Goal: Task Accomplishment & Management: Use online tool/utility

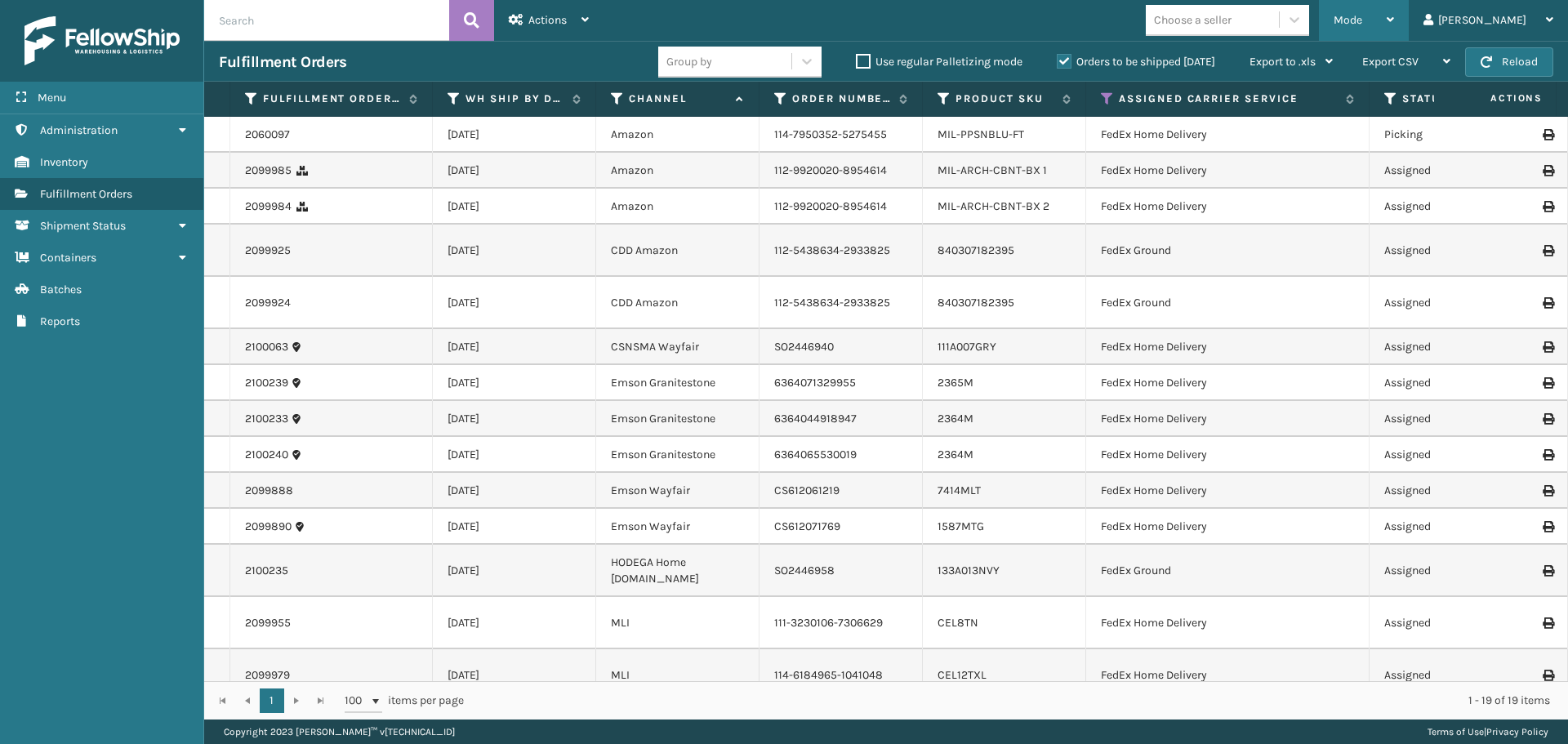
click at [1398, 16] on div "Mode Regular Mode Picking Mode Labeling Mode Exit Scan Mode" at bounding box center [1363, 21] width 90 height 41
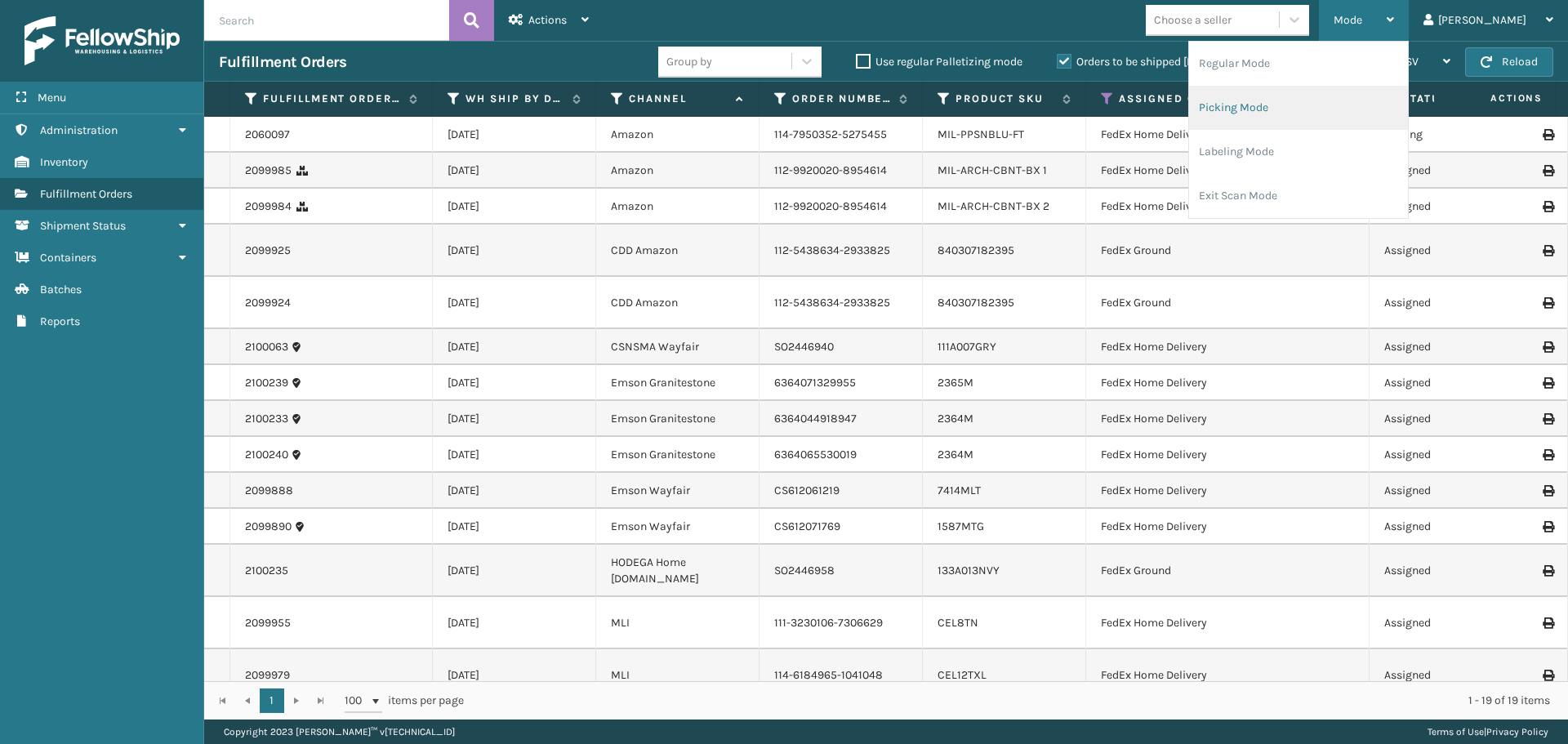
click at [1354, 120] on li "Picking Mode" at bounding box center [1298, 107] width 219 height 44
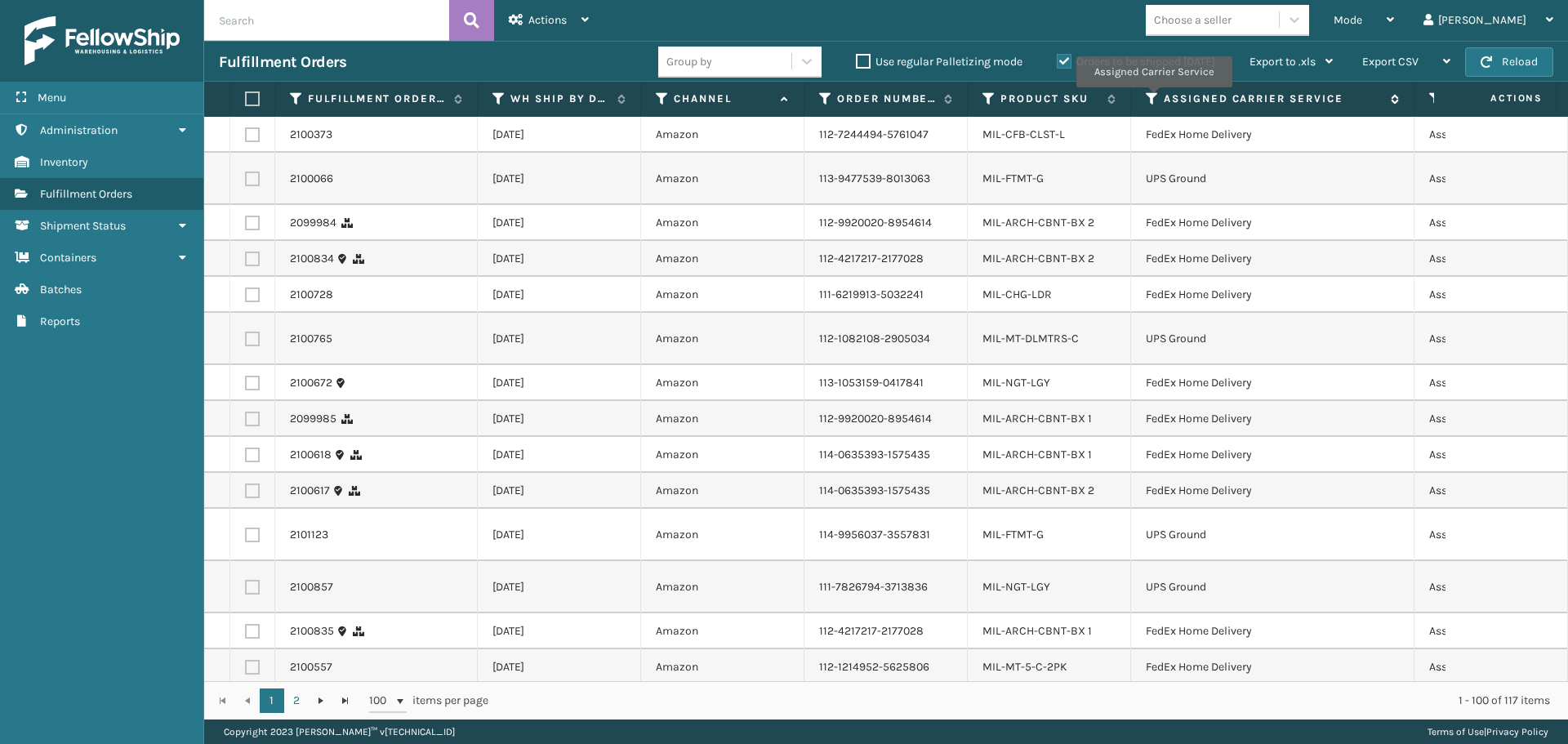
click at [1151, 97] on icon at bounding box center [1152, 99] width 13 height 15
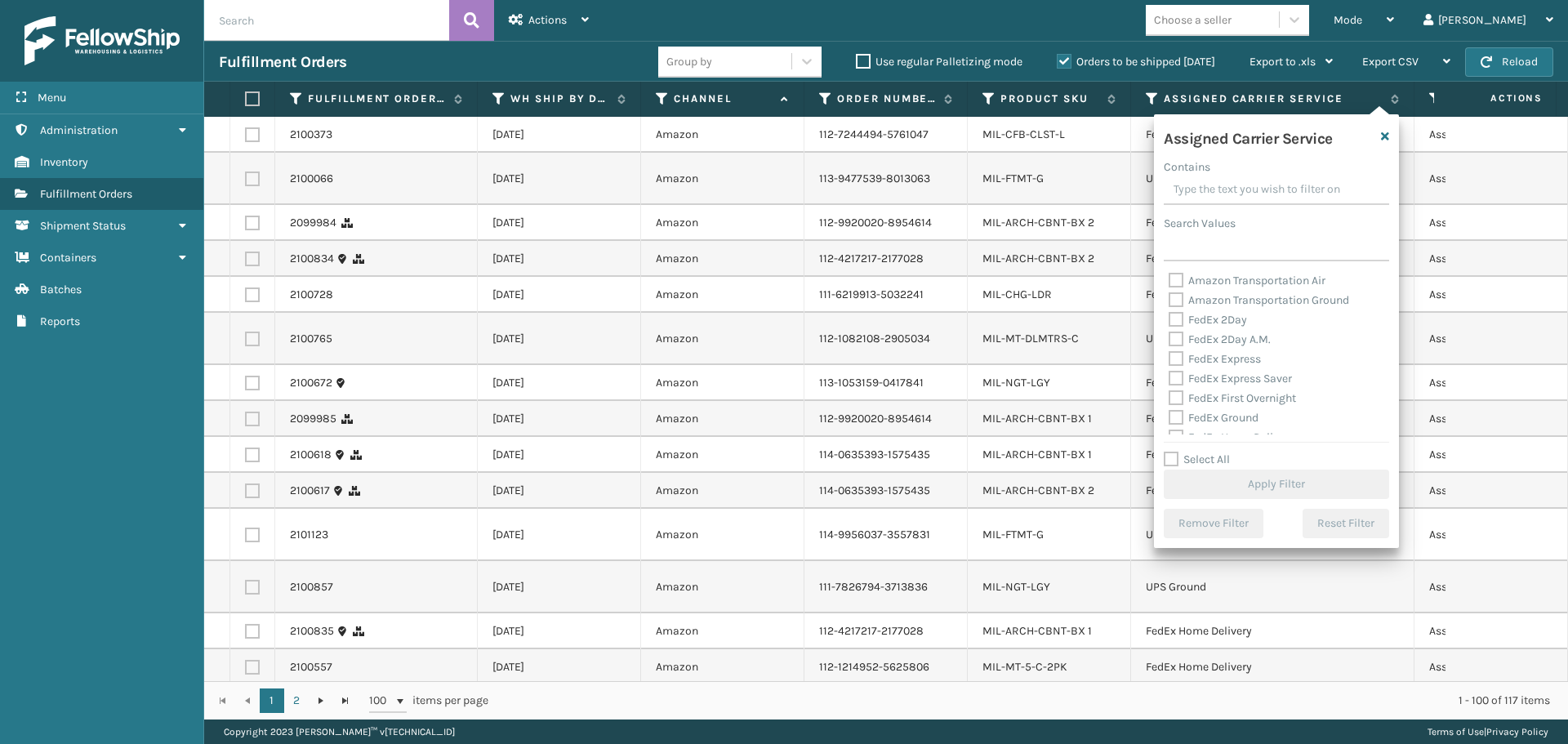
drag, startPoint x: 1175, startPoint y: 321, endPoint x: 1171, endPoint y: 341, distance: 20.4
click at [1175, 323] on label "FedEx 2Day" at bounding box center [1208, 319] width 78 height 14
click at [1170, 321] on input "FedEx 2Day" at bounding box center [1169, 315] width 1 height 11
checkbox input "true"
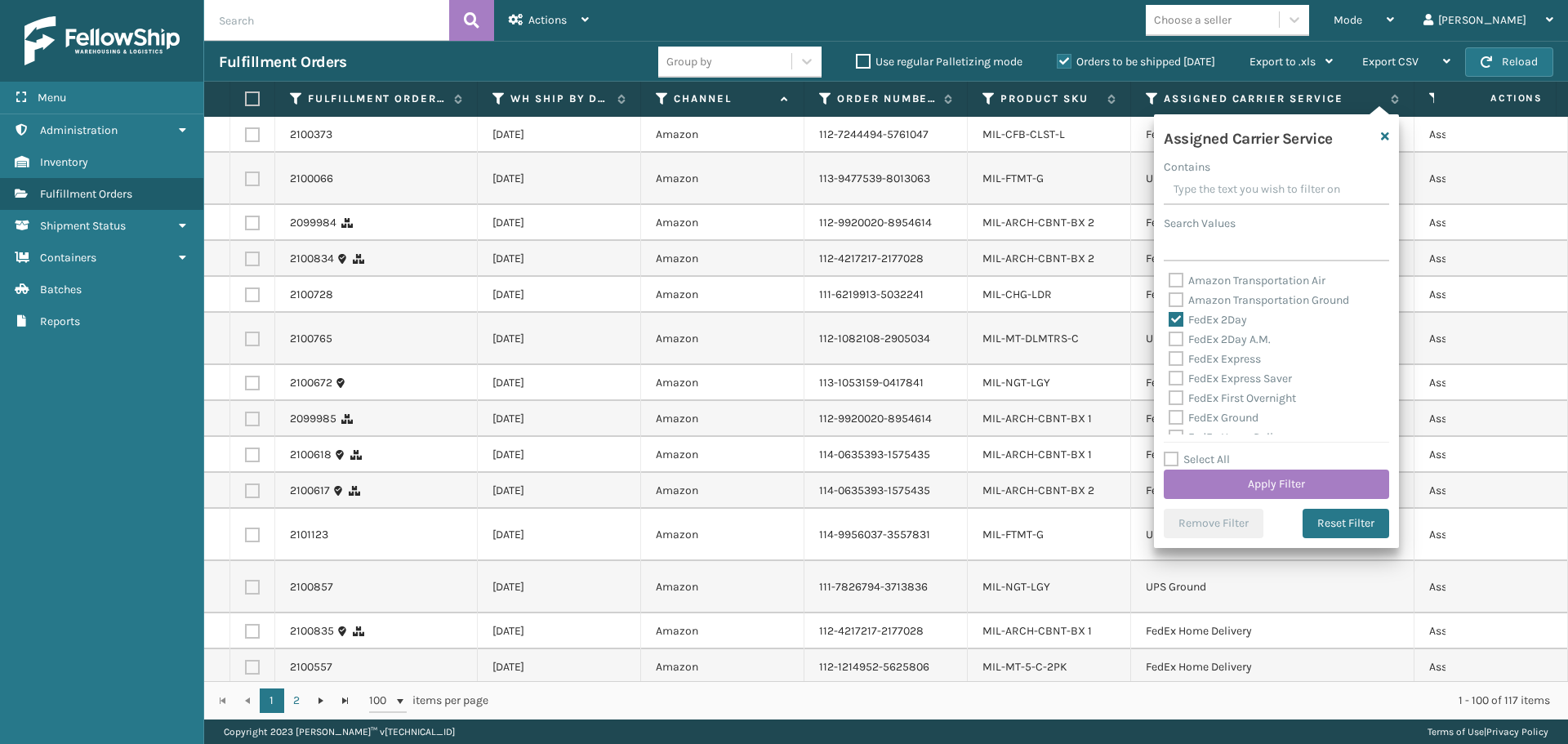
click at [1171, 346] on div "FedEx 2Day A.M." at bounding box center [1276, 340] width 215 height 20
click at [1177, 344] on label "FedEx 2Day A.M." at bounding box center [1220, 339] width 102 height 14
click at [1170, 341] on input "FedEx 2Day A.M." at bounding box center [1169, 335] width 1 height 11
checkbox input "true"
click at [1177, 363] on label "FedEx Express" at bounding box center [1215, 359] width 92 height 14
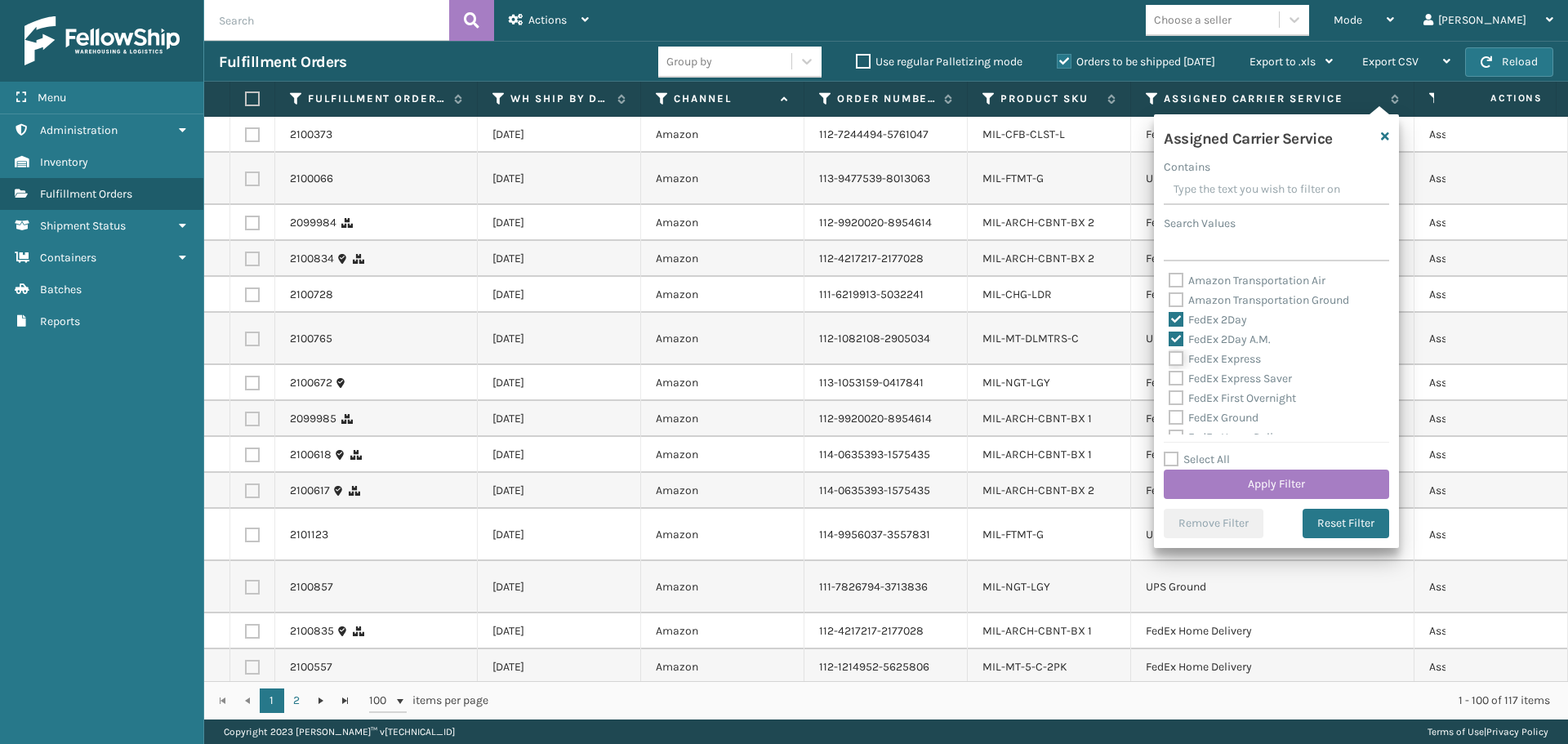
click at [1170, 360] on input "FedEx Express" at bounding box center [1169, 355] width 1 height 11
checkbox input "true"
drag, startPoint x: 1178, startPoint y: 381, endPoint x: 1178, endPoint y: 399, distance: 18.0
click at [1178, 382] on label "FedEx Express Saver" at bounding box center [1231, 379] width 124 height 14
click at [1170, 379] on input "FedEx Express Saver" at bounding box center [1169, 374] width 1 height 11
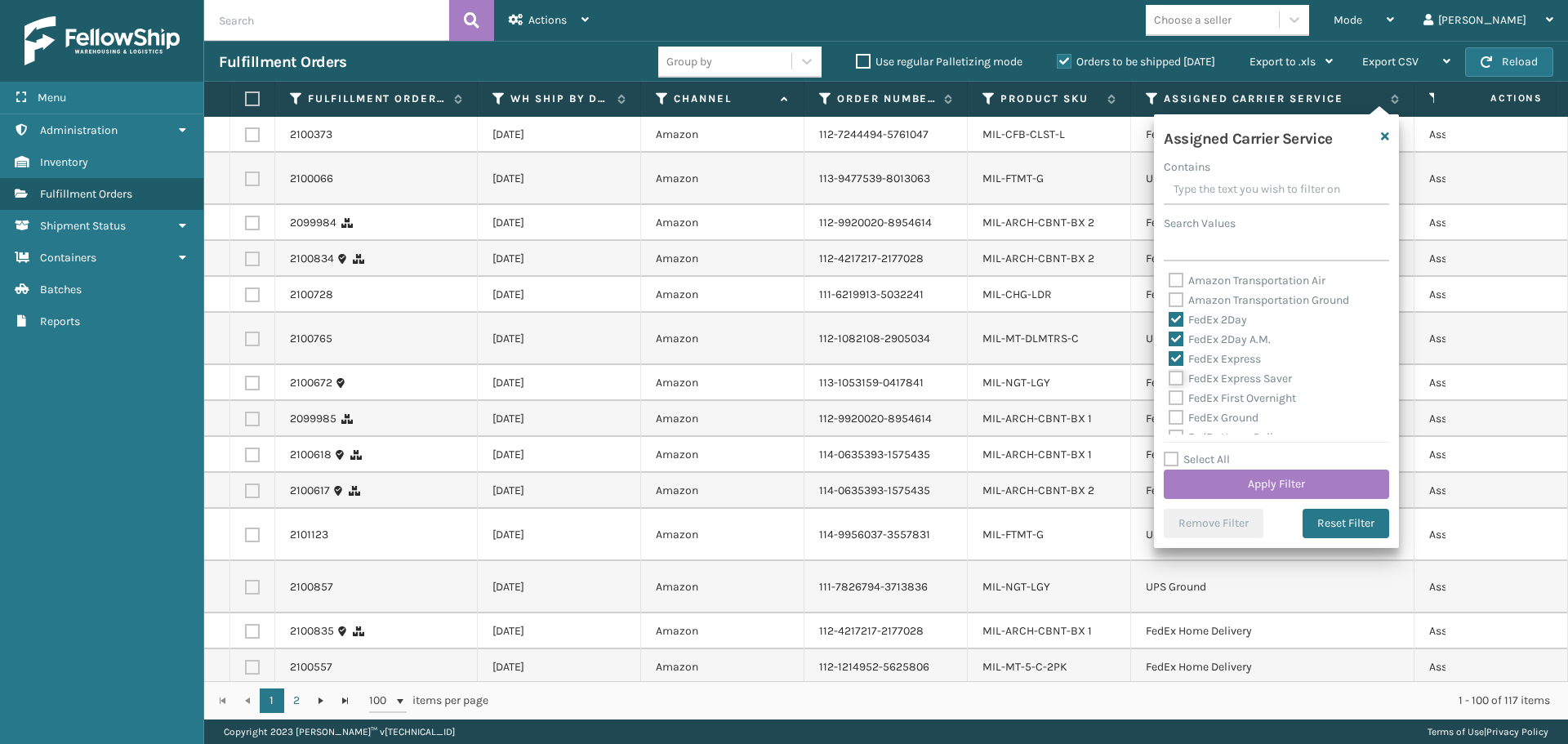
checkbox input "true"
drag, startPoint x: 1178, startPoint y: 403, endPoint x: 1178, endPoint y: 417, distance: 14.0
click at [1178, 405] on div "FedEx First Overnight" at bounding box center [1276, 398] width 215 height 20
click at [1178, 424] on label "FedEx Ground" at bounding box center [1213, 417] width 90 height 14
click at [1170, 419] on input "FedEx Ground" at bounding box center [1169, 413] width 1 height 11
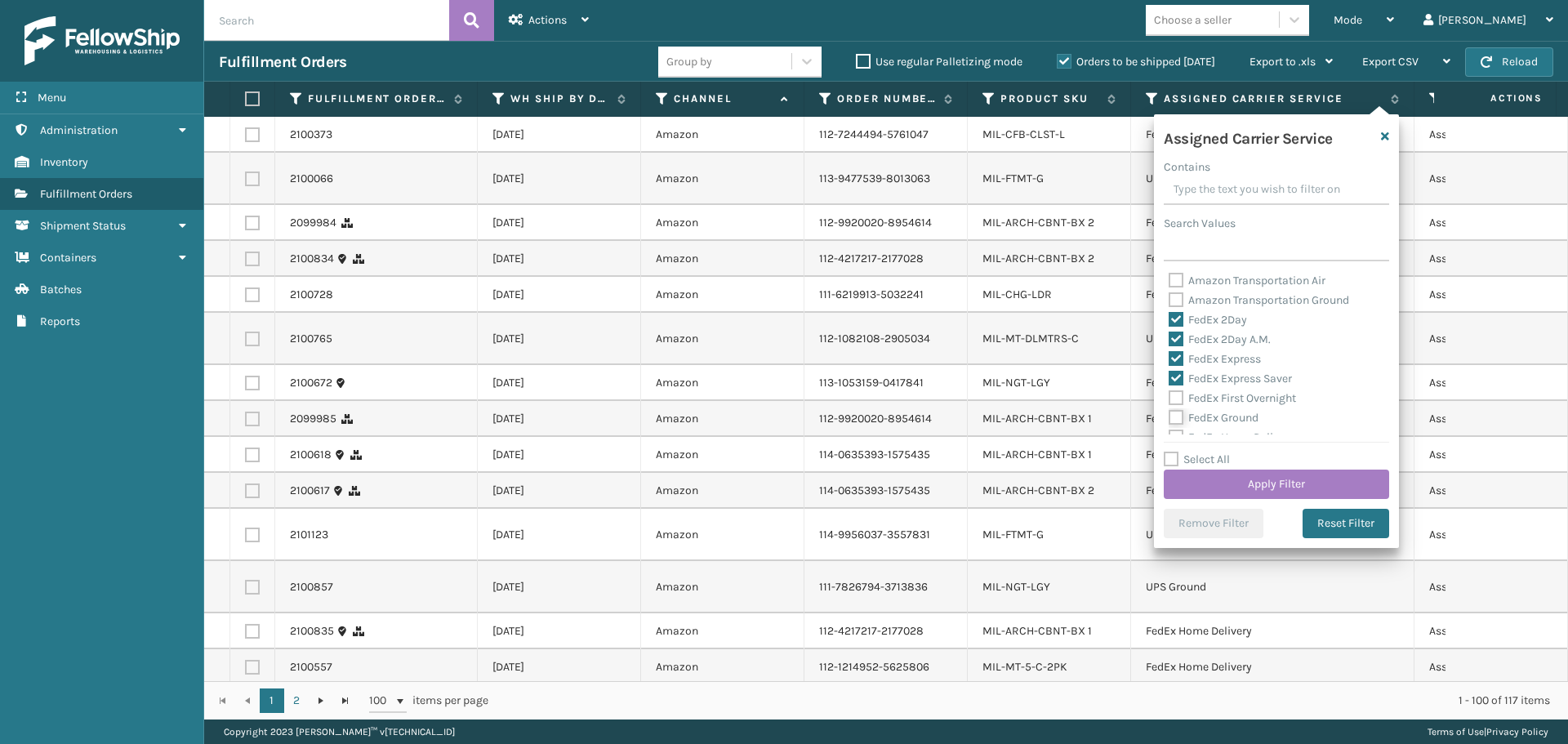
checkbox input "true"
click at [1175, 397] on label "FedEx First Overnight" at bounding box center [1232, 398] width 127 height 14
click at [1170, 397] on input "FedEx First Overnight" at bounding box center [1169, 393] width 1 height 11
checkbox input "true"
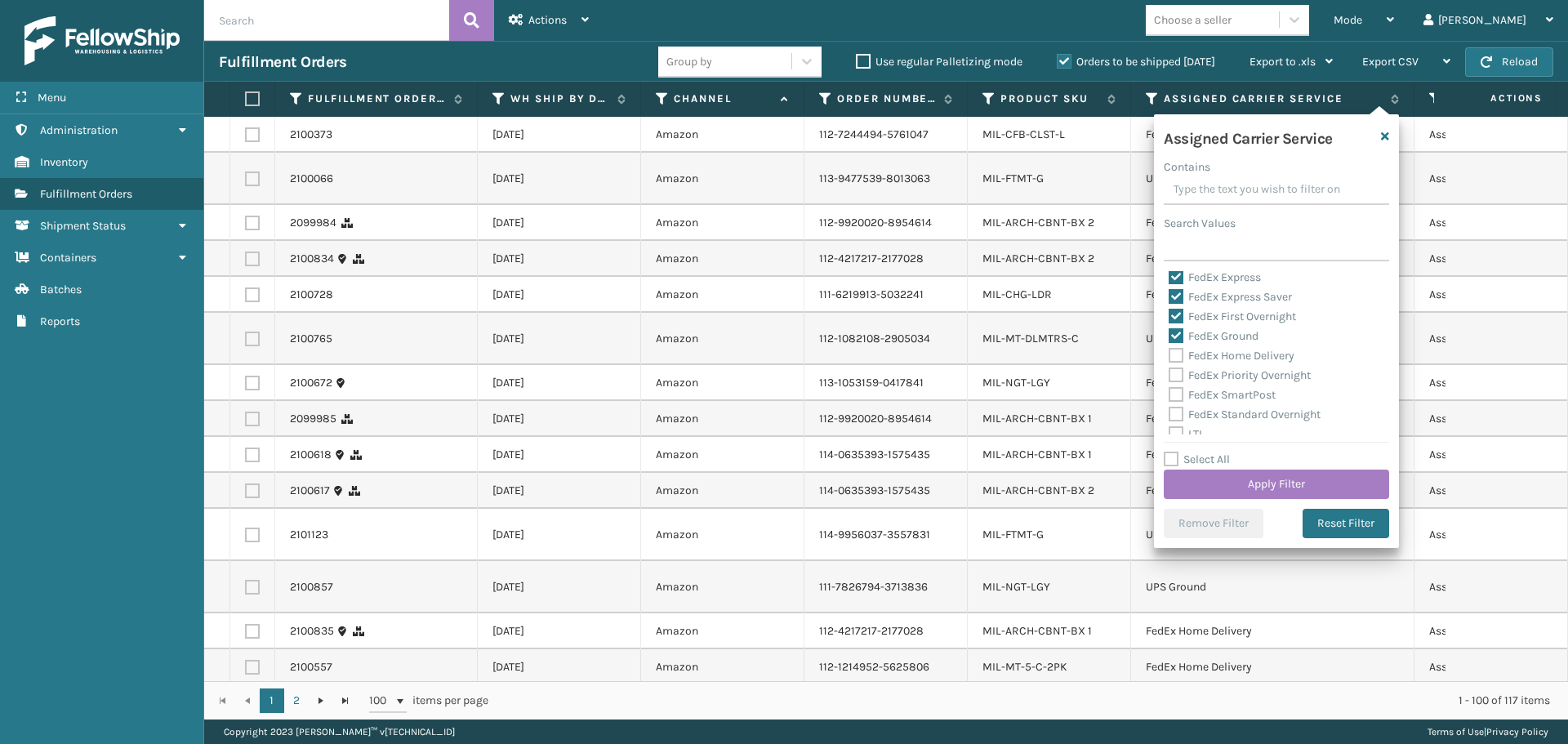
click at [1174, 356] on label "FedEx Home Delivery" at bounding box center [1231, 356] width 126 height 14
click at [1170, 356] on input "FedEx Home Delivery" at bounding box center [1169, 351] width 1 height 11
checkbox input "true"
click at [1174, 371] on label "FedEx Priority Overnight" at bounding box center [1240, 375] width 142 height 14
click at [1170, 371] on input "FedEx Priority Overnight" at bounding box center [1169, 371] width 1 height 11
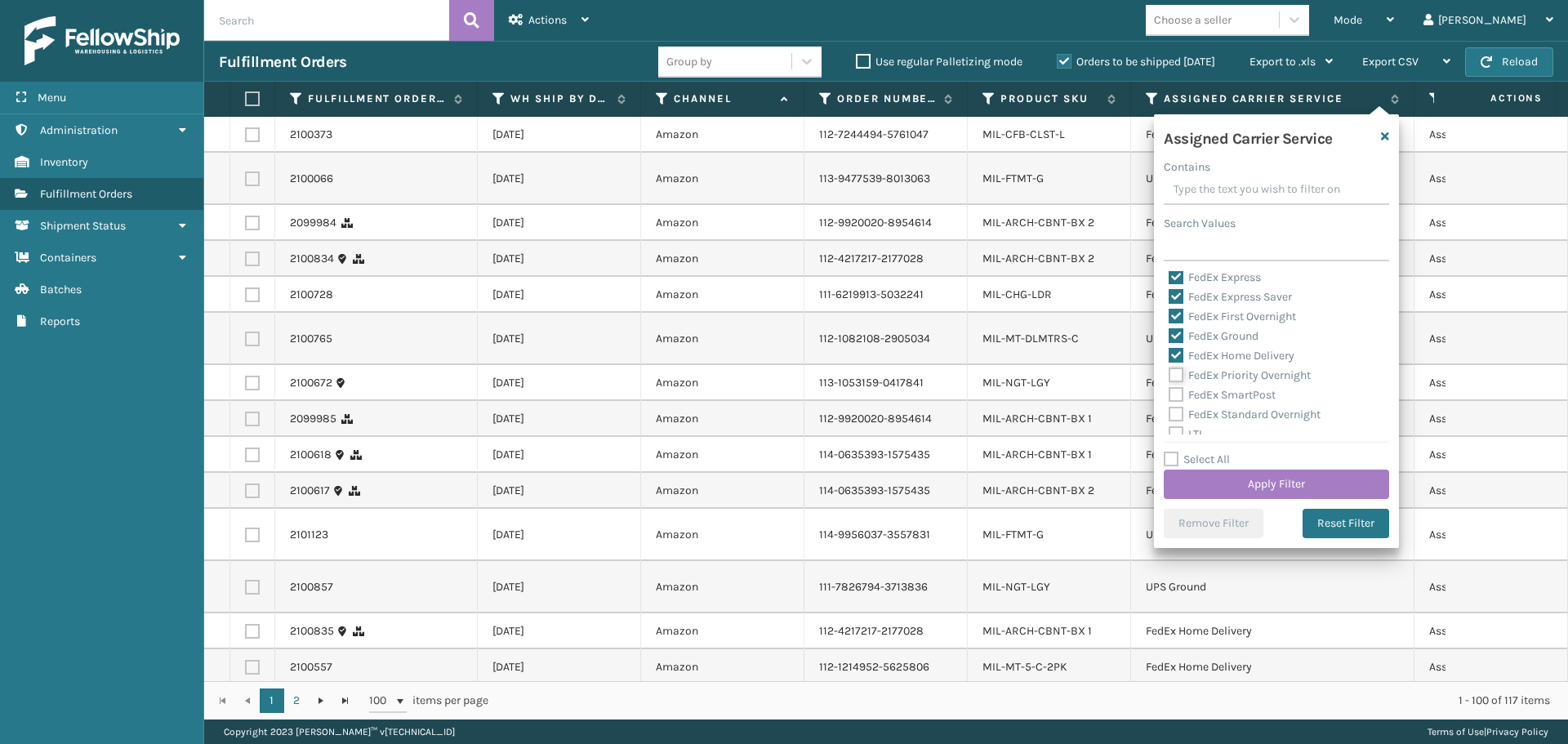
checkbox input "true"
click at [1175, 386] on div "FedEx SmartPost" at bounding box center [1276, 395] width 215 height 20
click at [1175, 398] on label "FedEx SmartPost" at bounding box center [1222, 394] width 107 height 14
click at [1170, 396] on input "FedEx SmartPost" at bounding box center [1169, 390] width 1 height 11
checkbox input "true"
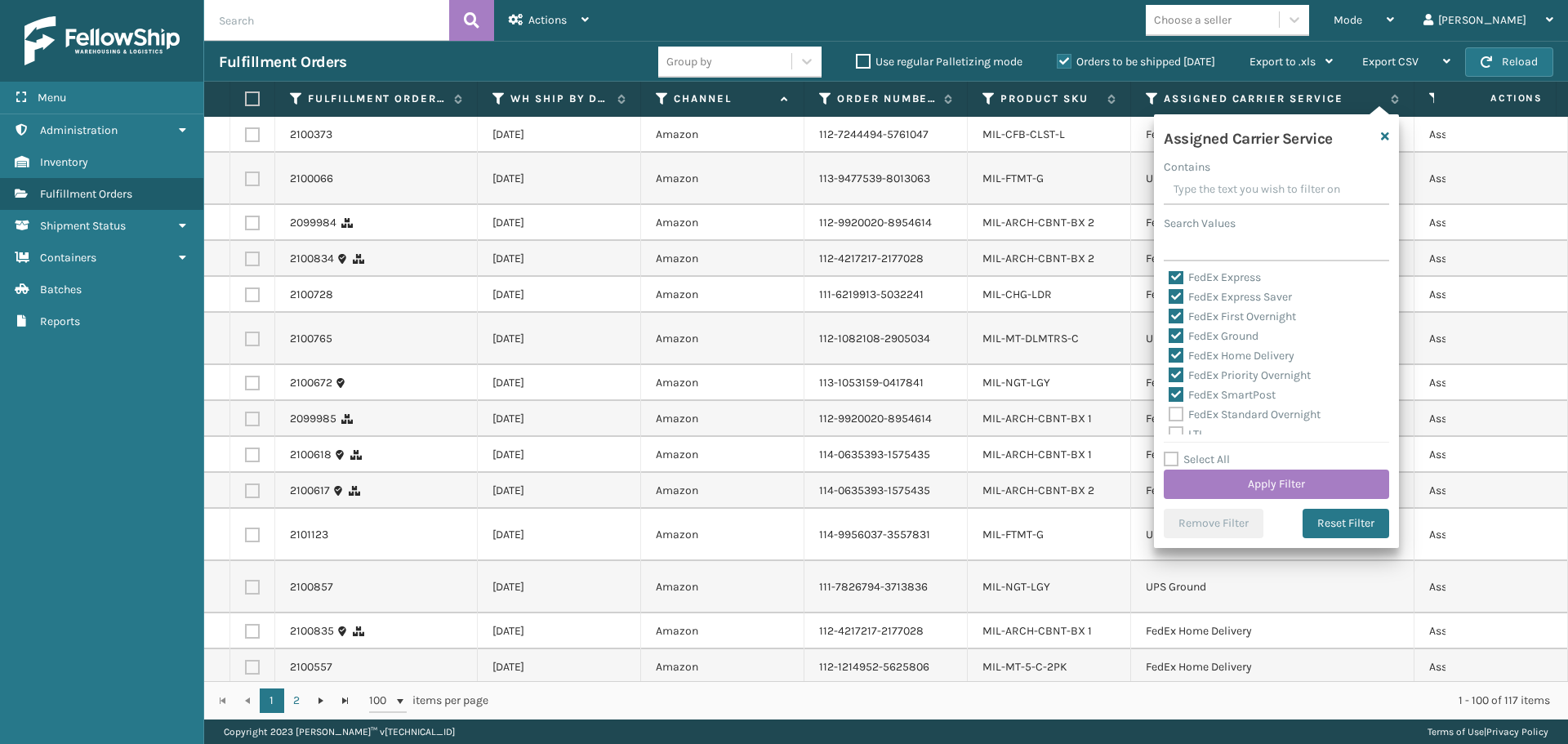
click at [1175, 416] on label "FedEx Standard Overnight" at bounding box center [1245, 414] width 152 height 14
click at [1170, 416] on input "FedEx Standard Overnight" at bounding box center [1169, 410] width 1 height 11
checkbox input "true"
click at [1226, 480] on button "Apply Filter" at bounding box center [1276, 484] width 225 height 30
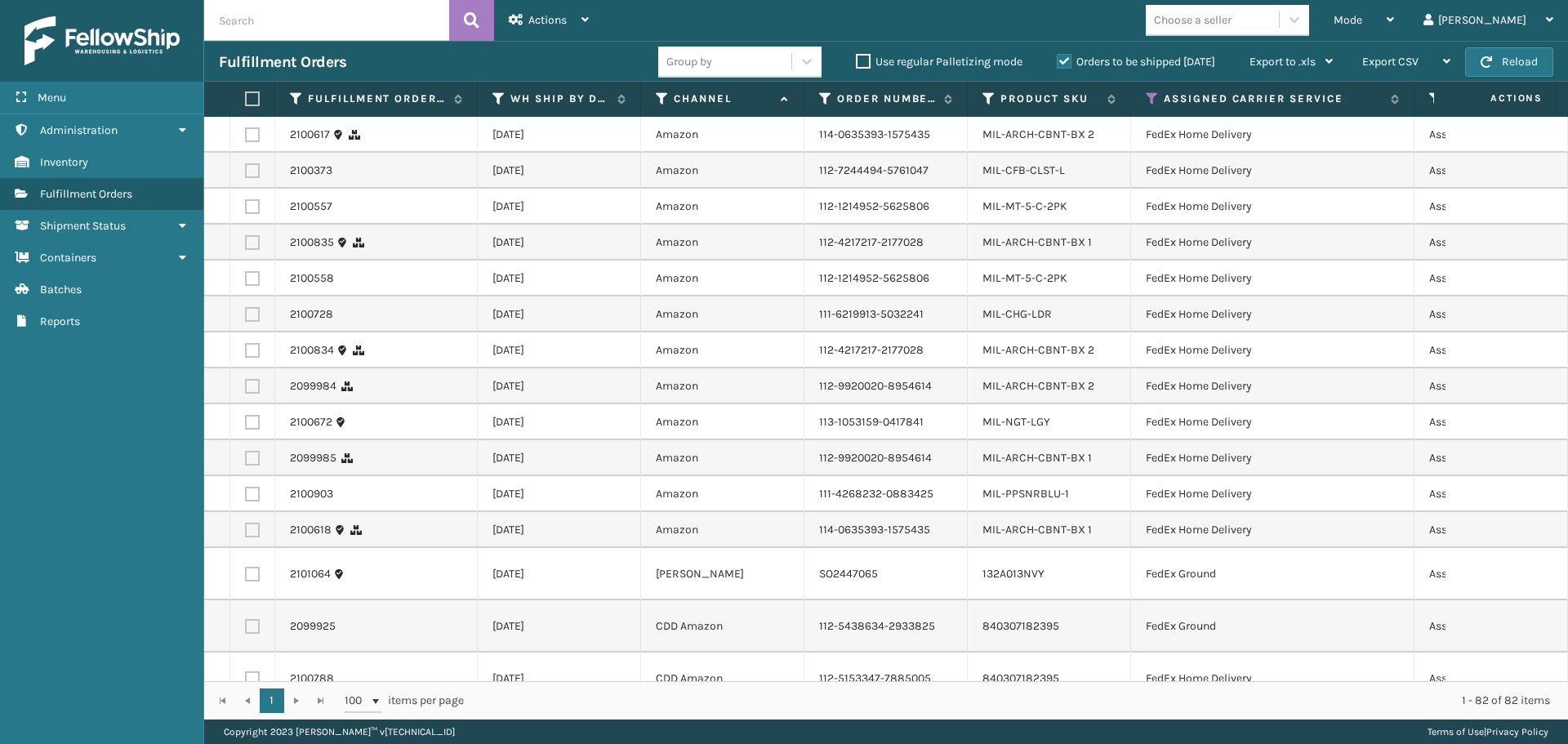
click at [254, 96] on label at bounding box center [250, 99] width 10 height 15
click at [246, 96] on input "checkbox" at bounding box center [245, 99] width 1 height 11
checkbox input "true"
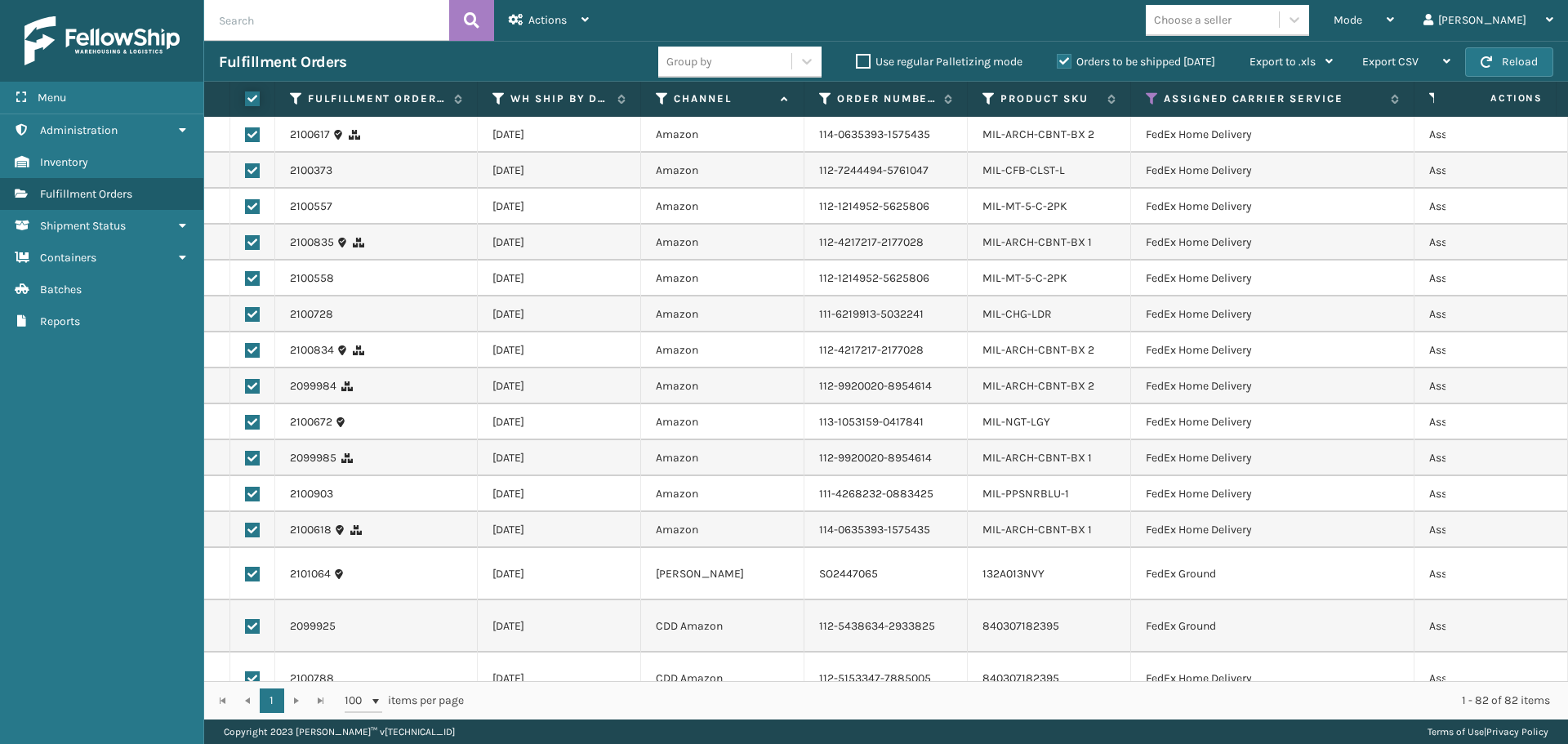
checkbox input "true"
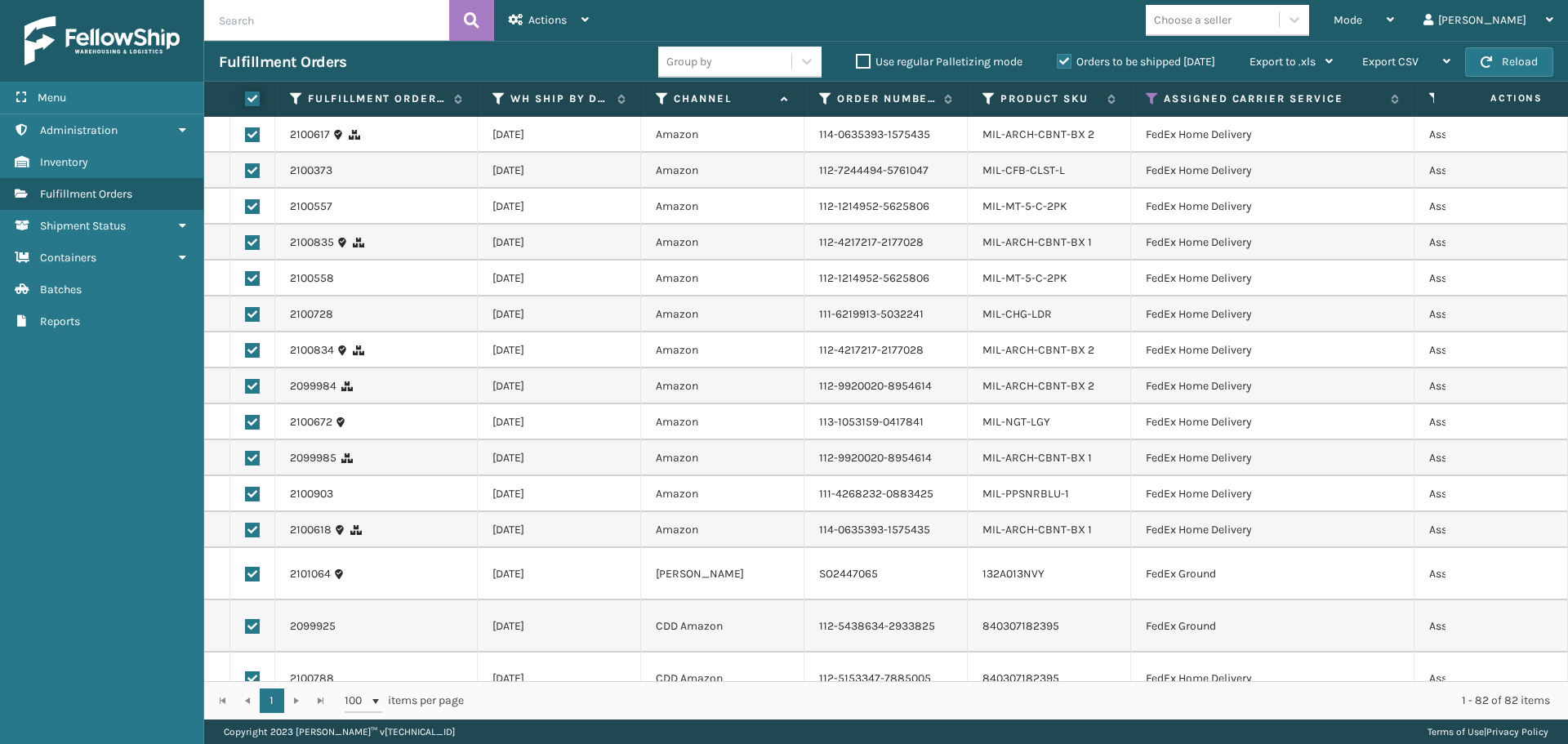
checkbox input "true"
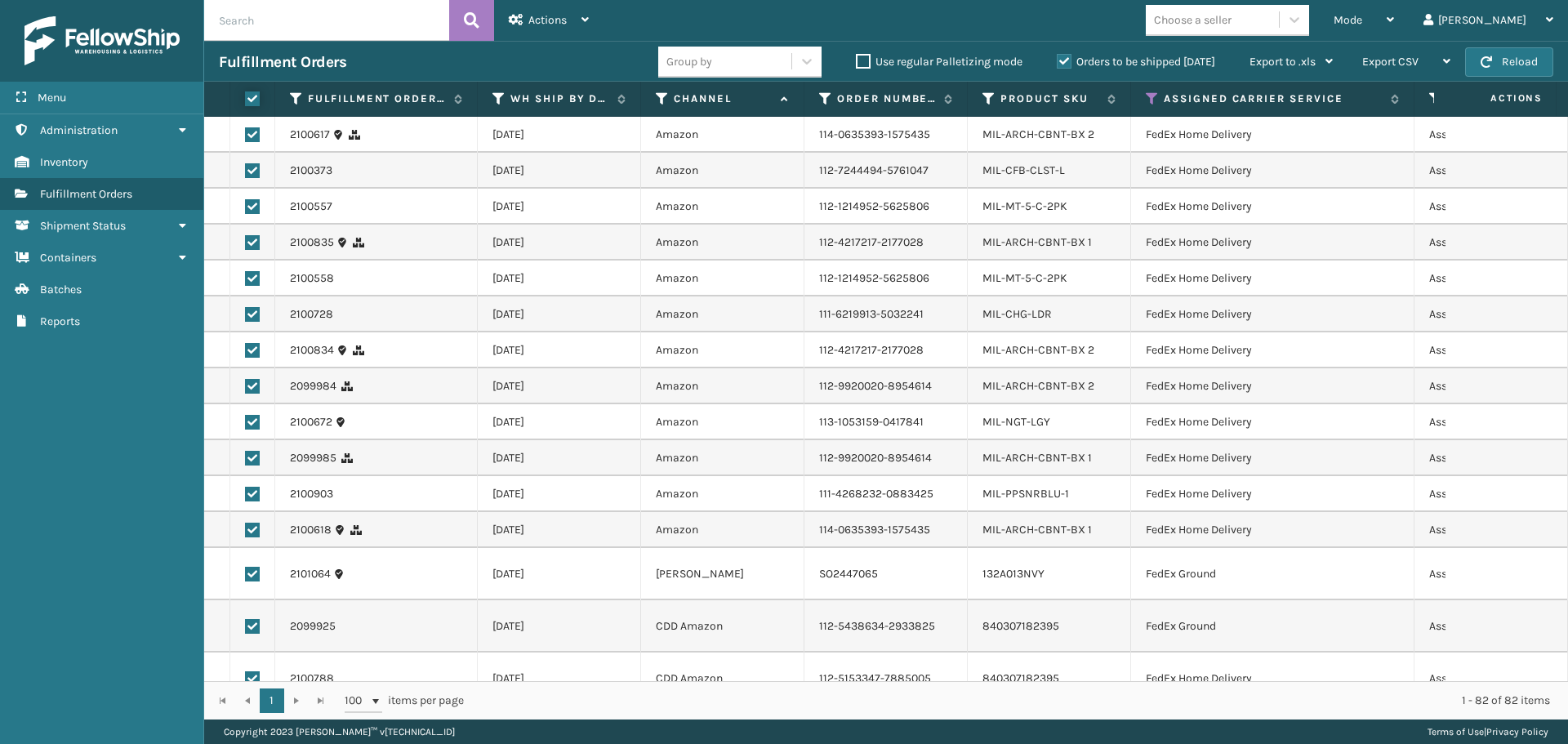
checkbox input "true"
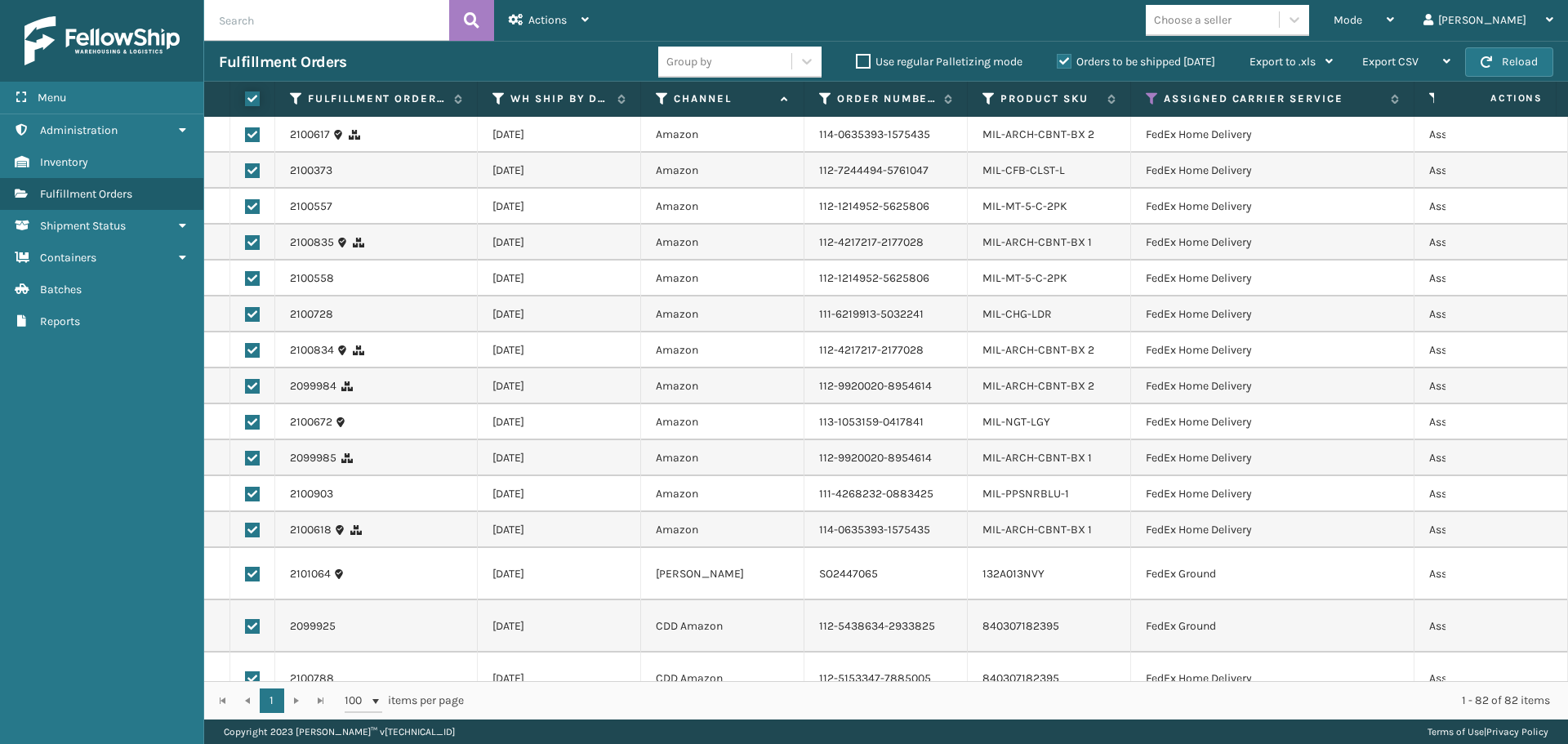
checkbox input "true"
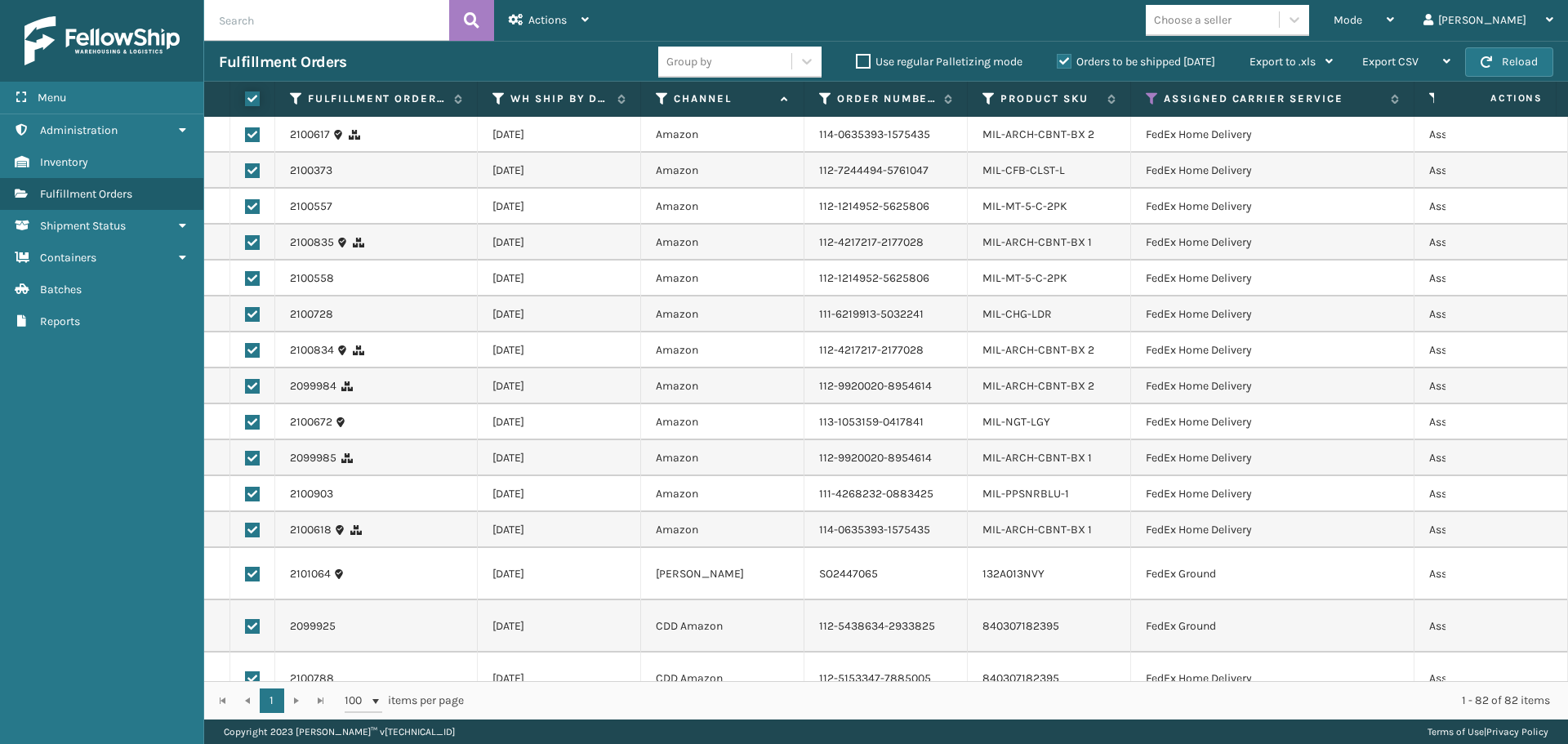
checkbox input "true"
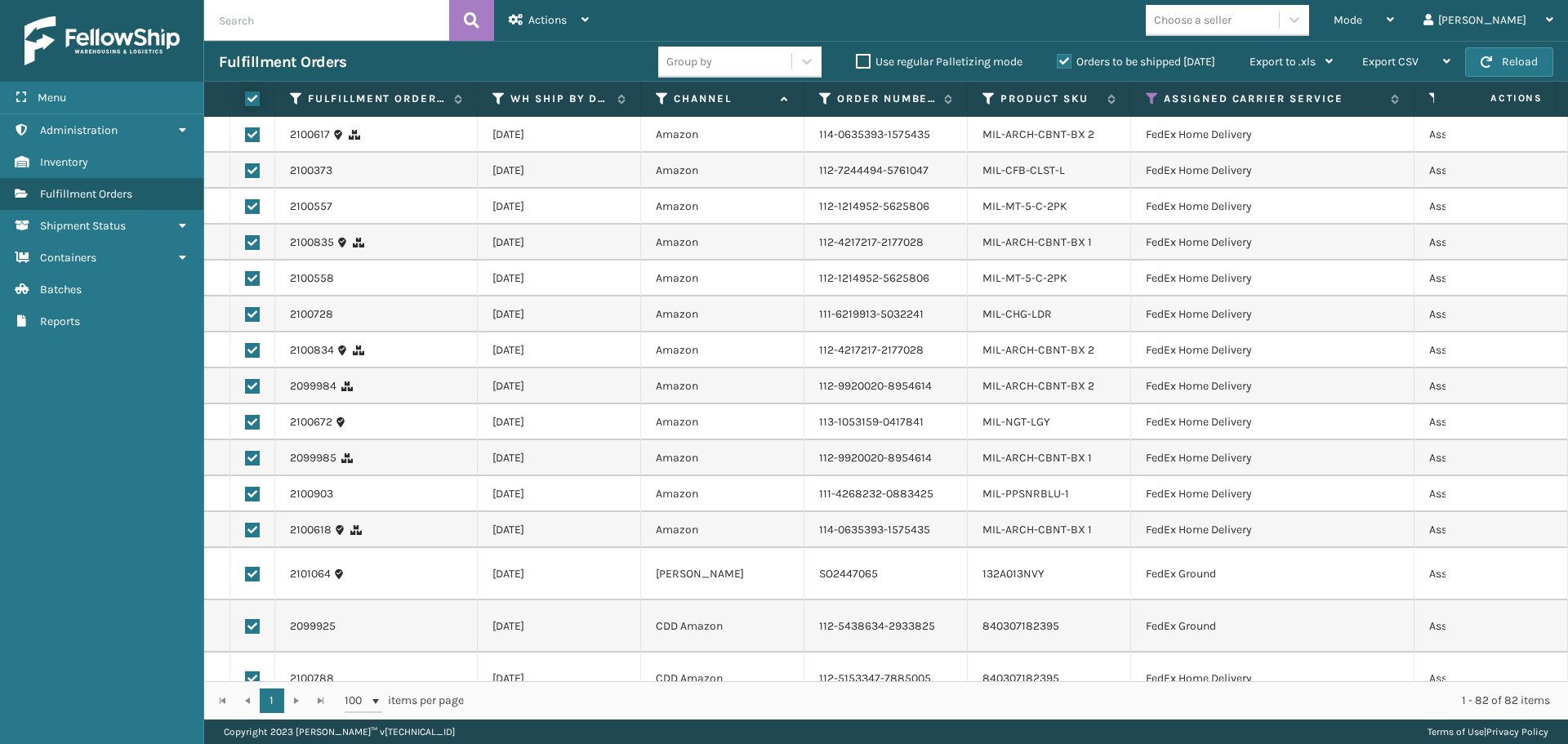
checkbox input "true"
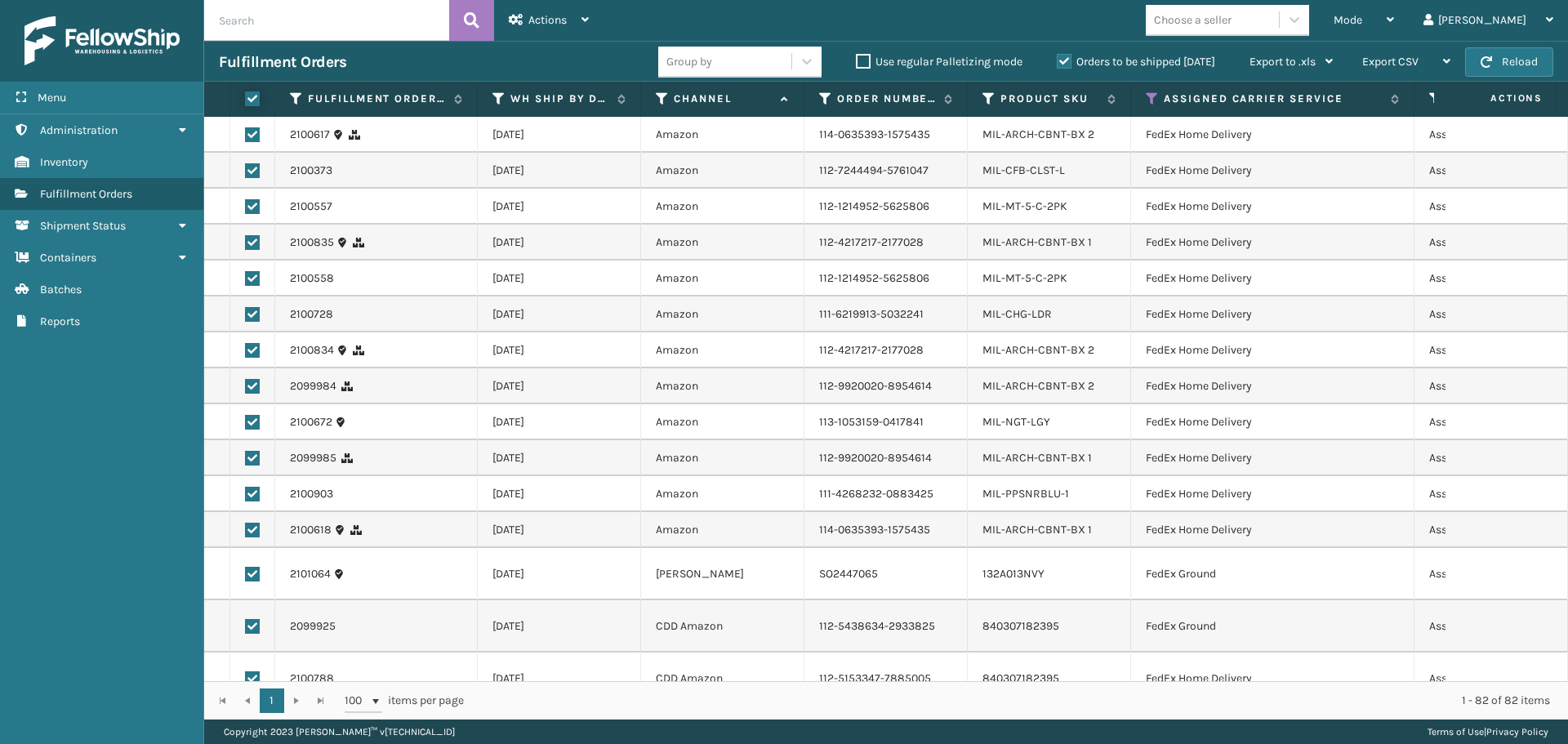
checkbox input "true"
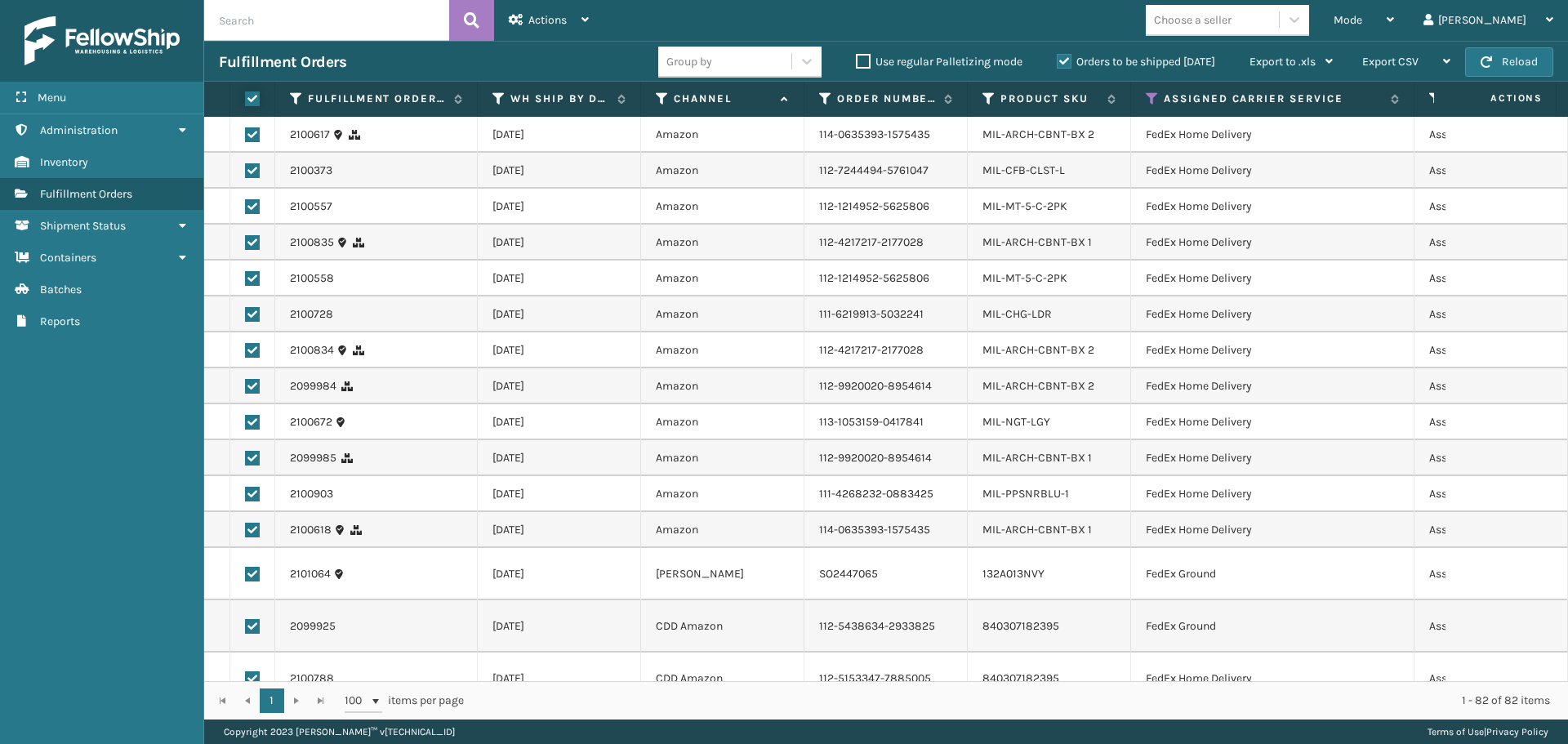
checkbox input "true"
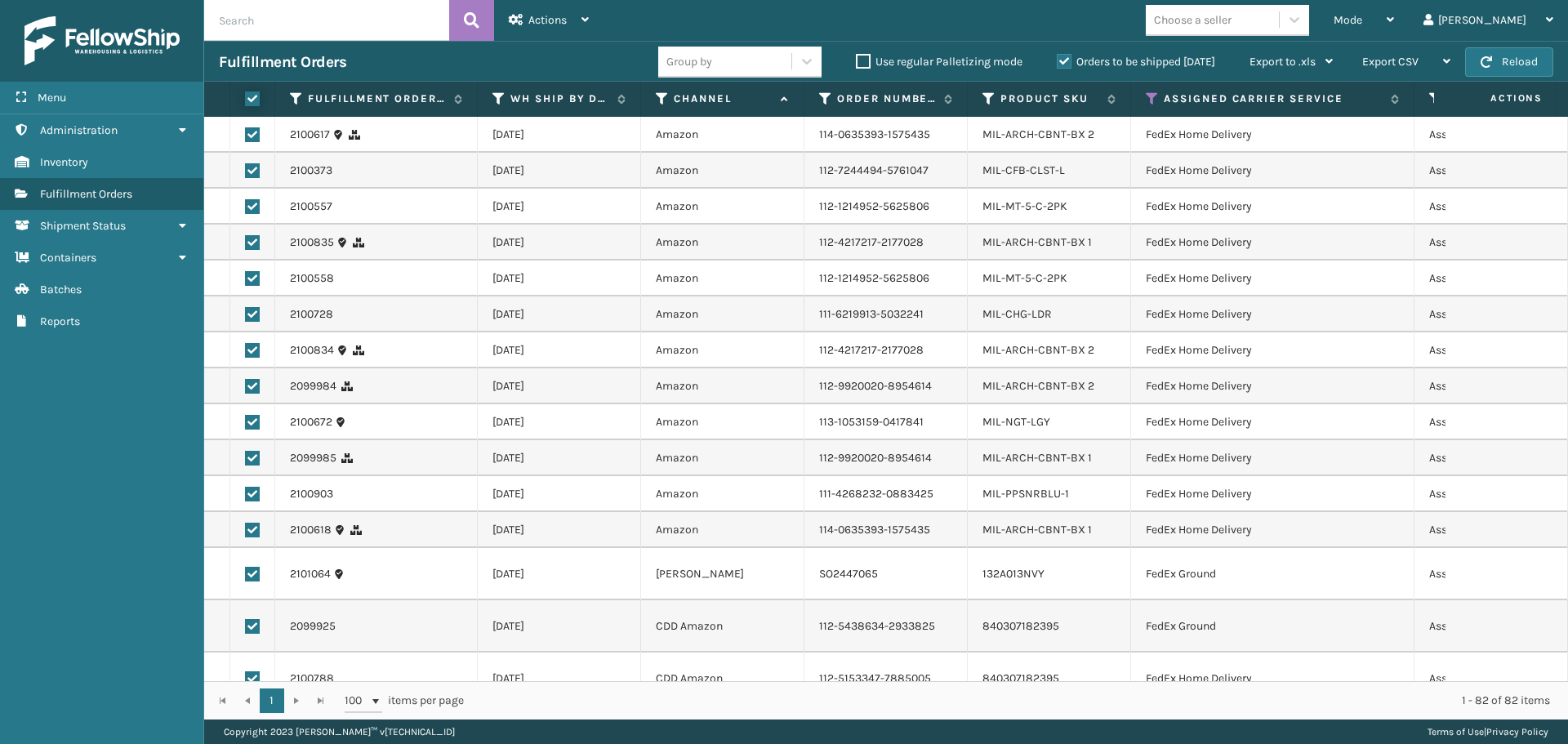
checkbox input "true"
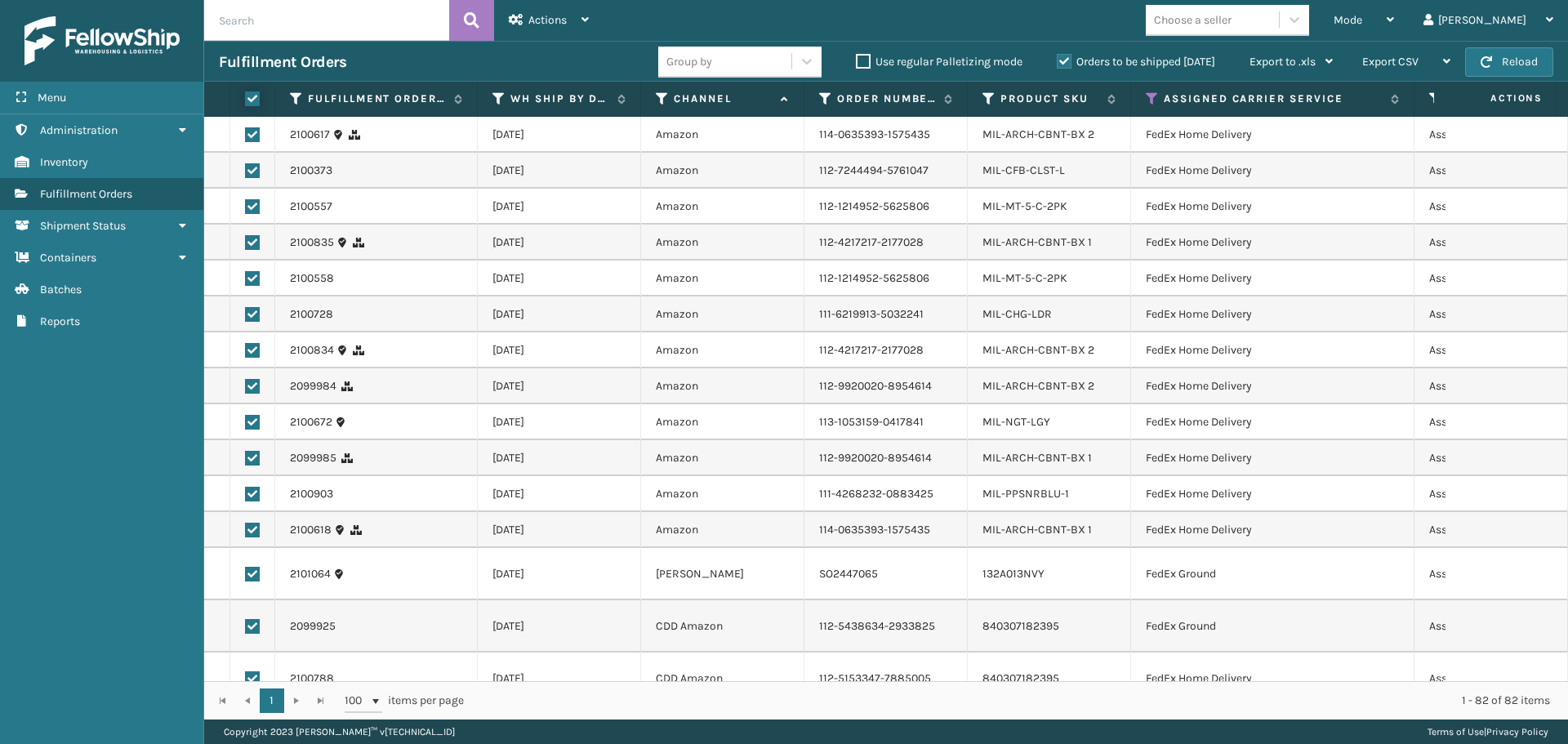
checkbox input "true"
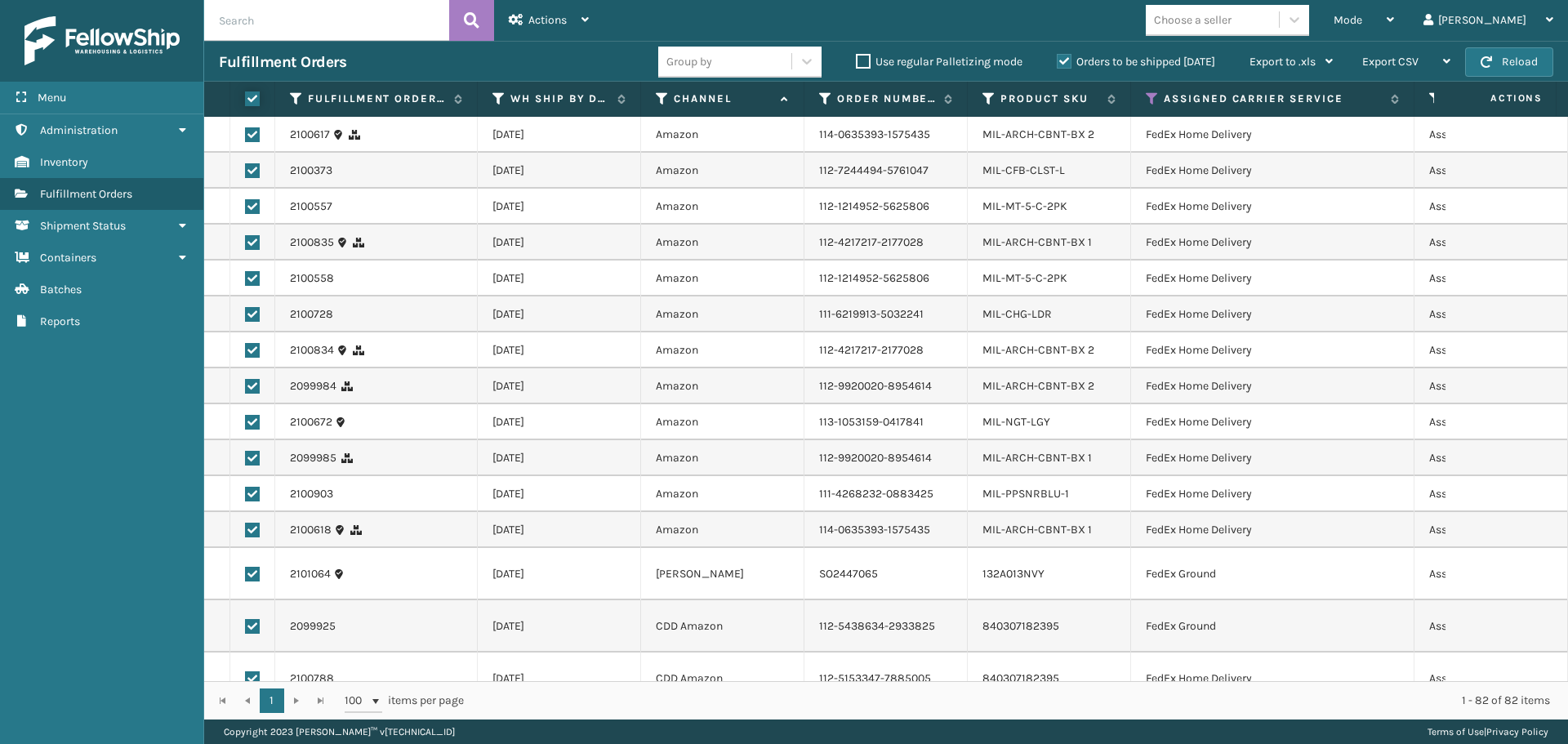
checkbox input "true"
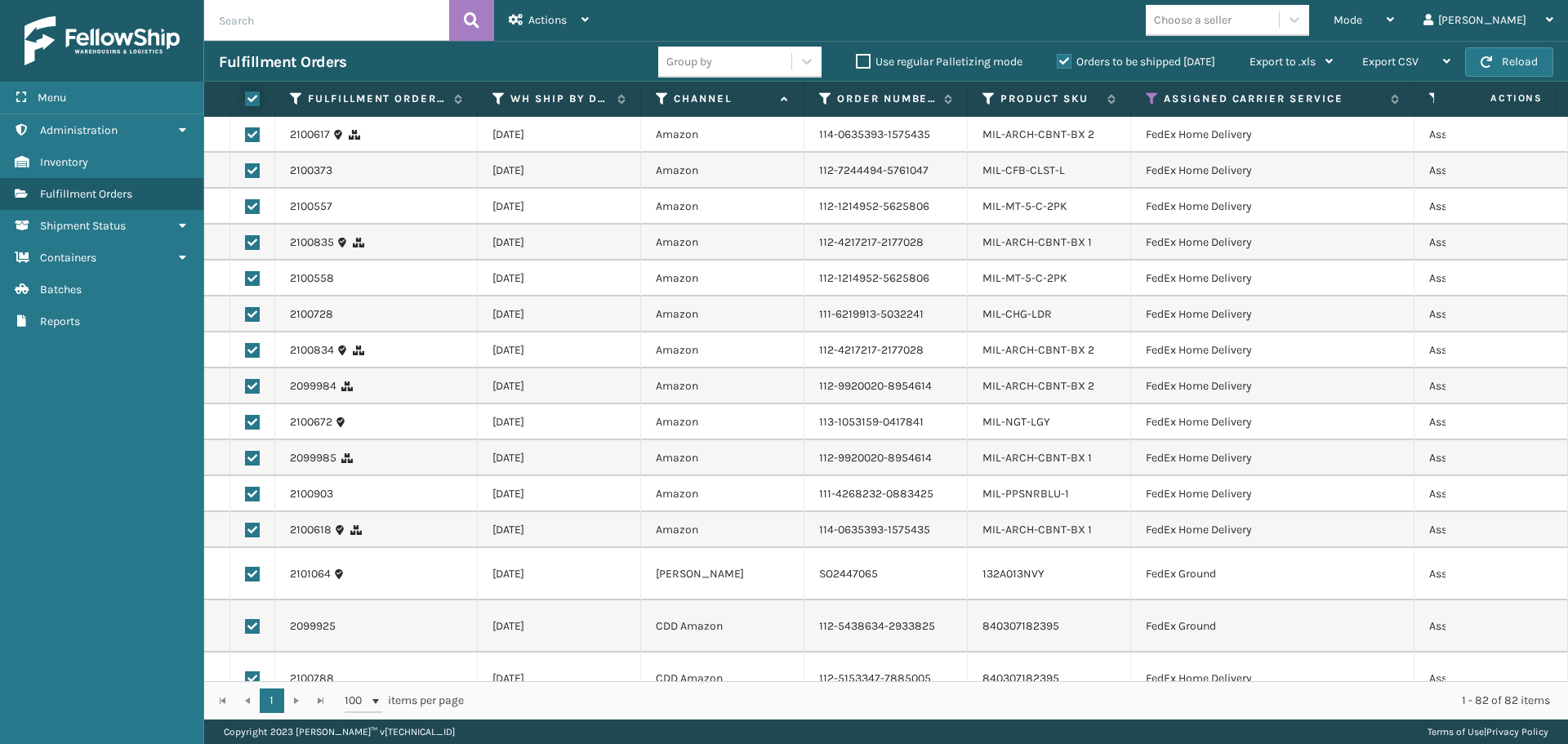
checkbox input "true"
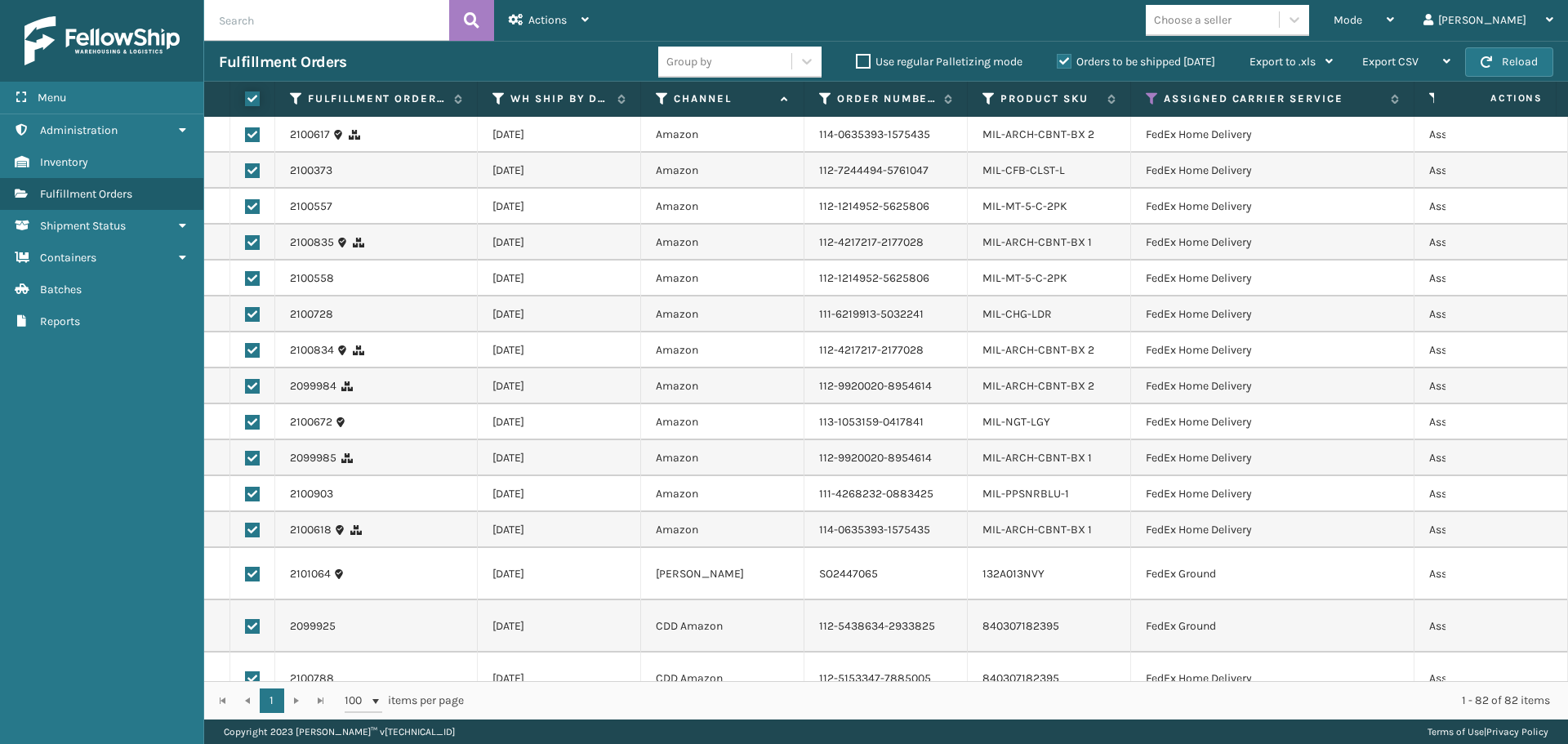
checkbox input "true"
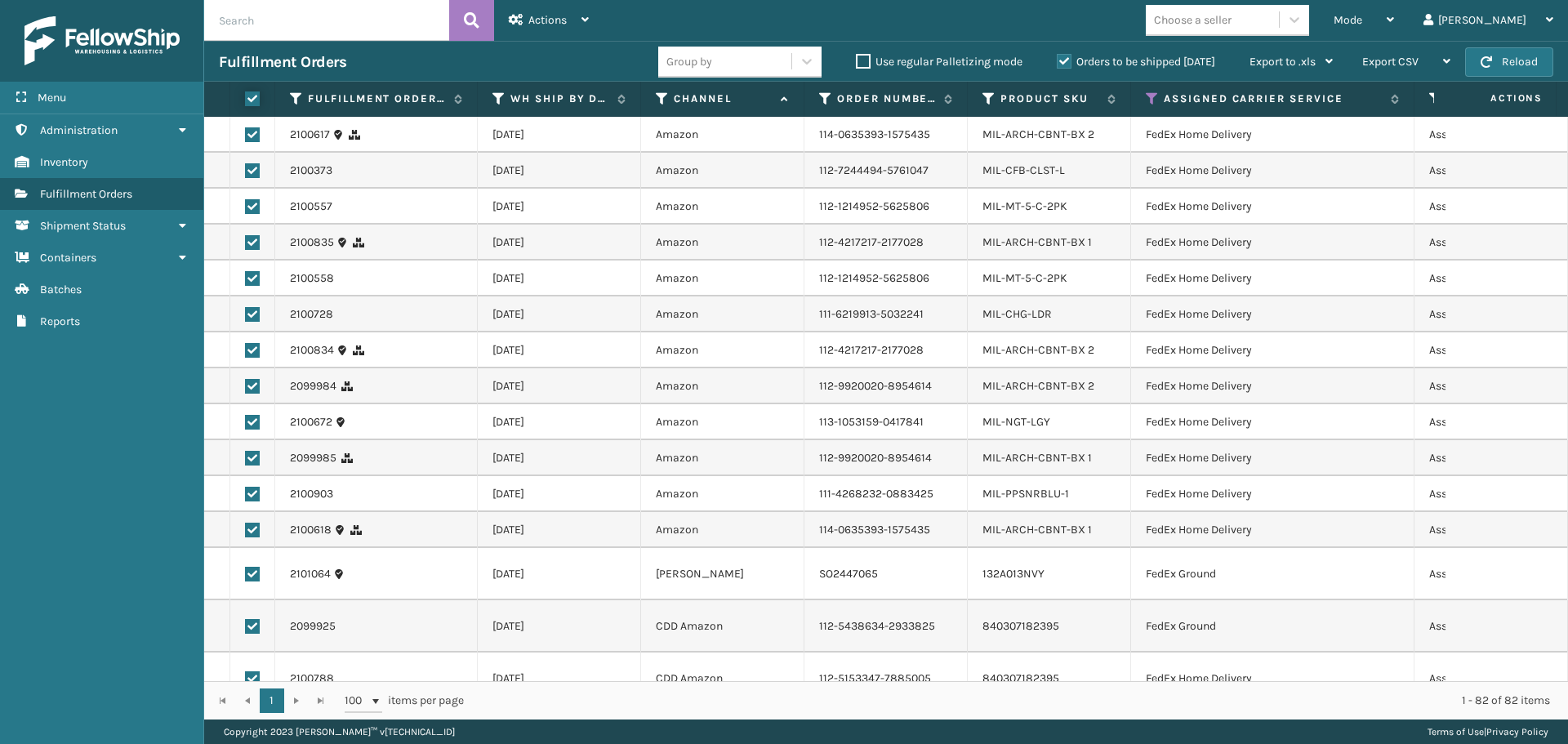
checkbox input "true"
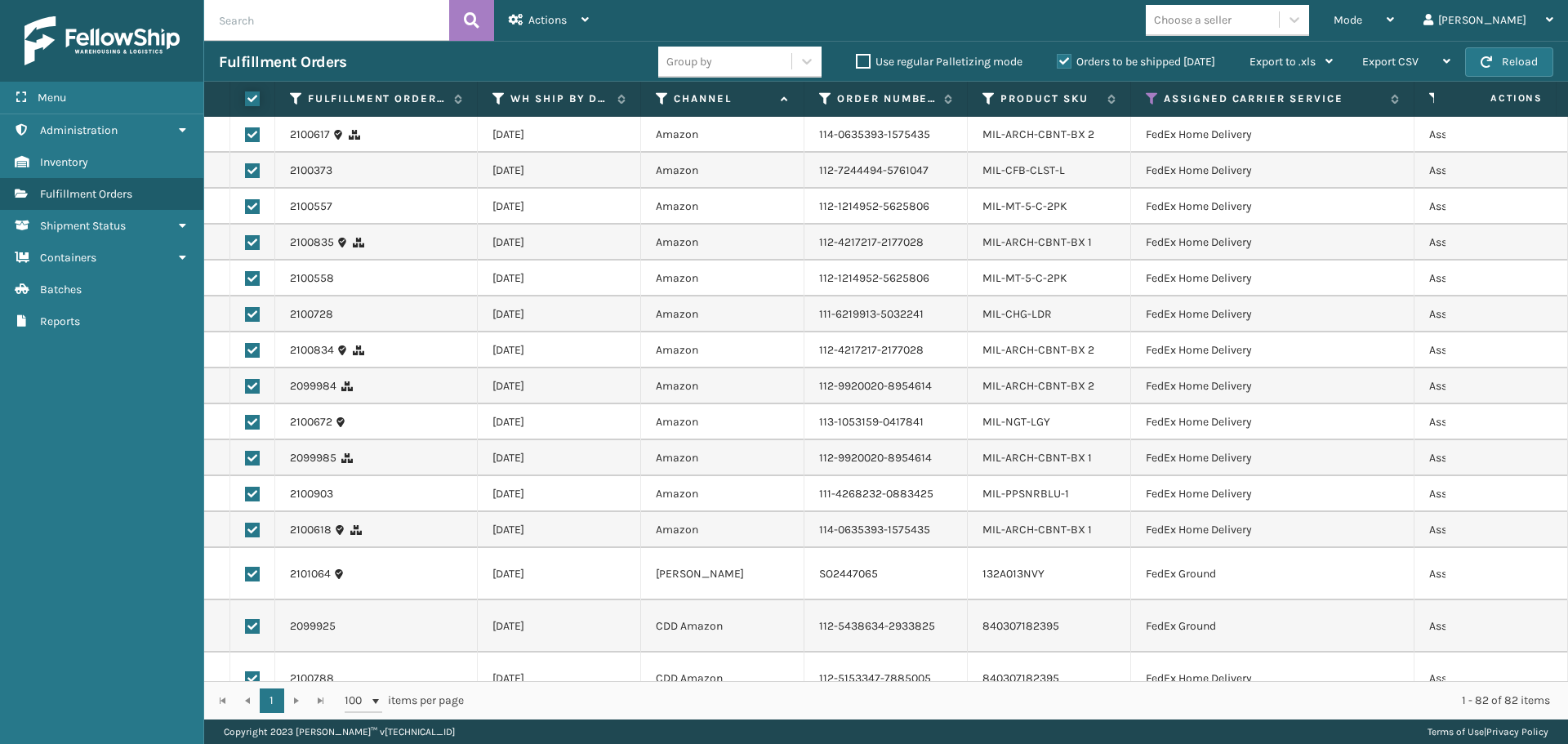
checkbox input "true"
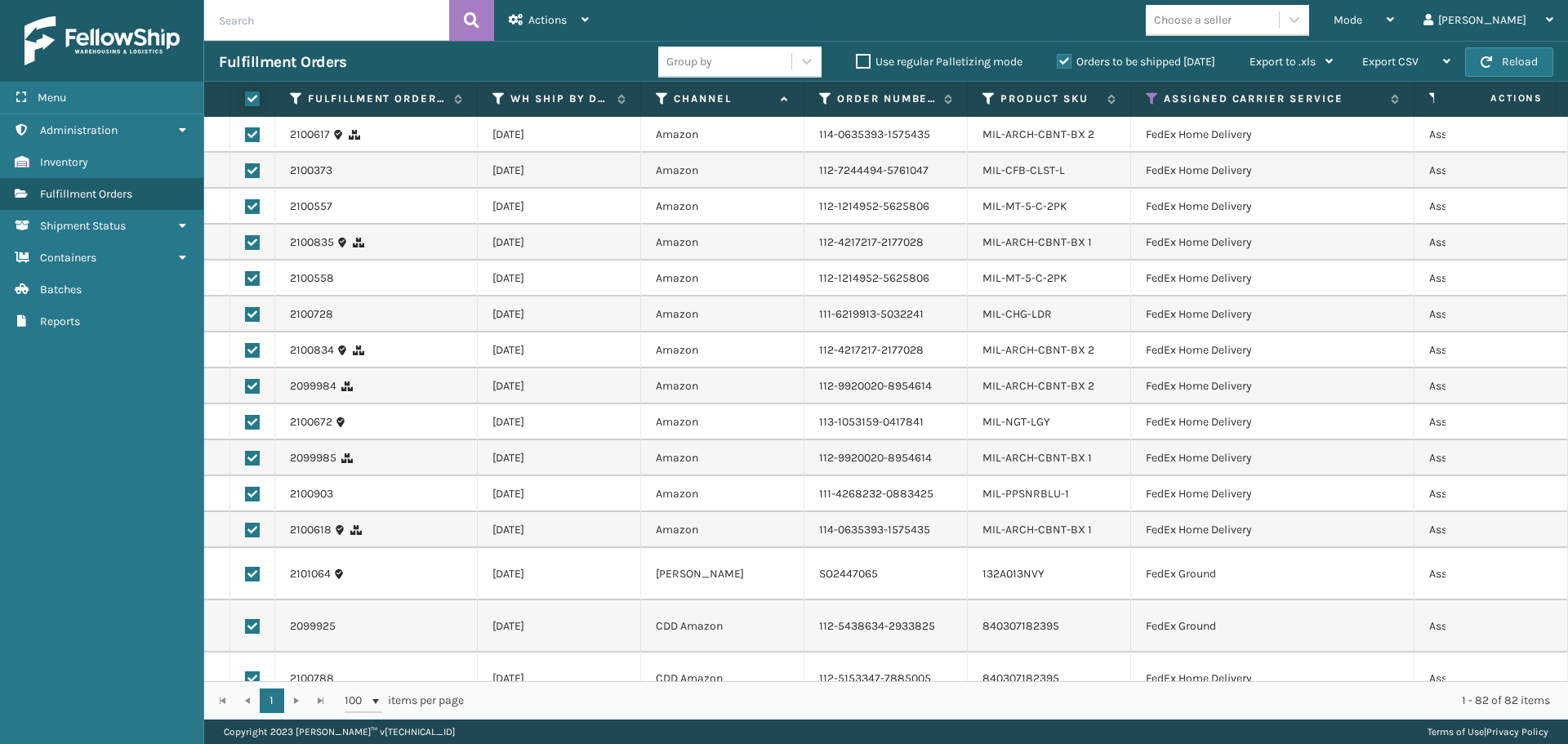
checkbox input "true"
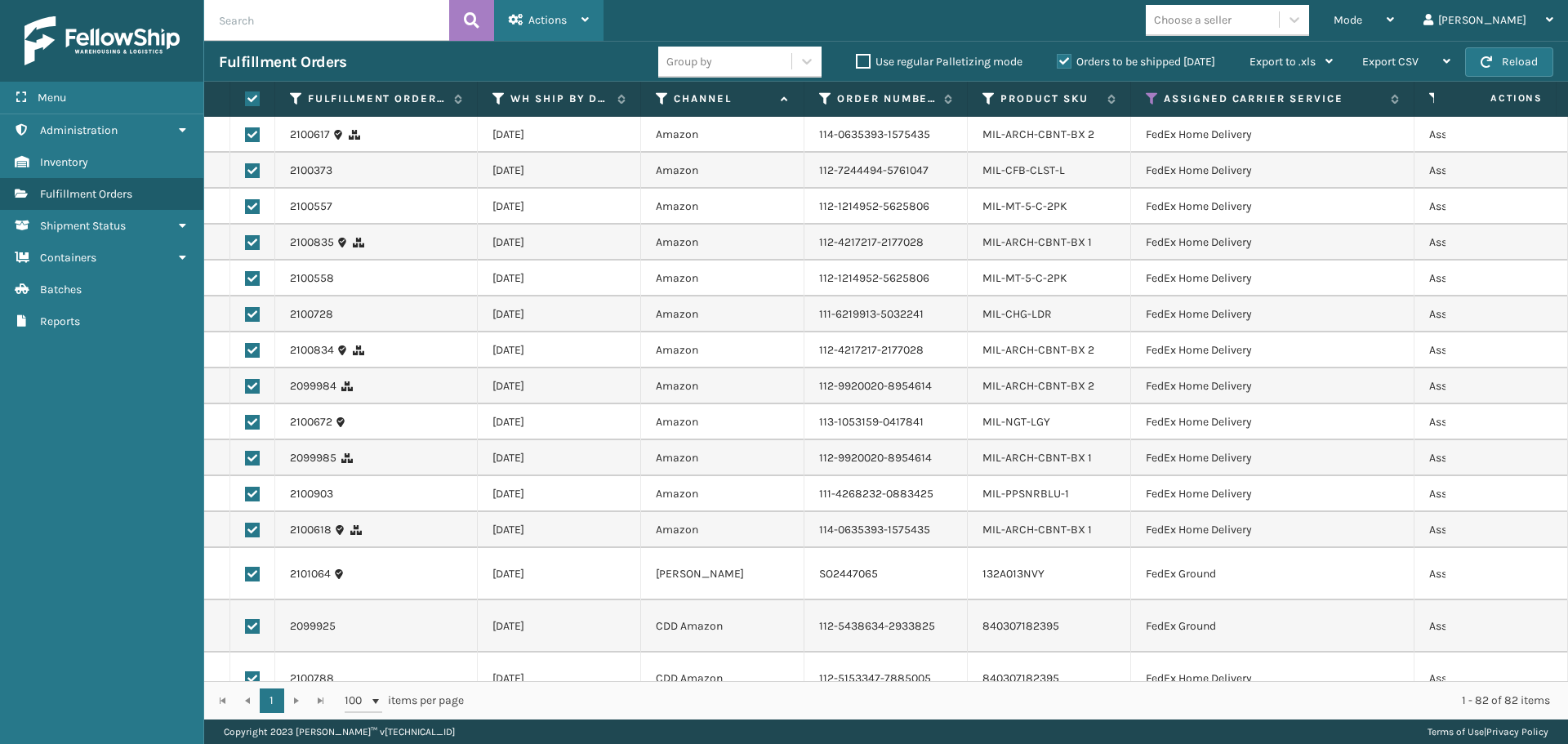
click at [572, 21] on div "Actions" at bounding box center [549, 21] width 80 height 41
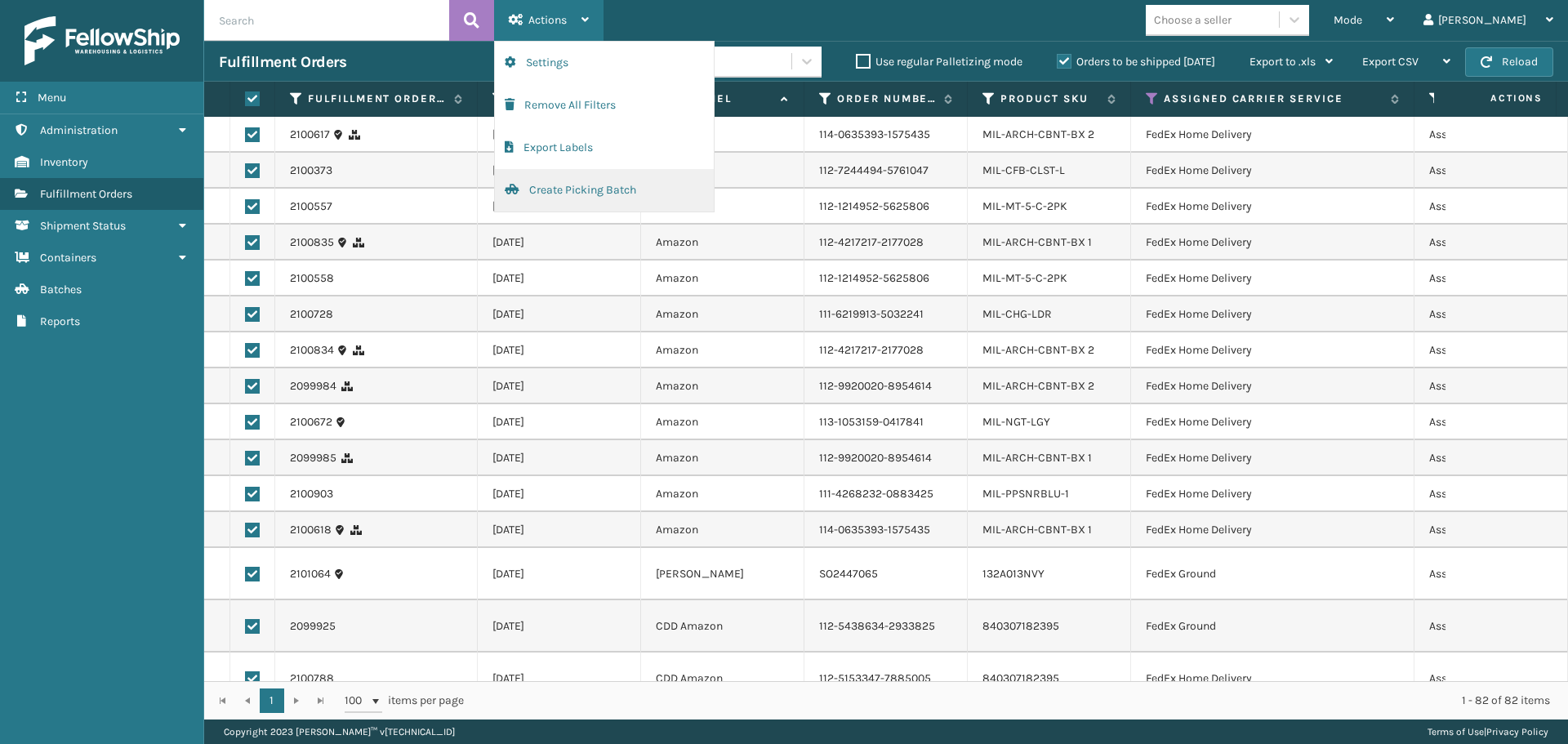
click at [598, 180] on button "Create Picking Batch" at bounding box center [604, 190] width 219 height 42
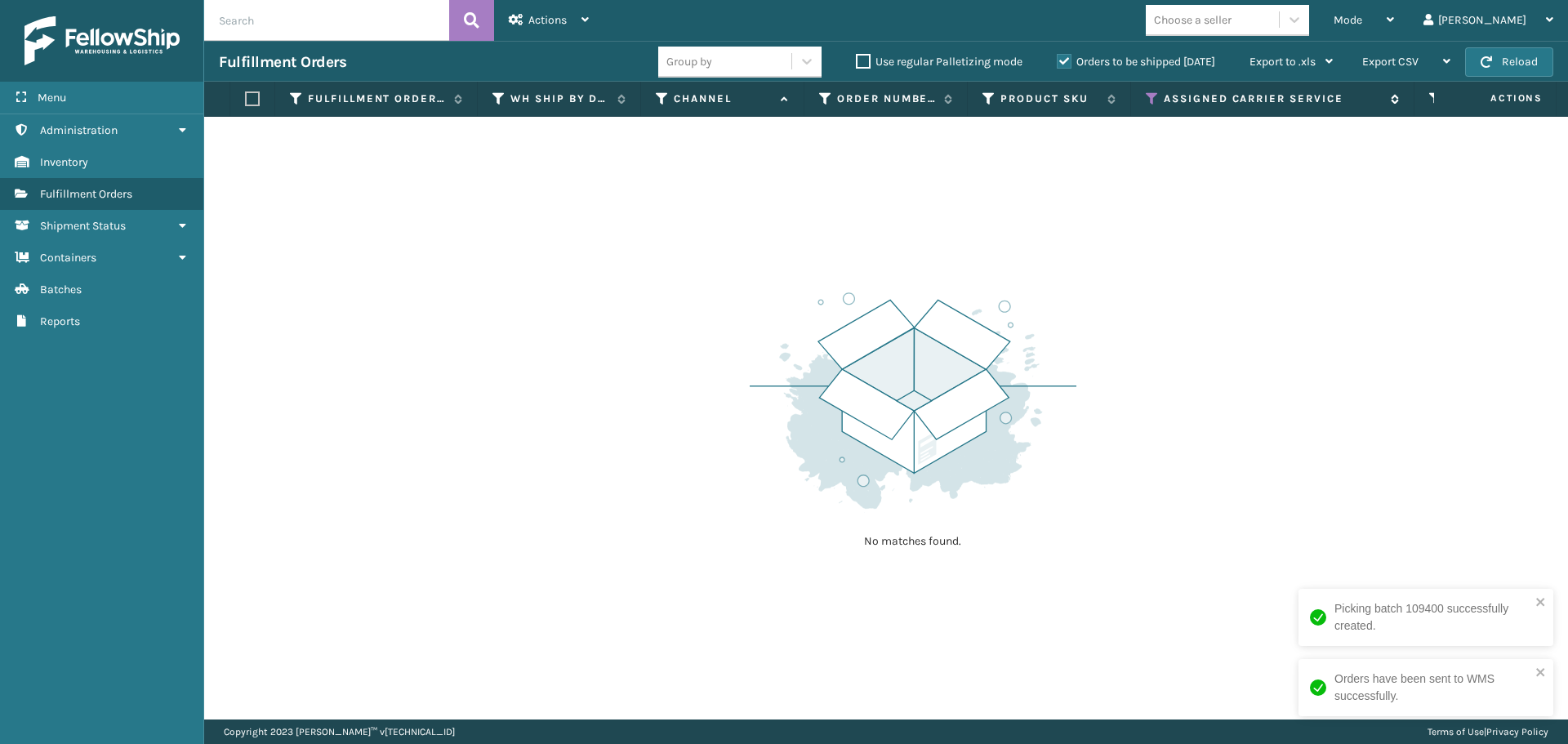
click at [1154, 95] on icon at bounding box center [1152, 99] width 13 height 15
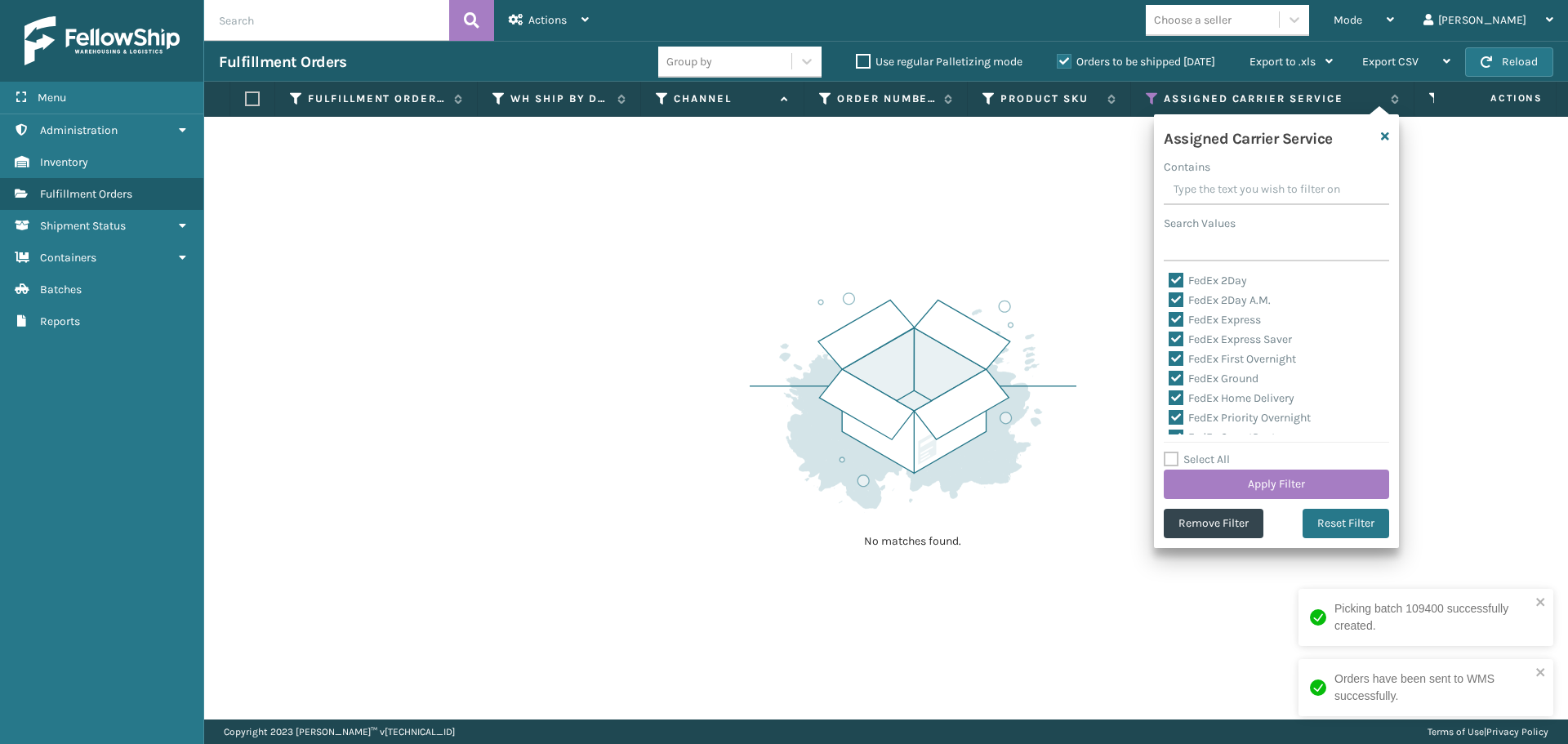
click at [1176, 285] on label "FedEx 2Day" at bounding box center [1208, 280] width 78 height 14
click at [1170, 282] on input "FedEx 2Day" at bounding box center [1169, 276] width 1 height 11
checkbox input "false"
click at [1176, 296] on label "FedEx 2Day A.M." at bounding box center [1220, 300] width 102 height 14
click at [1170, 296] on input "FedEx 2Day A.M." at bounding box center [1169, 296] width 1 height 11
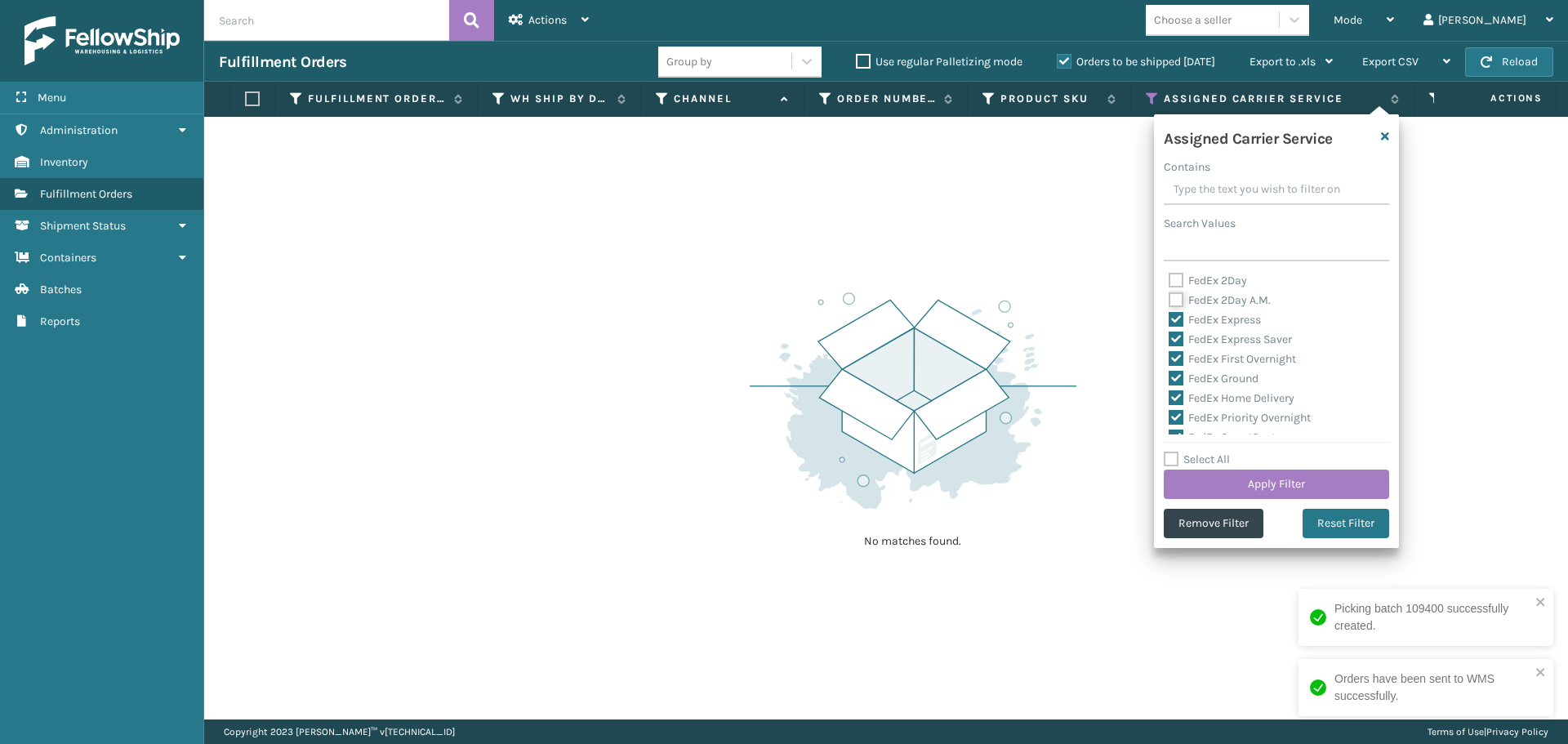
checkbox input "false"
click at [1177, 311] on div "FedEx Express" at bounding box center [1276, 320] width 215 height 20
click at [1177, 324] on label "FedEx Express" at bounding box center [1215, 319] width 92 height 14
click at [1170, 321] on input "FedEx Express" at bounding box center [1169, 315] width 1 height 11
checkbox input "false"
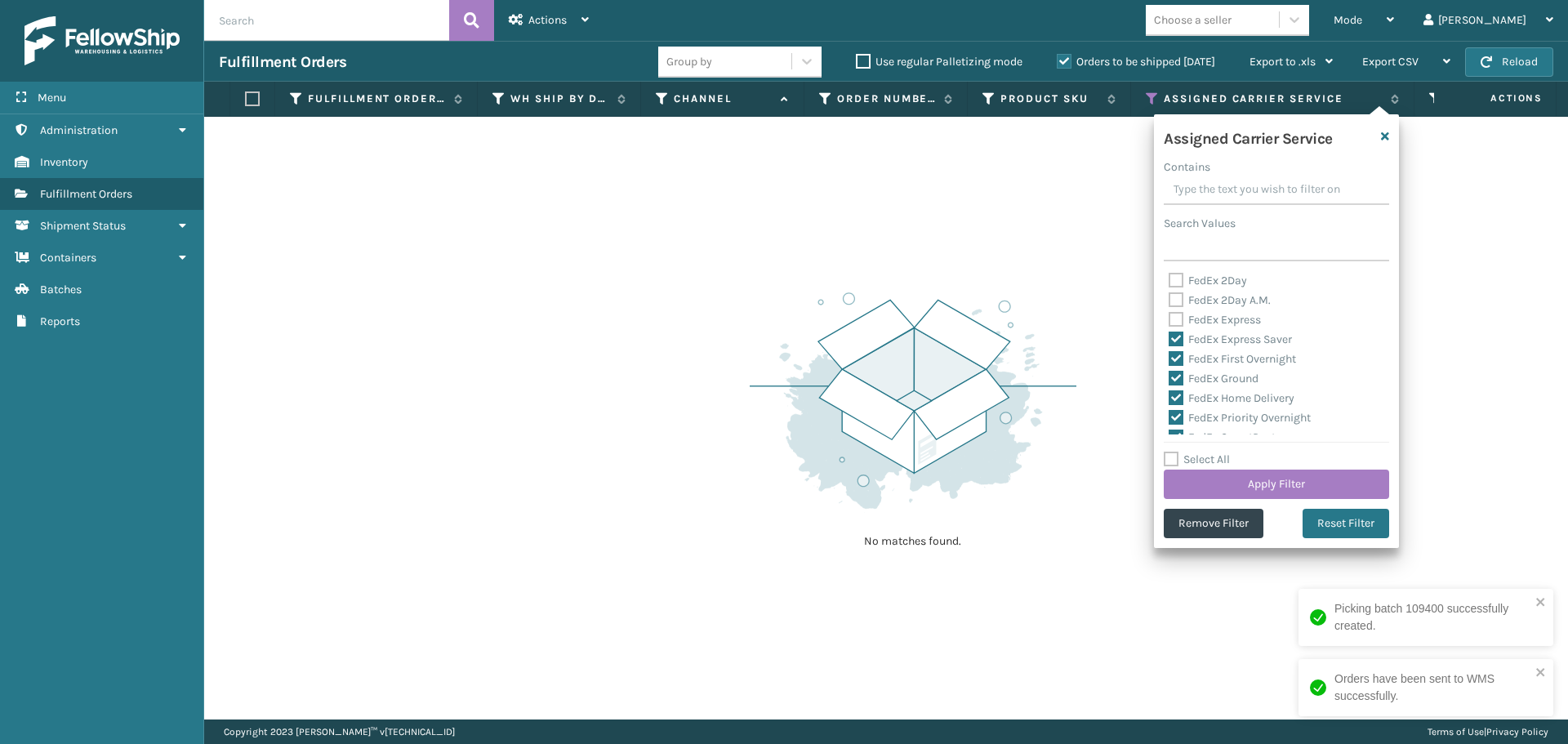
click at [1177, 334] on label "FedEx Express Saver" at bounding box center [1231, 339] width 124 height 14
click at [1170, 334] on input "FedEx Express Saver" at bounding box center [1169, 335] width 1 height 11
checkbox input "false"
click at [1178, 355] on label "FedEx First Overnight" at bounding box center [1232, 359] width 127 height 14
click at [1170, 355] on input "FedEx First Overnight" at bounding box center [1169, 355] width 1 height 11
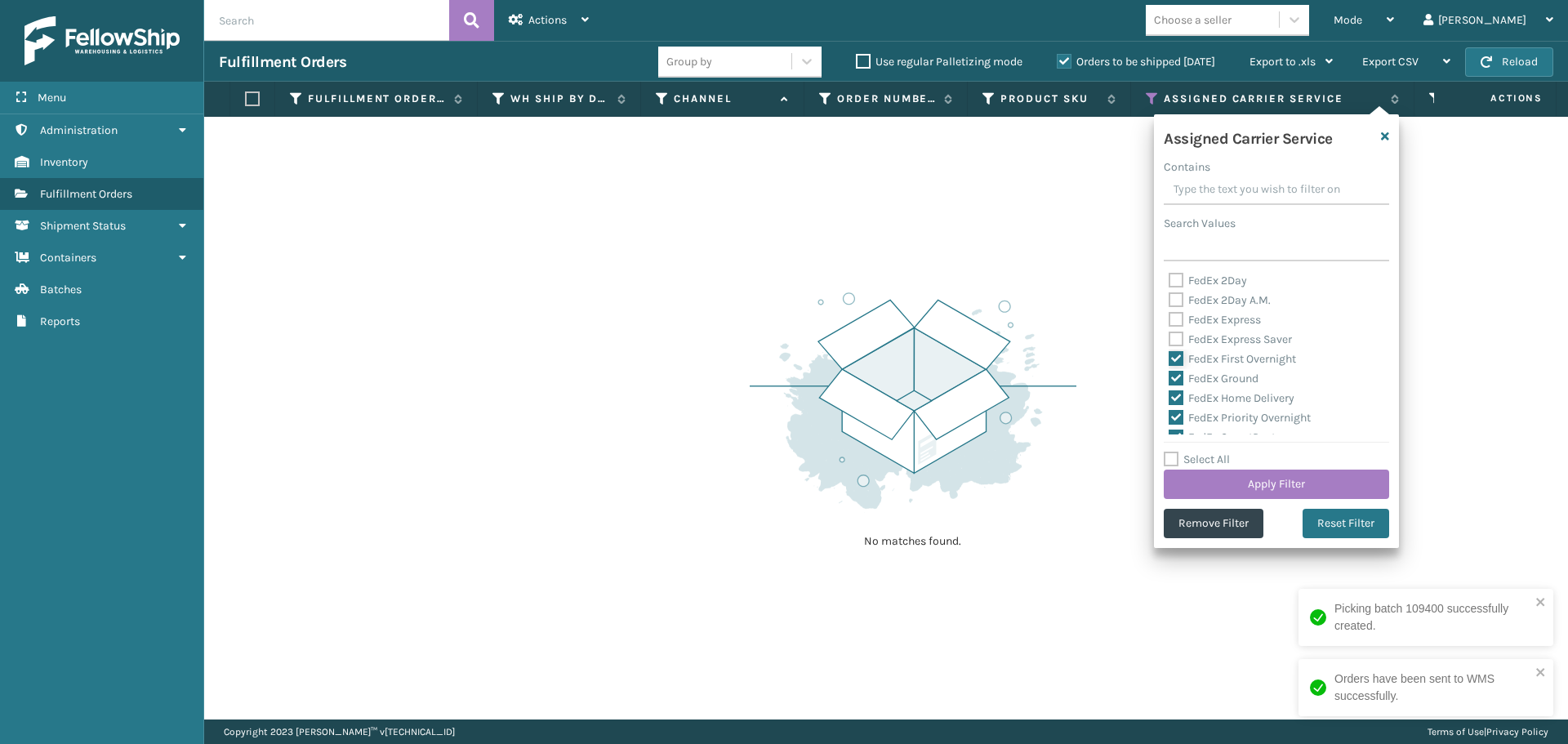
checkbox input "false"
click at [1178, 374] on label "FedEx Ground" at bounding box center [1213, 379] width 90 height 14
click at [1170, 374] on input "FedEx Ground" at bounding box center [1169, 374] width 1 height 11
checkbox input "false"
click at [1178, 395] on label "FedEx Home Delivery" at bounding box center [1231, 398] width 126 height 14
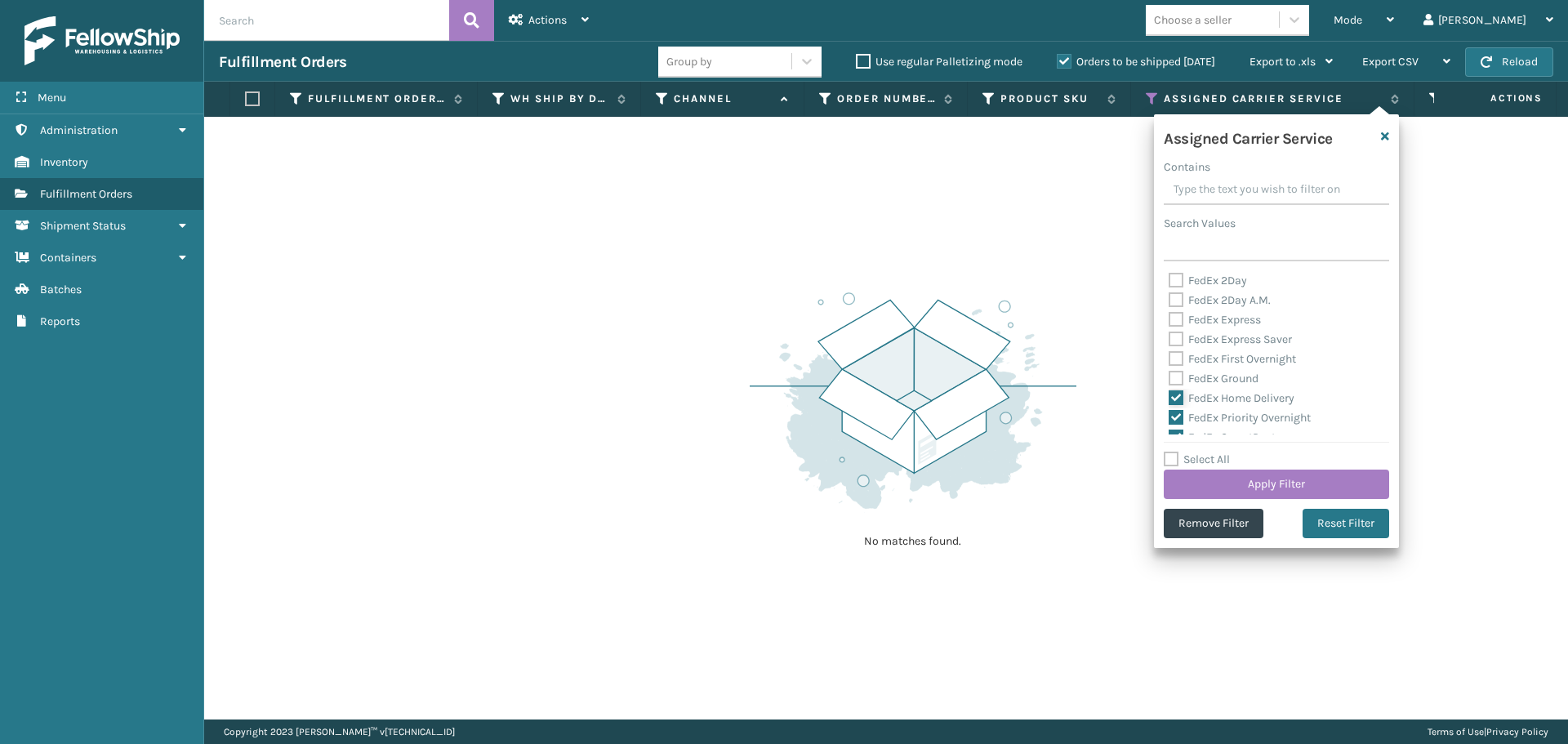
click at [1170, 395] on input "FedEx Home Delivery" at bounding box center [1169, 393] width 1 height 11
checkbox input "false"
click at [1177, 417] on label "FedEx Priority Overnight" at bounding box center [1240, 417] width 142 height 14
click at [1170, 417] on input "FedEx Priority Overnight" at bounding box center [1169, 413] width 1 height 11
checkbox input "false"
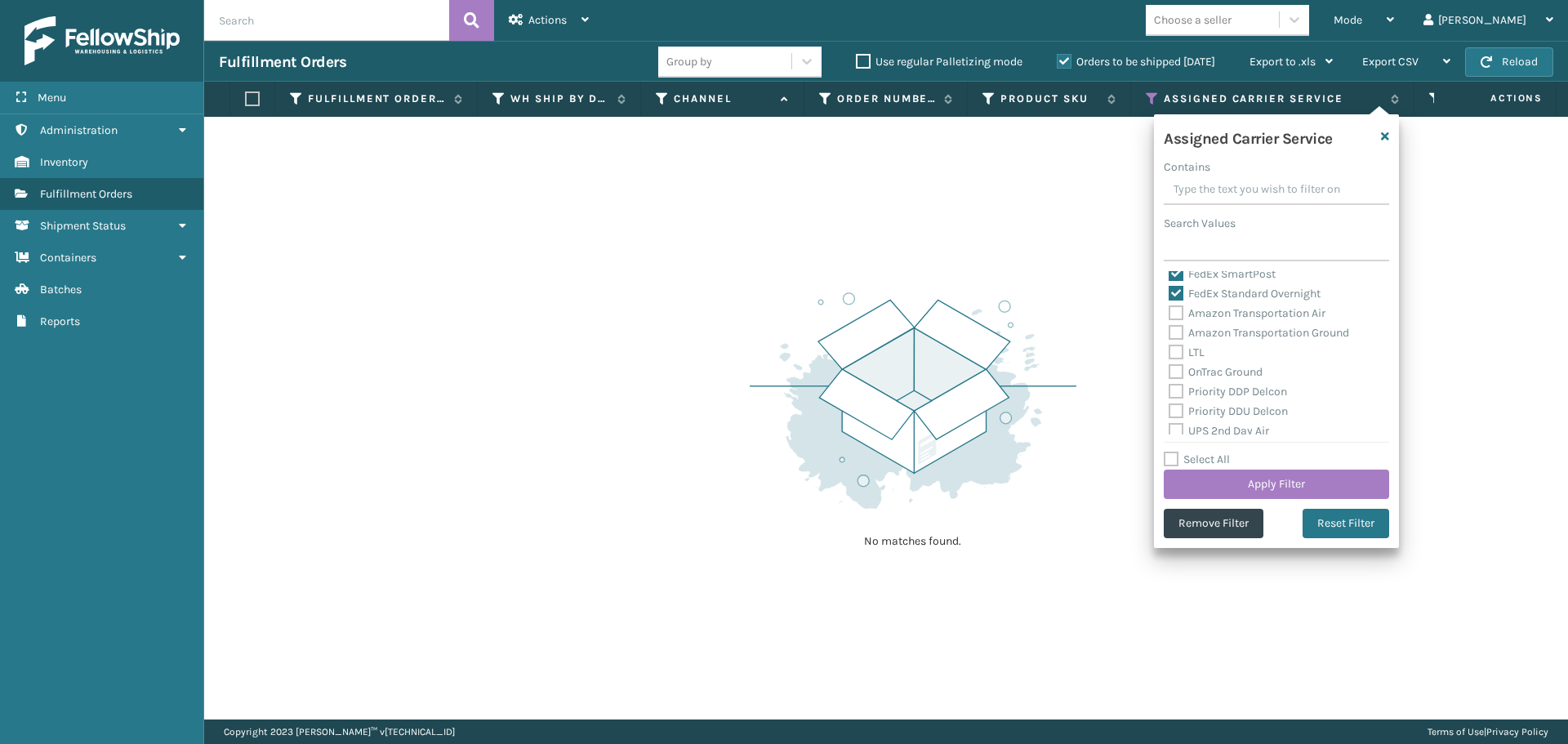
click at [1176, 275] on label "FedEx SmartPost" at bounding box center [1222, 274] width 107 height 14
click at [1170, 275] on input "FedEx SmartPost" at bounding box center [1169, 270] width 1 height 11
checkbox input "false"
click at [1176, 298] on label "FedEx Standard Overnight" at bounding box center [1245, 300] width 152 height 14
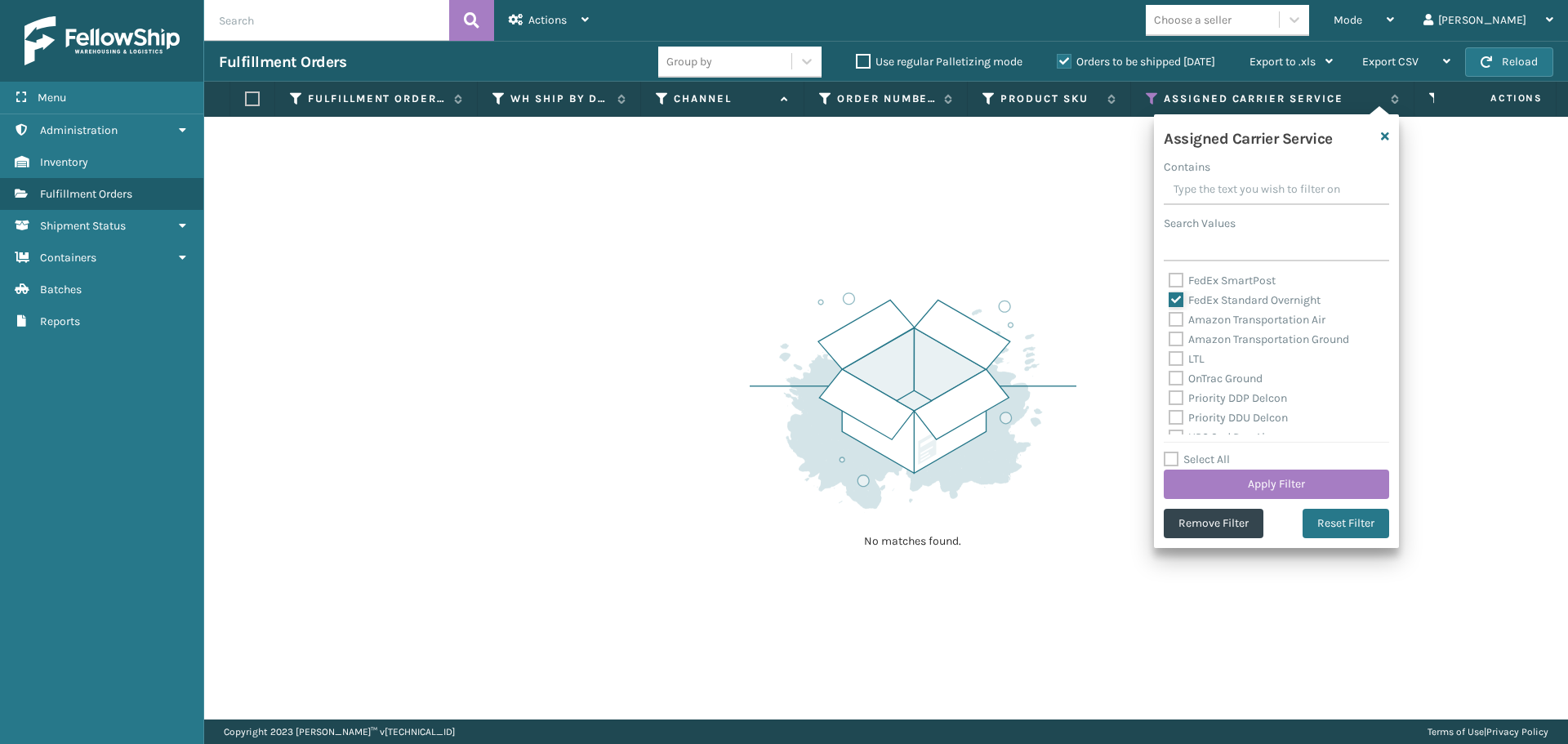
click at [1170, 298] on input "FedEx Standard Overnight" at bounding box center [1169, 296] width 1 height 11
checkbox input "false"
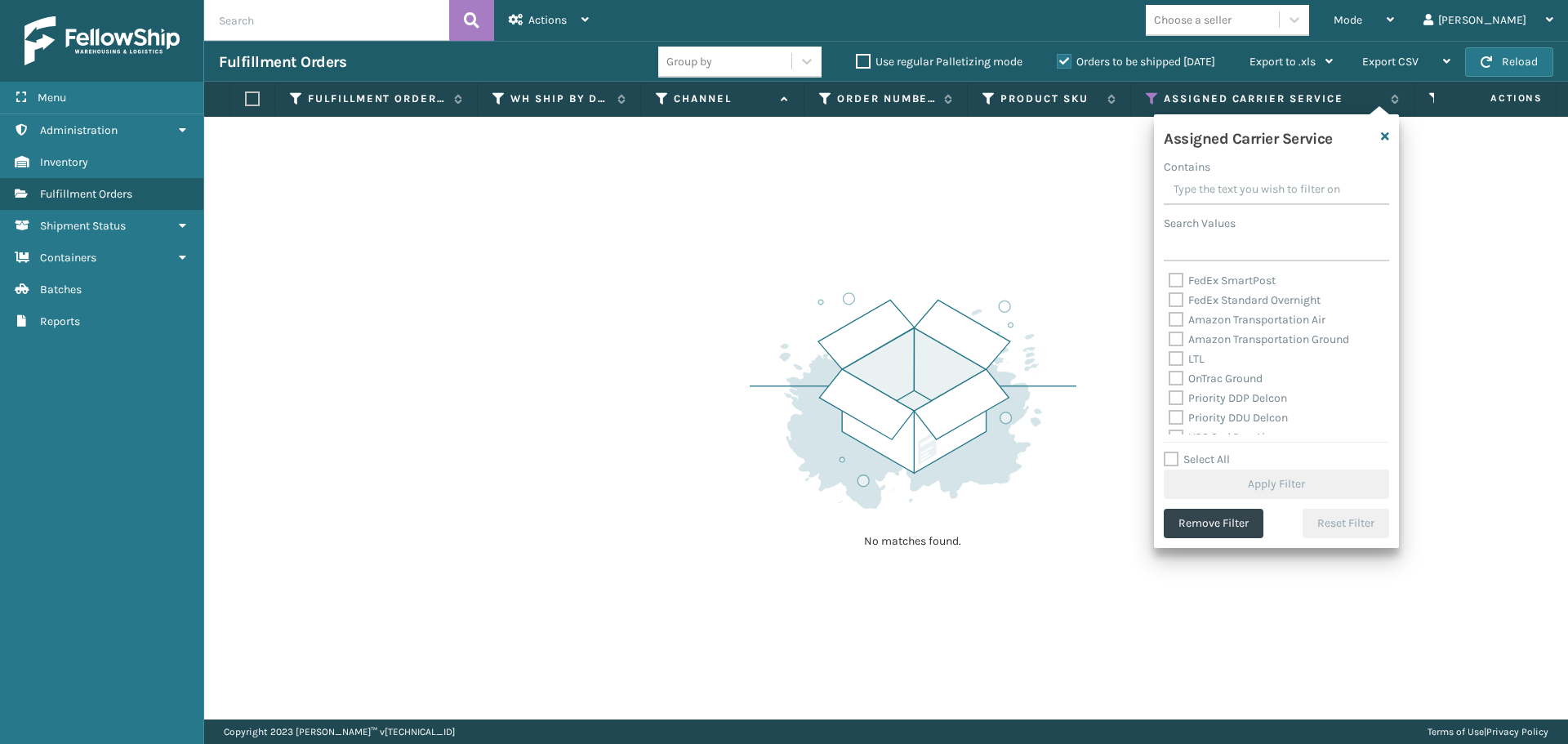
click at [1177, 314] on label "Amazon Transportation Air" at bounding box center [1247, 319] width 157 height 14
click at [1170, 314] on input "Amazon Transportation Air" at bounding box center [1169, 315] width 1 height 11
checkbox input "true"
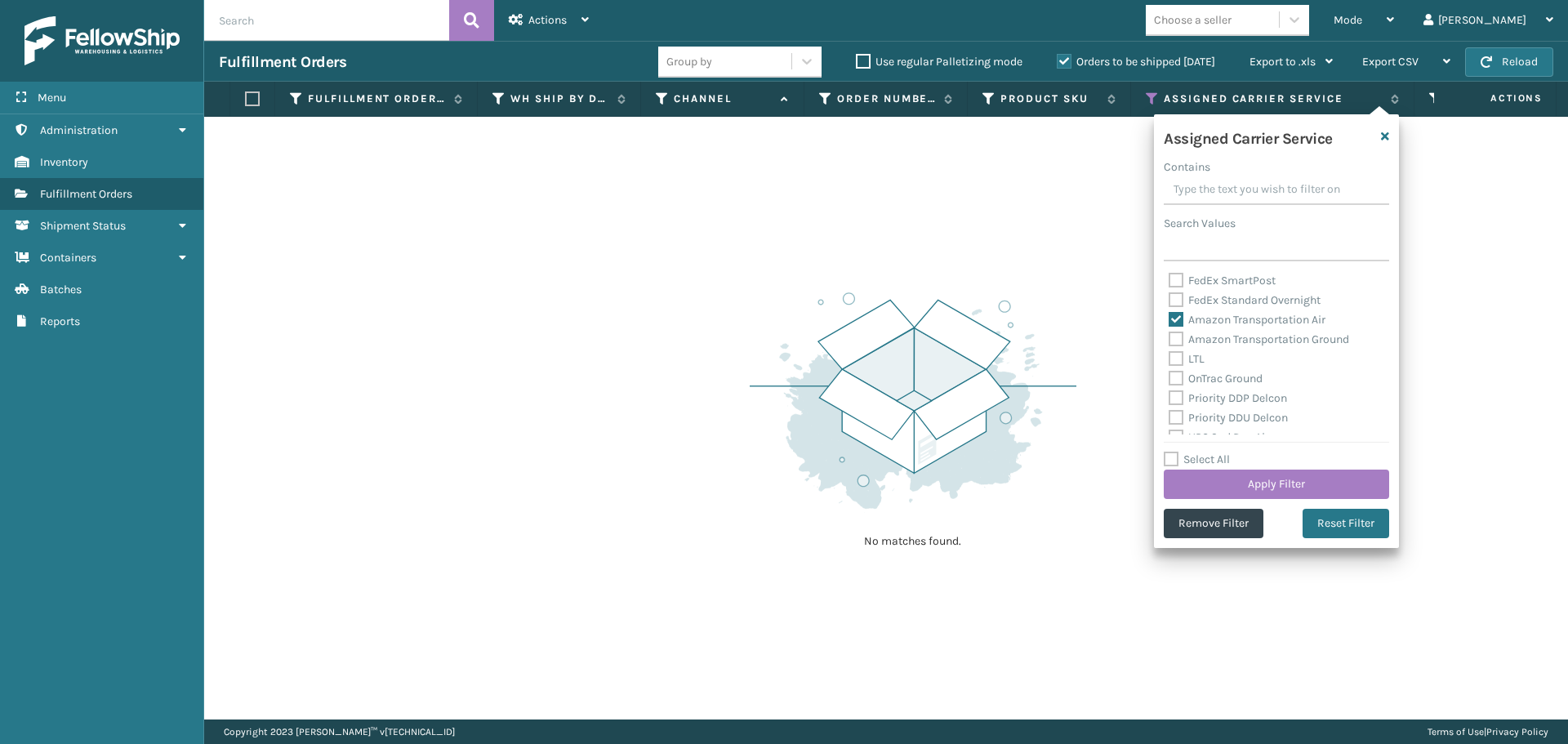
click at [1177, 337] on label "Amazon Transportation Ground" at bounding box center [1259, 339] width 181 height 14
click at [1170, 337] on input "Amazon Transportation Ground" at bounding box center [1169, 335] width 1 height 11
checkbox input "true"
click at [1329, 487] on button "Apply Filter" at bounding box center [1276, 484] width 225 height 30
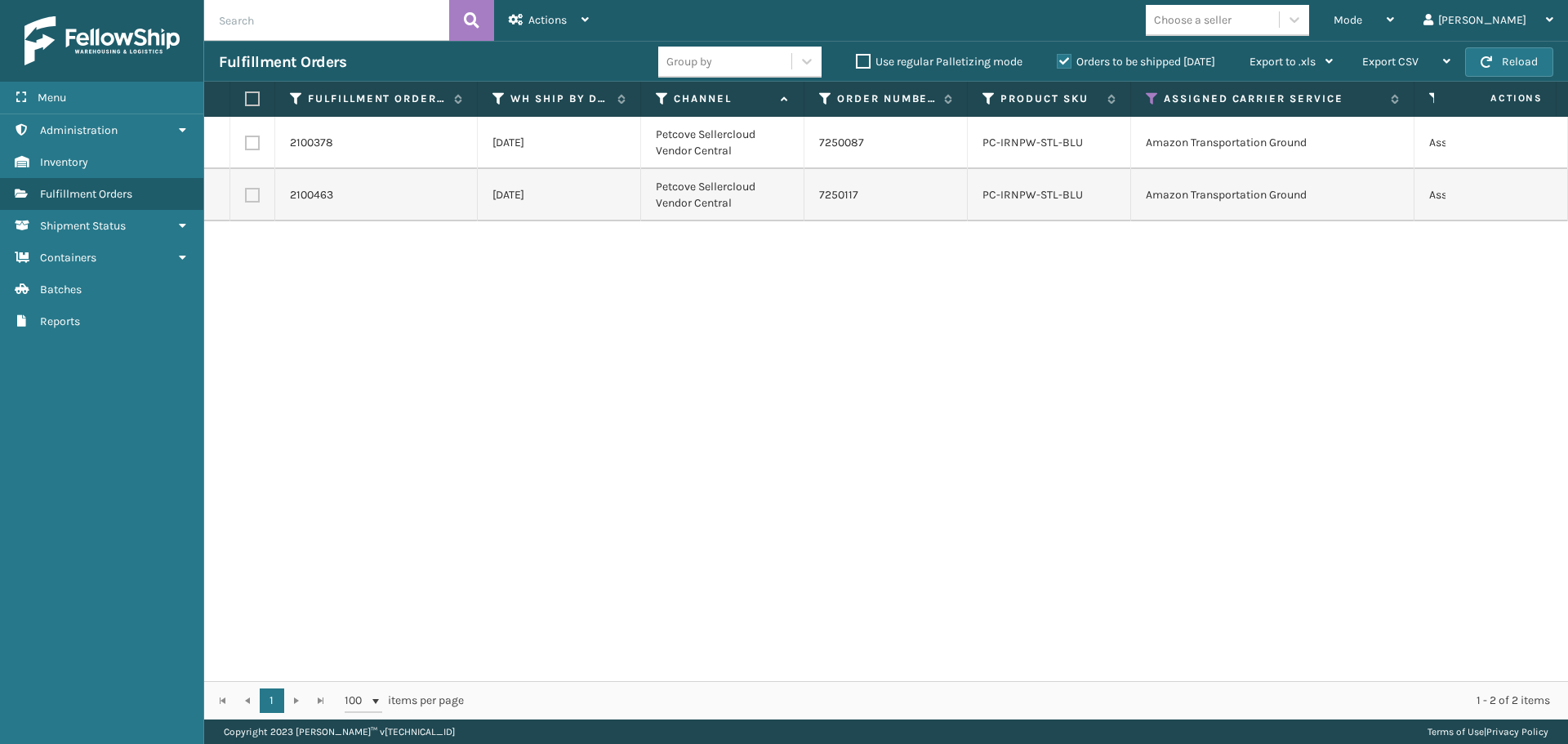
click at [255, 106] on th at bounding box center [252, 99] width 45 height 35
click at [255, 102] on label at bounding box center [250, 99] width 10 height 15
click at [246, 102] on input "checkbox" at bounding box center [245, 99] width 1 height 11
checkbox input "true"
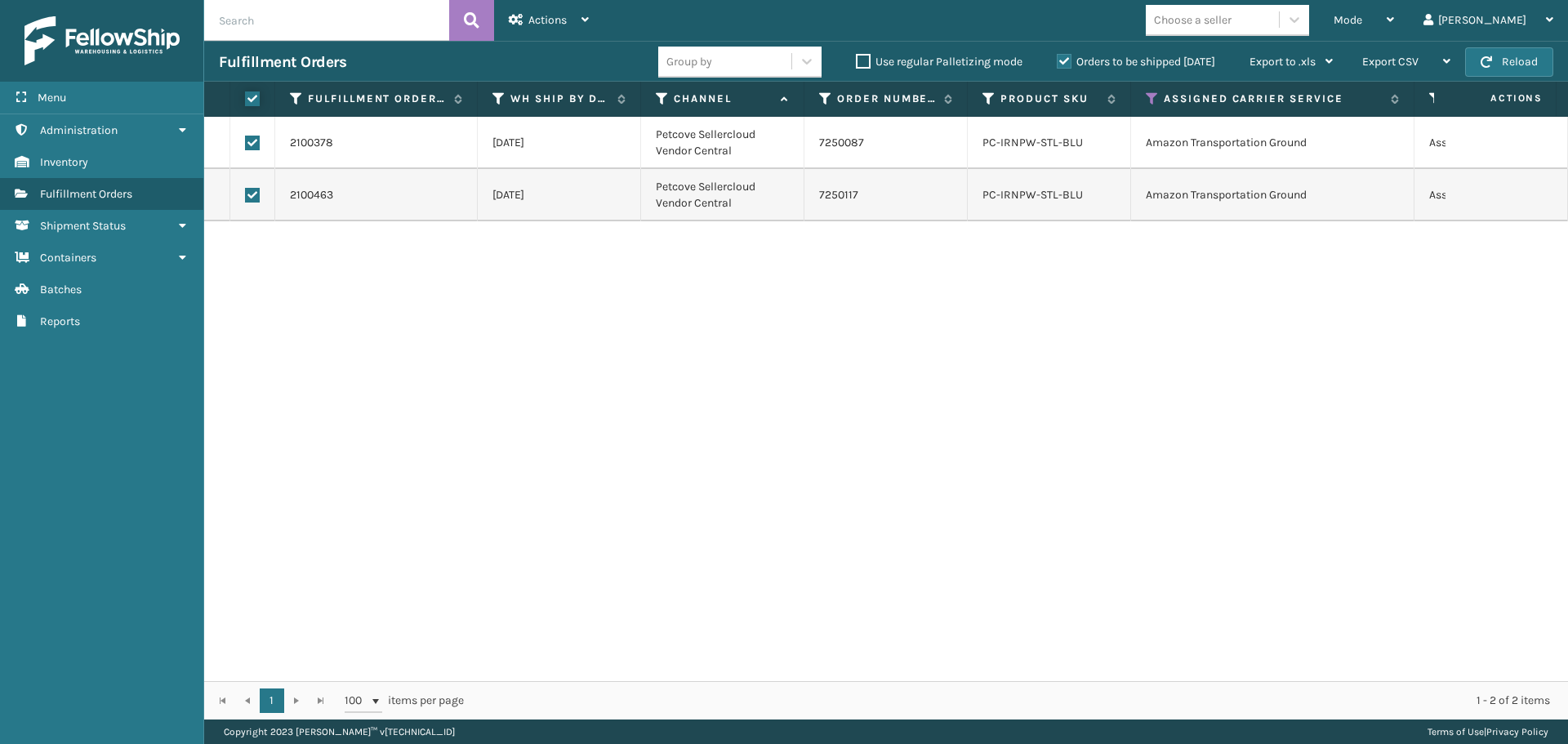
checkbox input "true"
click at [581, 16] on div "Actions" at bounding box center [549, 21] width 80 height 41
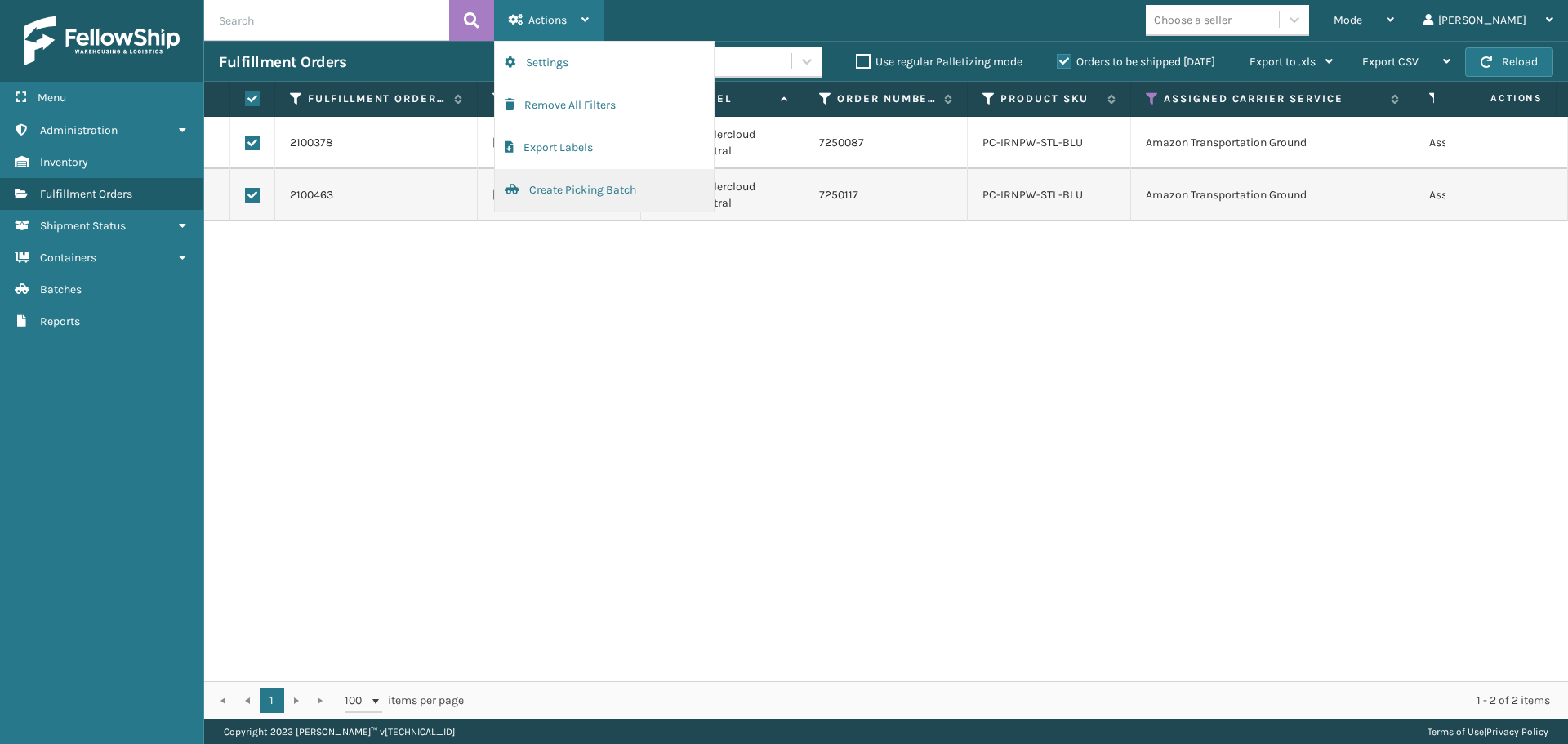
click at [609, 191] on button "Create Picking Batch" at bounding box center [604, 190] width 219 height 42
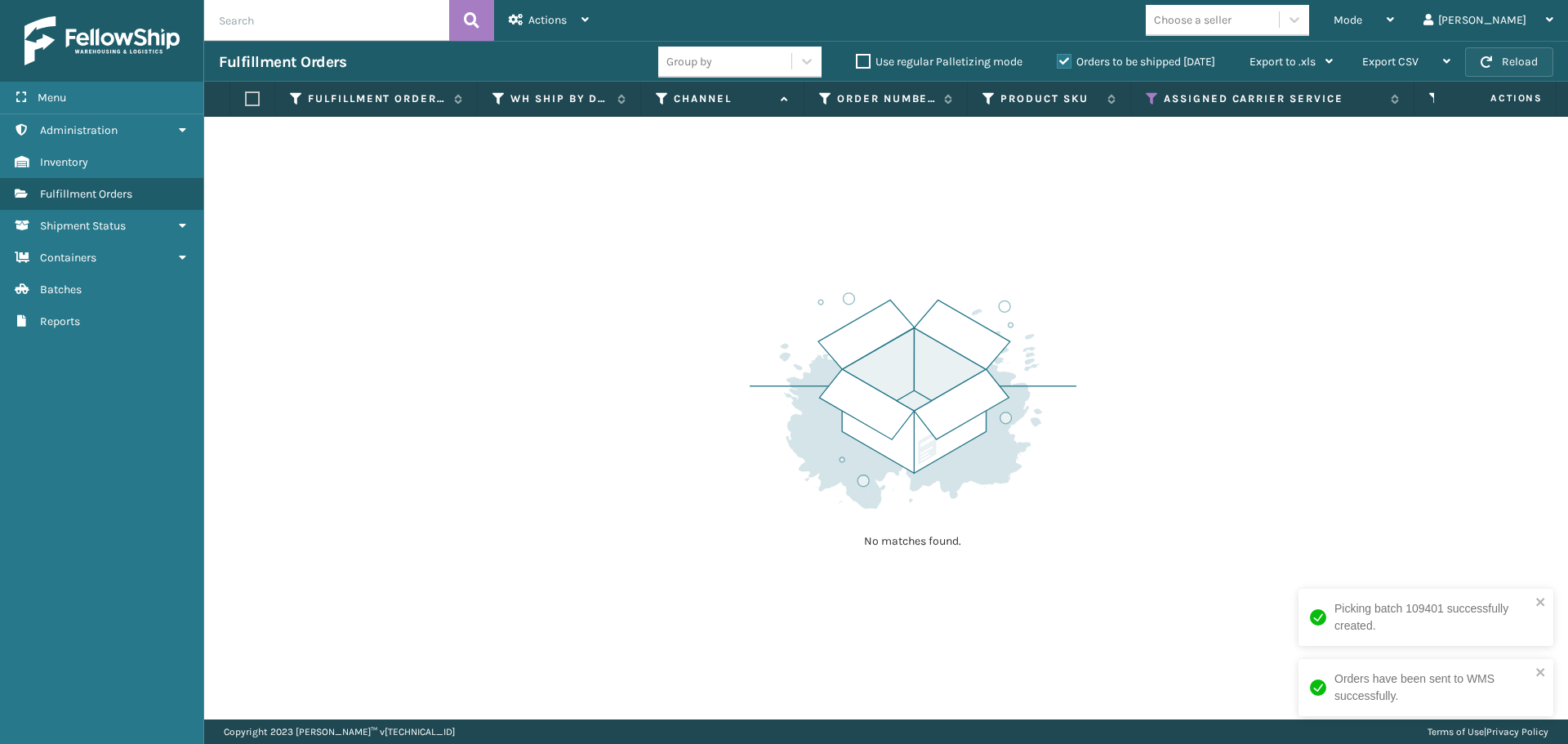
click at [1497, 61] on button "Reload" at bounding box center [1509, 62] width 88 height 30
click at [1153, 101] on icon at bounding box center [1152, 99] width 13 height 15
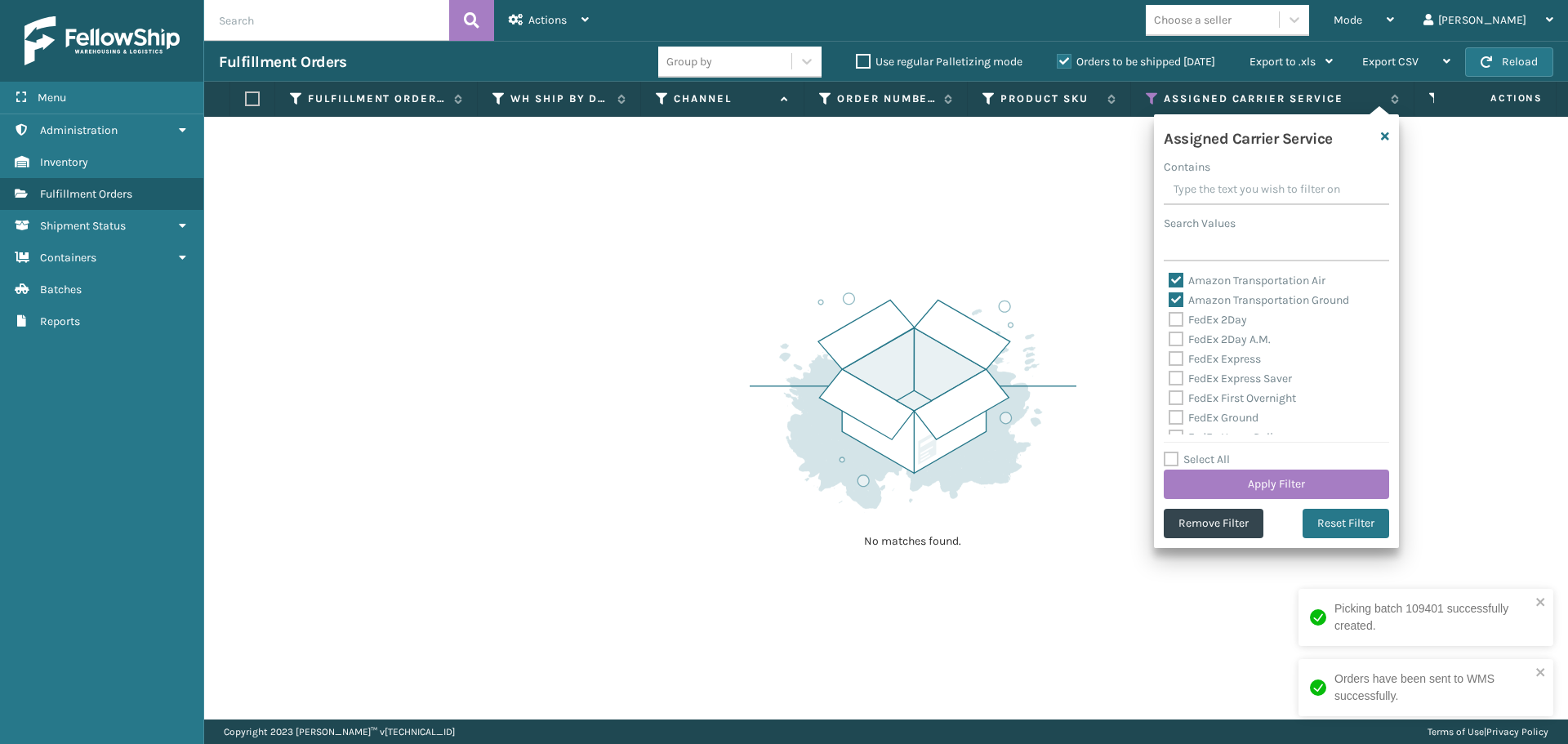
click at [1180, 280] on label "Amazon Transportation Air" at bounding box center [1247, 280] width 157 height 14
click at [1170, 280] on input "Amazon Transportation Air" at bounding box center [1169, 276] width 1 height 11
checkbox input "false"
click at [1180, 295] on label "Amazon Transportation Ground" at bounding box center [1259, 300] width 181 height 14
click at [1170, 295] on input "Amazon Transportation Ground" at bounding box center [1169, 296] width 1 height 11
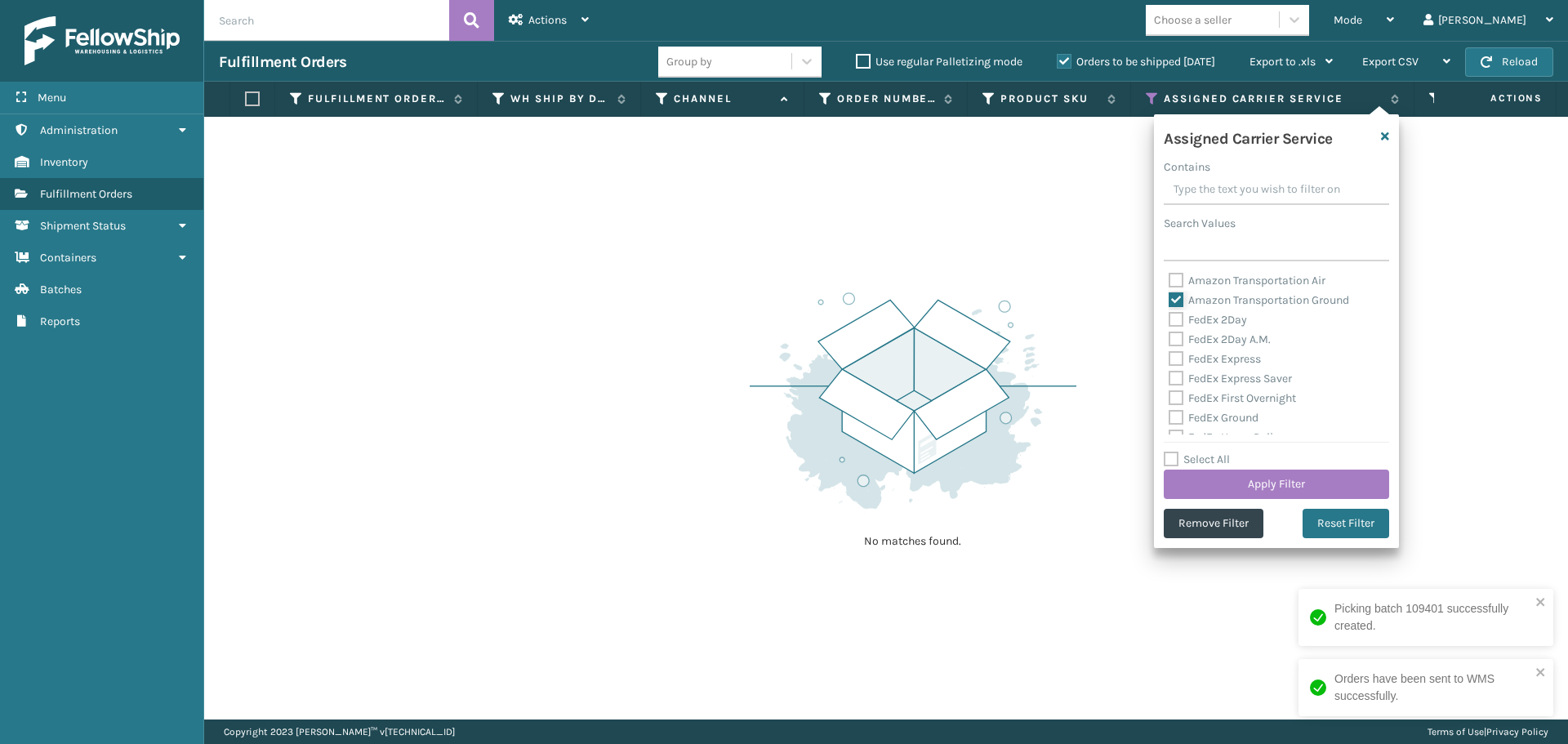
checkbox input "false"
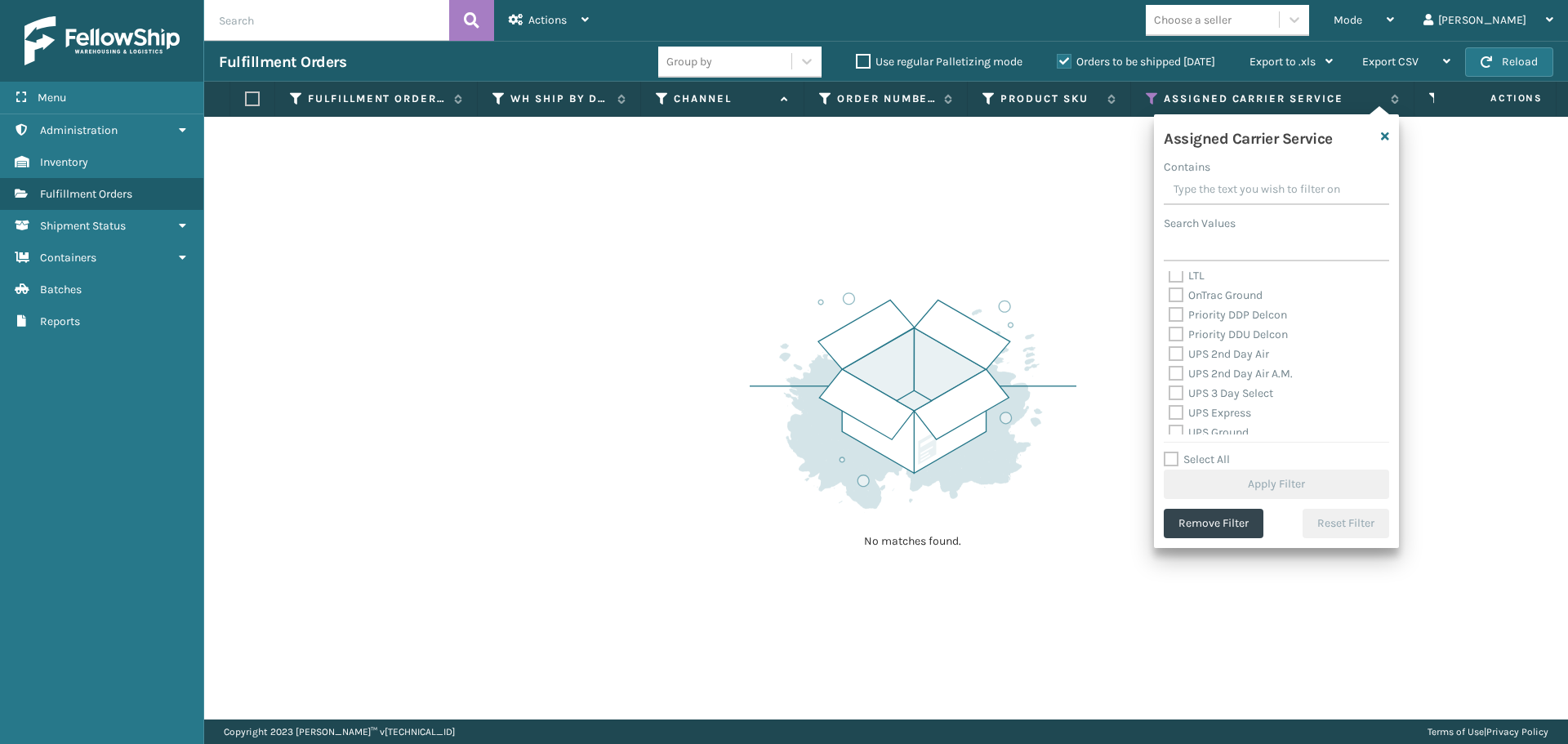
scroll to position [245, 0]
click at [1179, 289] on label "OnTrac Ground" at bounding box center [1216, 290] width 94 height 14
click at [1170, 289] on input "OnTrac Ground" at bounding box center [1169, 286] width 1 height 11
checkbox input "true"
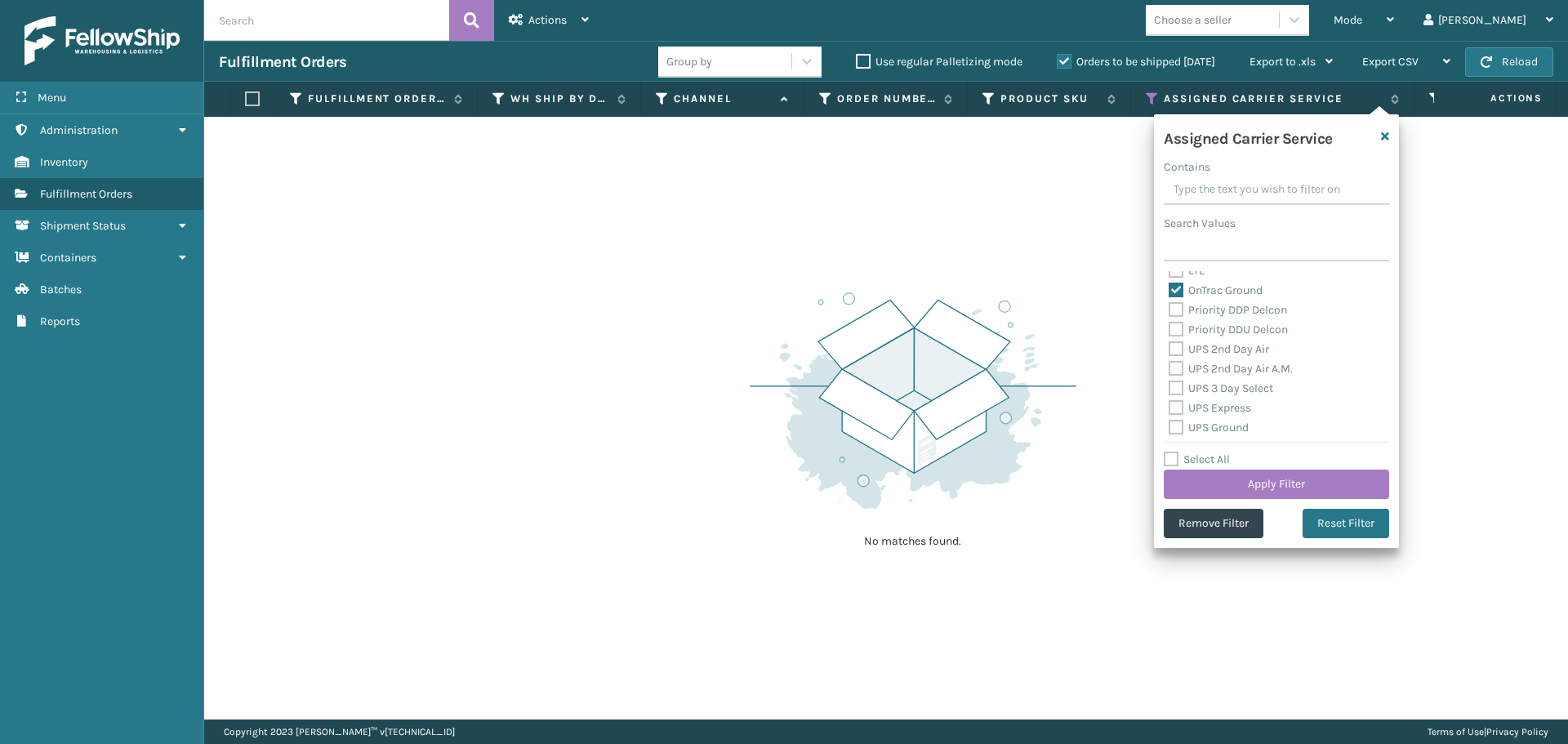
click at [1180, 315] on label "Priority DDP Delcon" at bounding box center [1228, 309] width 119 height 14
click at [1170, 311] on input "Priority DDP Delcon" at bounding box center [1169, 305] width 1 height 11
checkbox input "true"
click at [1178, 329] on label "Priority DDU Delcon" at bounding box center [1228, 329] width 120 height 14
click at [1170, 329] on input "Priority DDU Delcon" at bounding box center [1169, 325] width 1 height 11
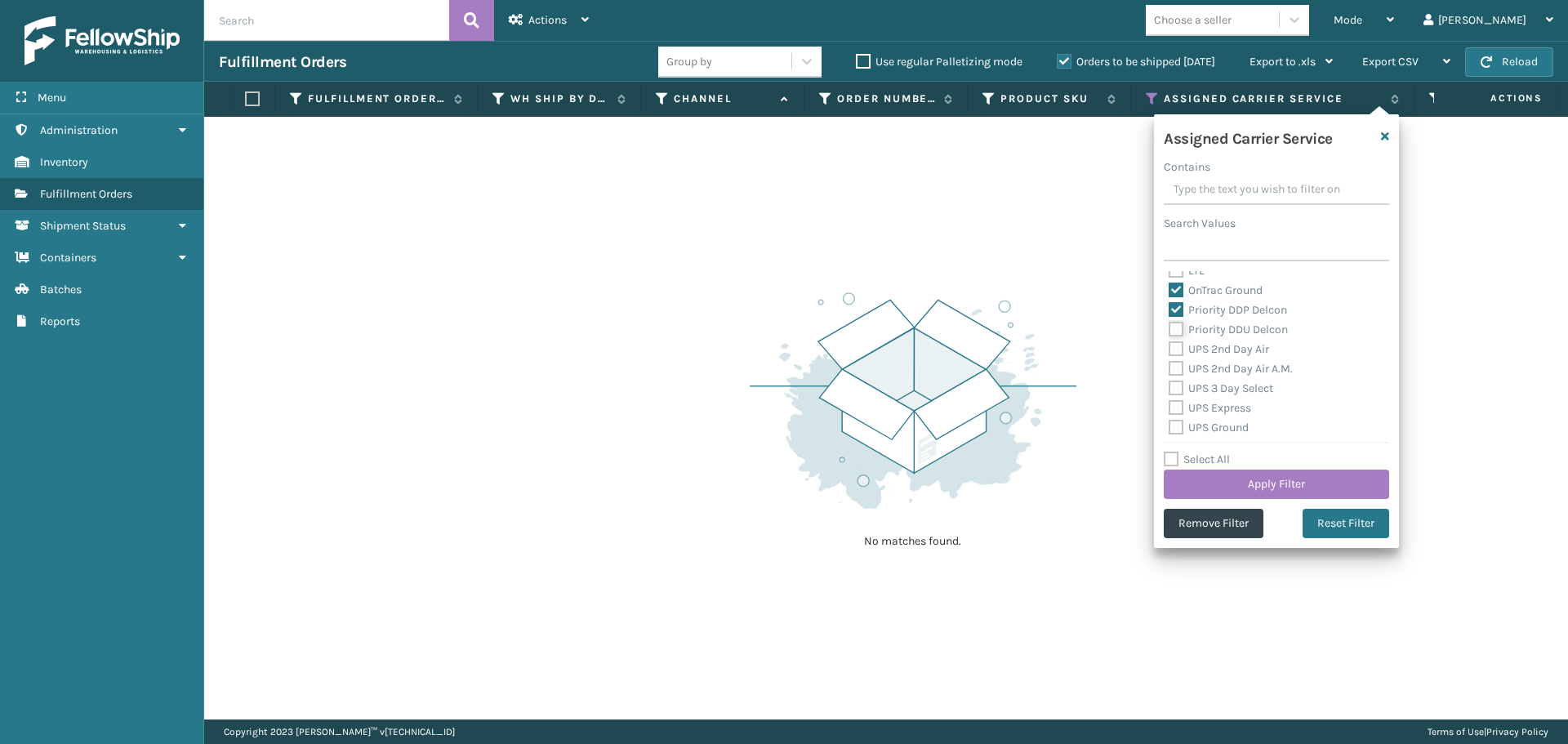
checkbox input "true"
click at [1180, 349] on label "UPS 2nd Day Air" at bounding box center [1219, 349] width 101 height 14
click at [1170, 349] on input "UPS 2nd Day Air" at bounding box center [1169, 345] width 1 height 11
checkbox input "true"
click at [1180, 371] on label "UPS 2nd Day Air A.M." at bounding box center [1231, 369] width 125 height 14
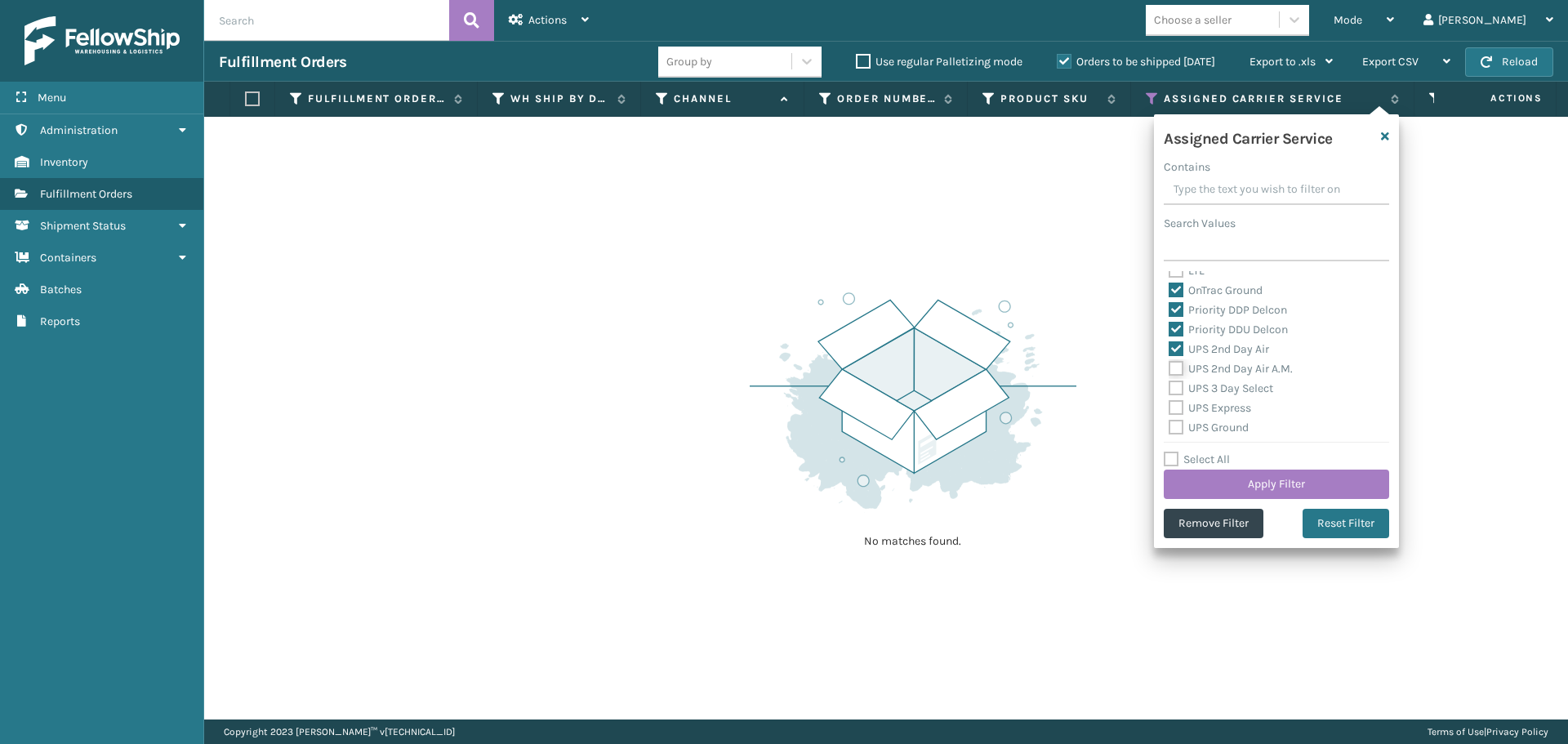
click at [1170, 370] on input "UPS 2nd Day Air A.M." at bounding box center [1169, 365] width 1 height 11
checkbox input "true"
click at [1180, 383] on label "UPS 3 Day Select" at bounding box center [1221, 388] width 105 height 14
click at [1170, 383] on input "UPS 3 Day Select" at bounding box center [1169, 384] width 1 height 11
checkbox input "true"
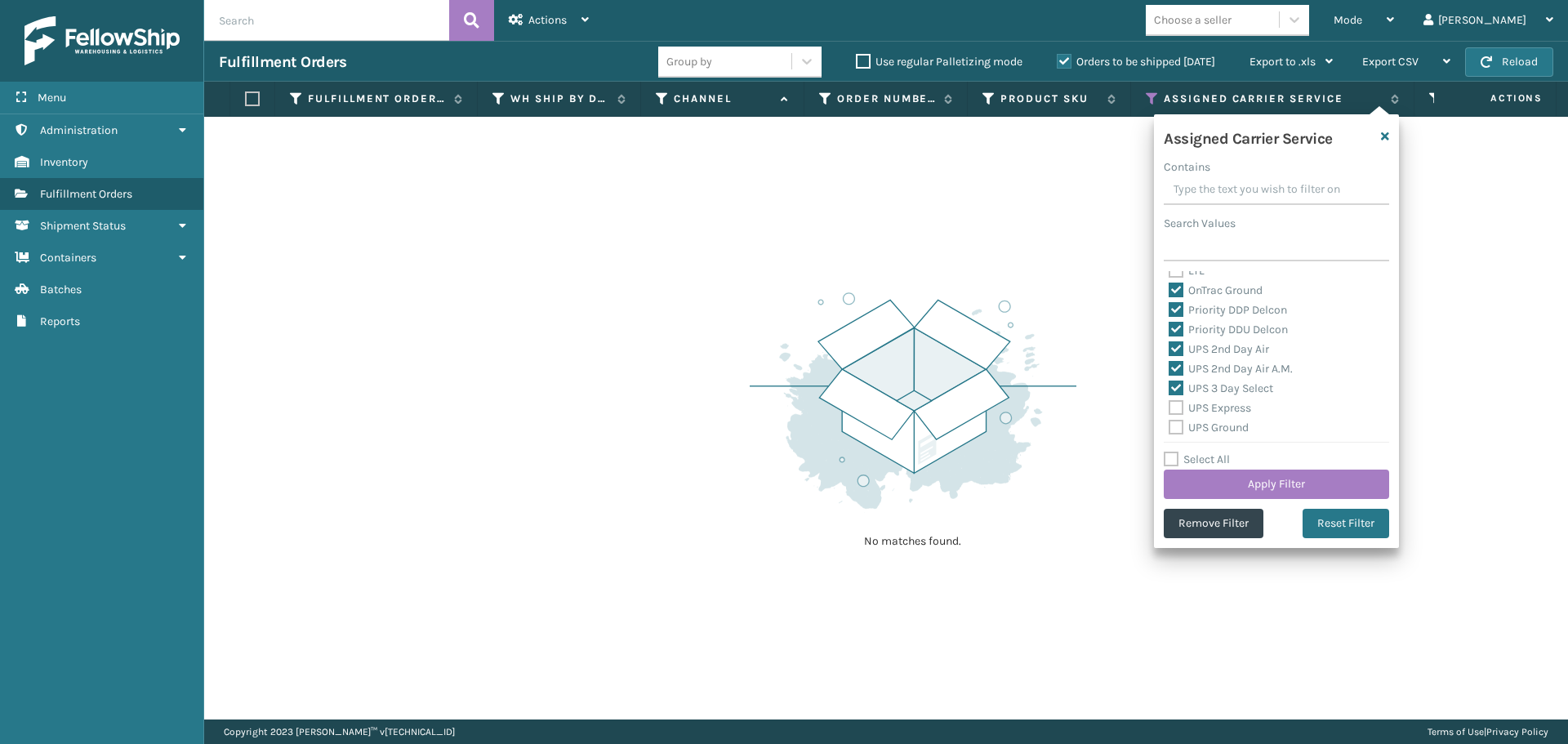
click at [1177, 406] on label "UPS Express" at bounding box center [1210, 407] width 82 height 14
click at [1170, 406] on input "UPS Express" at bounding box center [1169, 403] width 1 height 11
checkbox input "true"
click at [1177, 426] on label "UPS Ground" at bounding box center [1208, 427] width 80 height 14
click at [1170, 426] on input "UPS Ground" at bounding box center [1169, 423] width 1 height 11
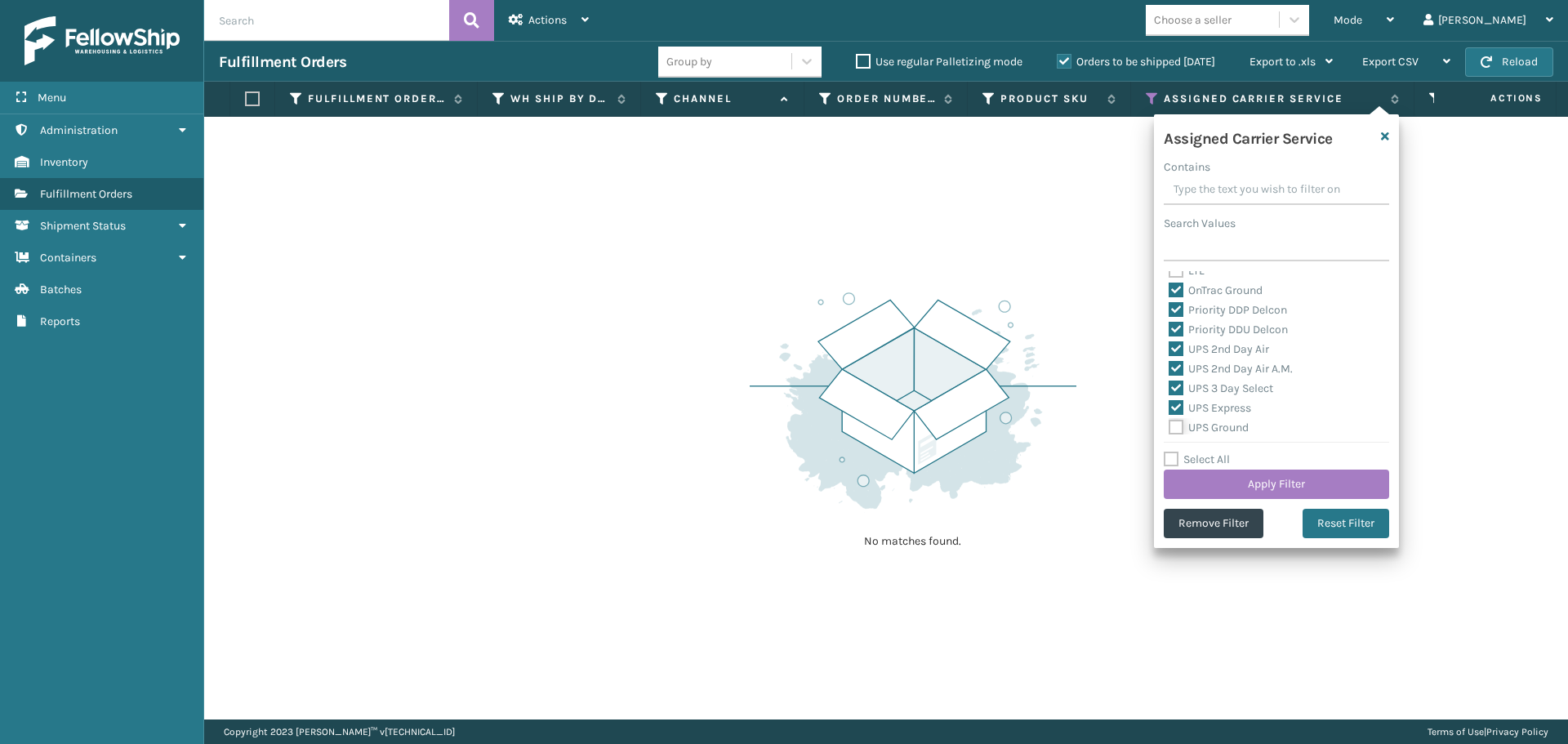
checkbox input "true"
click at [1179, 365] on label "UPS Next Day Air" at bounding box center [1221, 365] width 105 height 14
click at [1170, 365] on input "UPS Next Day Air" at bounding box center [1169, 361] width 1 height 11
checkbox input "true"
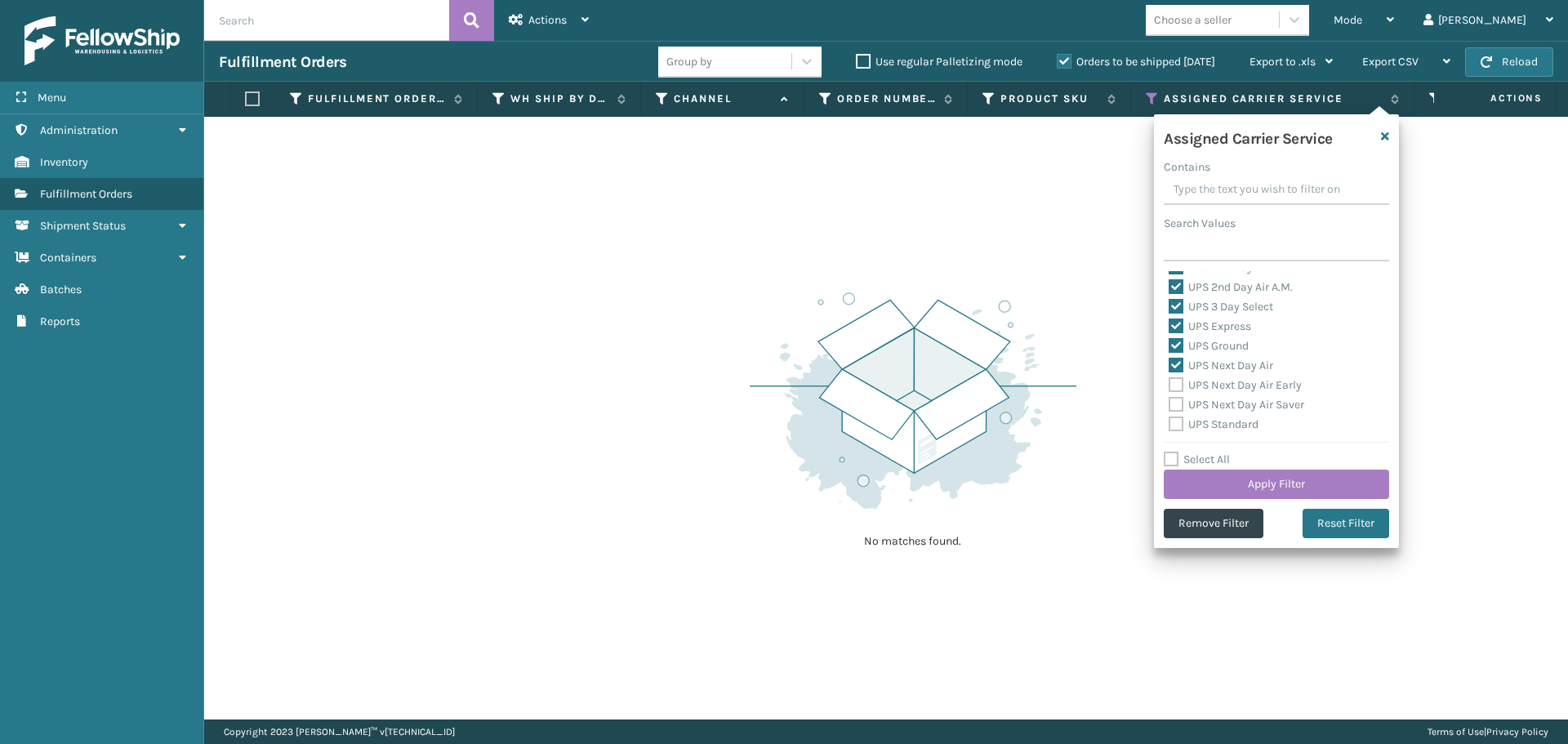
click at [1178, 382] on label "UPS Next Day Air Early" at bounding box center [1235, 384] width 133 height 14
click at [1170, 382] on input "UPS Next Day Air Early" at bounding box center [1169, 381] width 1 height 11
checkbox input "true"
click at [1178, 400] on label "UPS Next Day Air Saver" at bounding box center [1236, 404] width 135 height 14
click at [1170, 400] on input "UPS Next Day Air Saver" at bounding box center [1169, 400] width 1 height 11
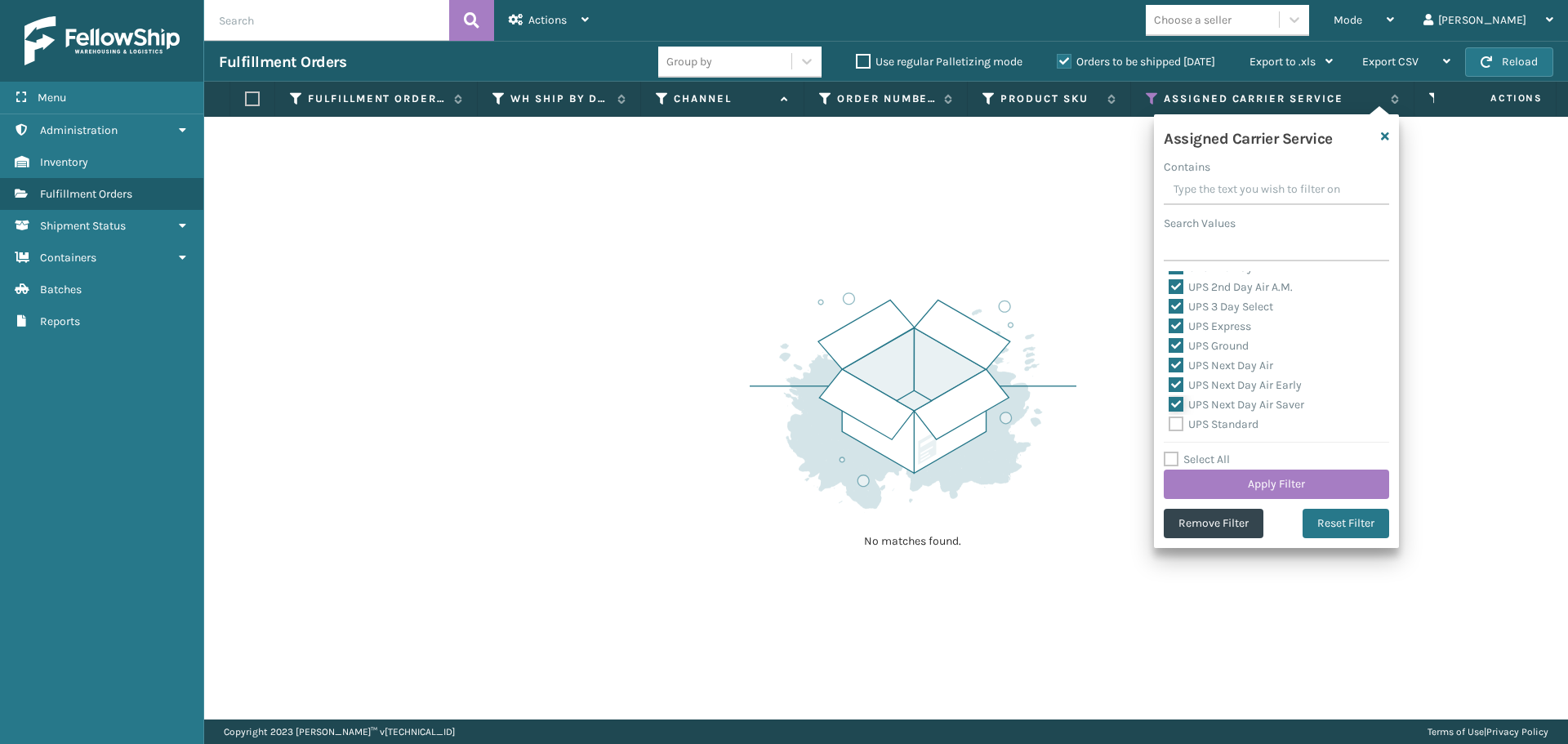
checkbox input "true"
click at [1178, 434] on div "UPS Standard" at bounding box center [1276, 425] width 215 height 20
click at [1180, 424] on label "UPS Standard" at bounding box center [1213, 424] width 90 height 14
click at [1170, 424] on input "UPS Standard" at bounding box center [1169, 420] width 1 height 11
checkbox input "true"
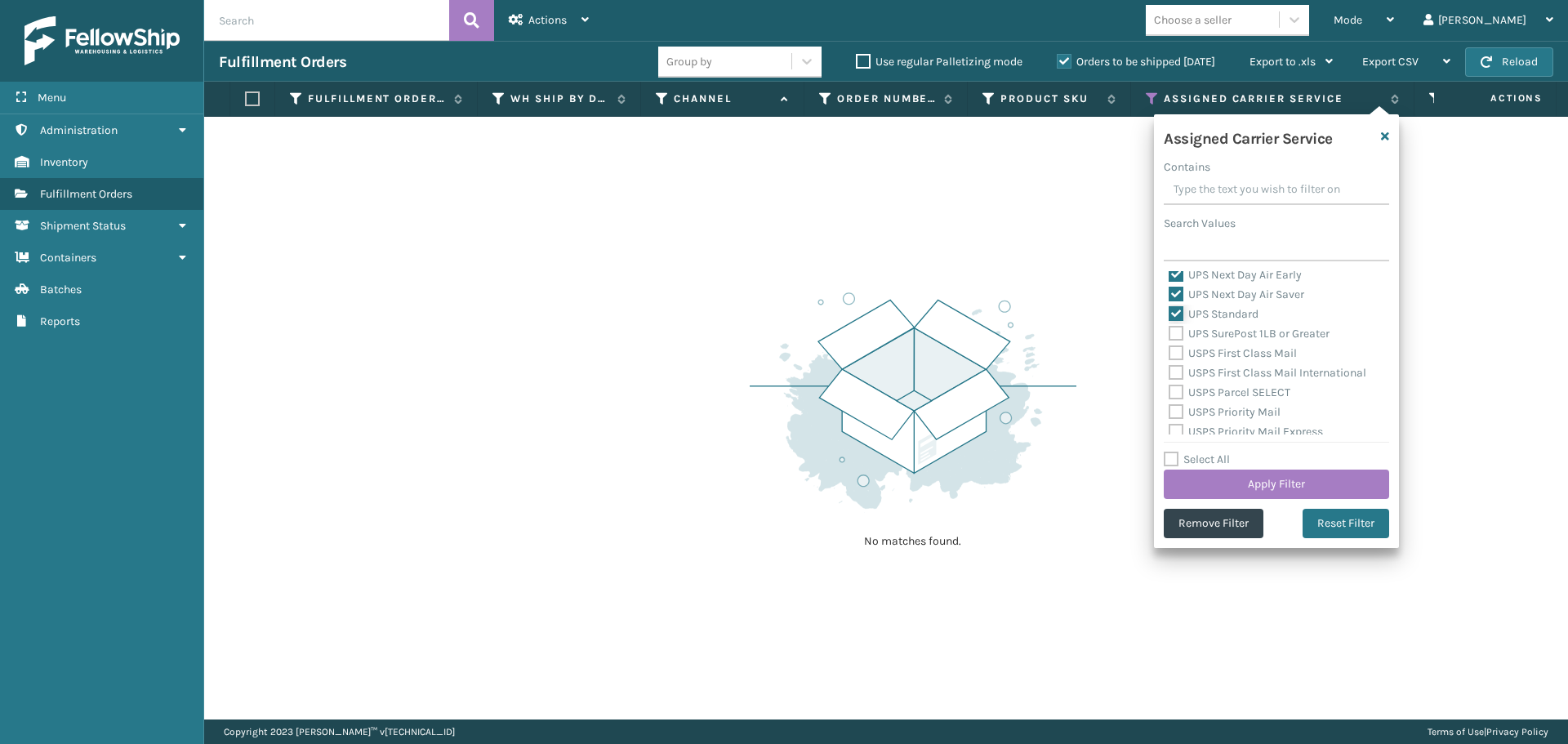
scroll to position [408, 0]
click at [1181, 367] on label "UPS SurePost 1LB or Greater" at bounding box center [1249, 362] width 161 height 14
click at [1170, 364] on input "UPS SurePost 1LB or Greater" at bounding box center [1169, 358] width 1 height 11
checkbox input "true"
drag, startPoint x: 1178, startPoint y: 379, endPoint x: 1178, endPoint y: 390, distance: 11.0
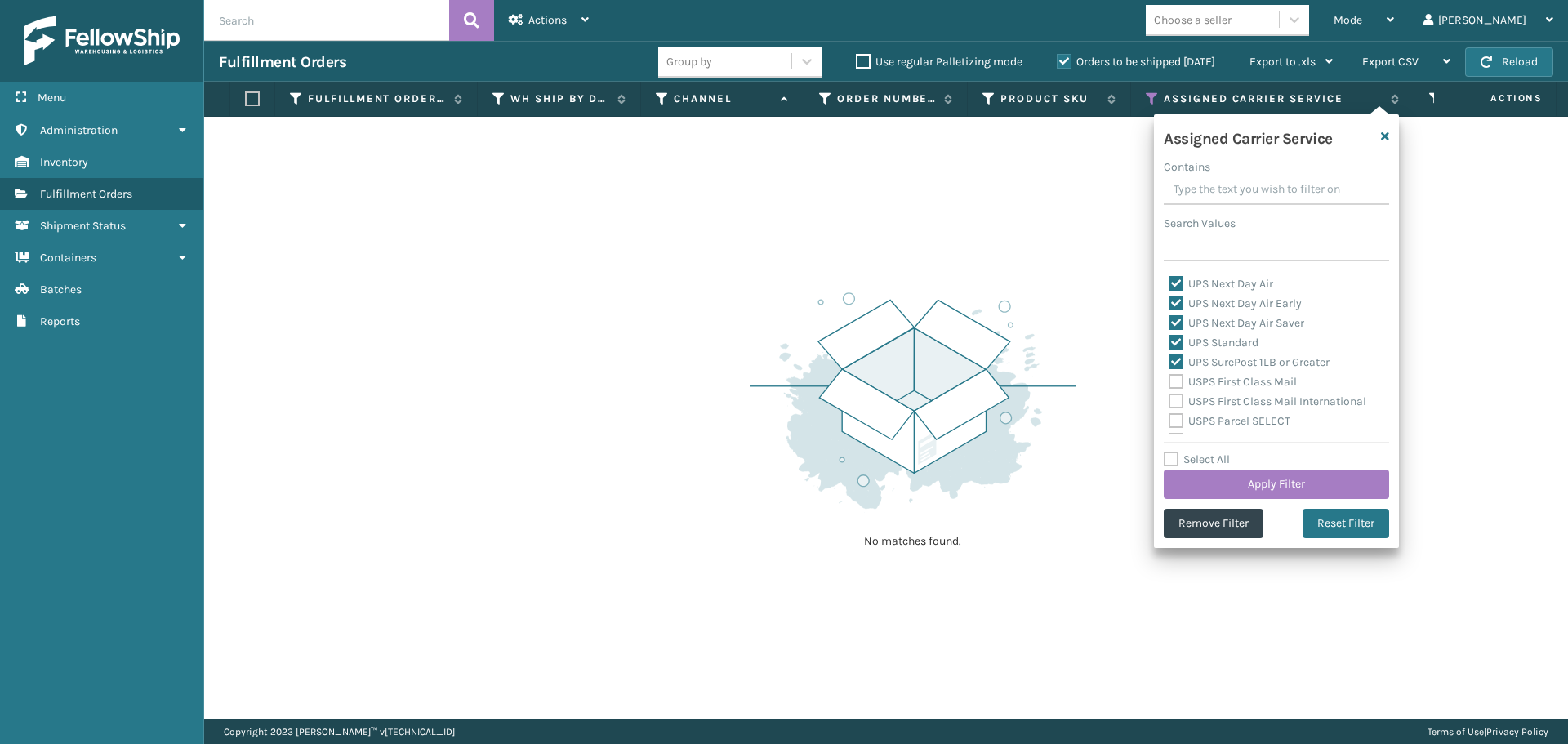
click at [1178, 380] on label "USPS First Class Mail" at bounding box center [1232, 382] width 128 height 14
click at [1170, 380] on input "USPS First Class Mail" at bounding box center [1169, 378] width 1 height 11
checkbox input "true"
drag, startPoint x: 1178, startPoint y: 393, endPoint x: 1179, endPoint y: 404, distance: 11.0
click at [1178, 393] on div "USPS First Class Mail International" at bounding box center [1276, 402] width 215 height 20
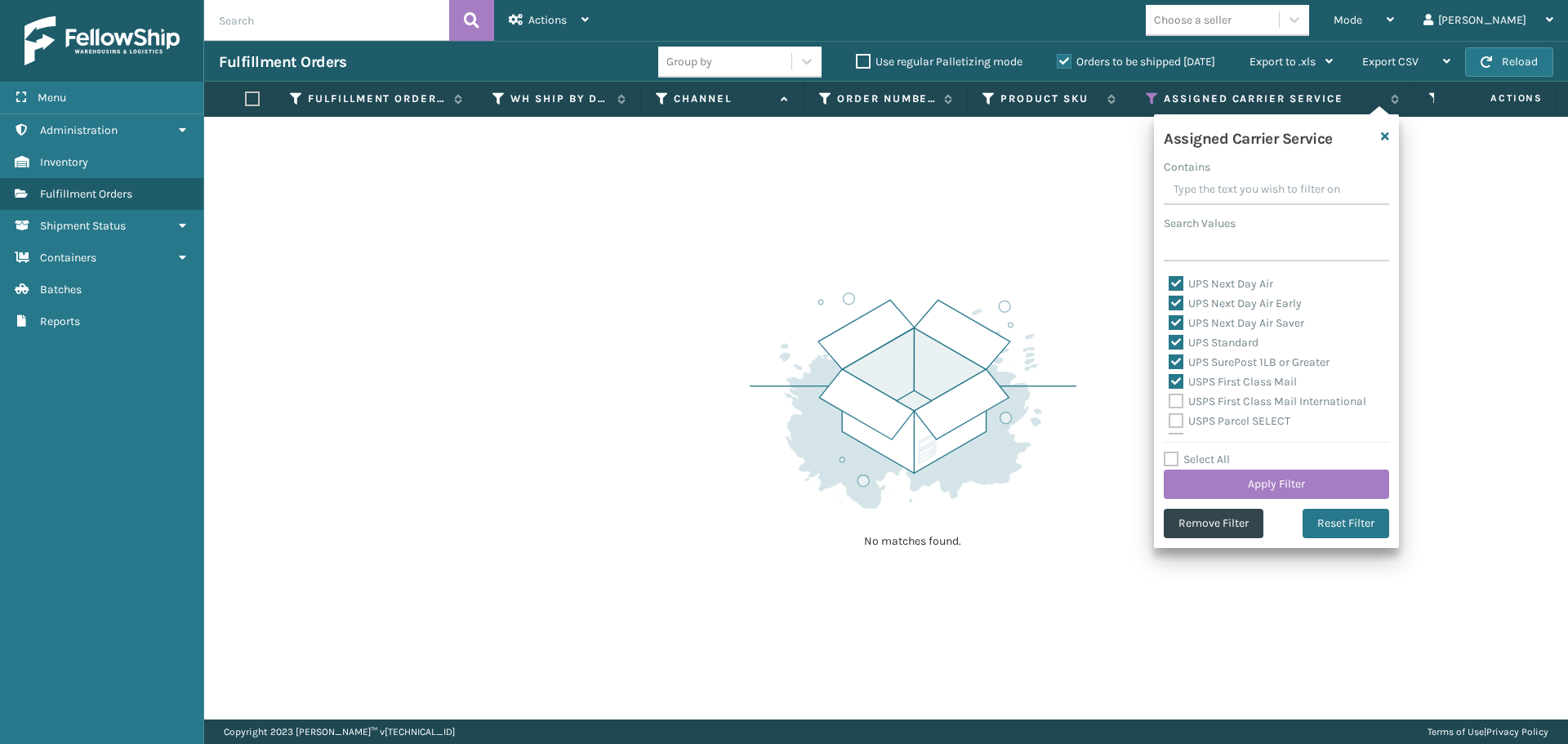
click at [1179, 404] on label "USPS First Class Mail International" at bounding box center [1268, 401] width 198 height 14
click at [1170, 403] on input "USPS First Class Mail International" at bounding box center [1169, 397] width 1 height 11
checkbox input "true"
click at [1179, 418] on label "USPS Parcel SELECT" at bounding box center [1230, 421] width 122 height 14
click at [1170, 418] on input "USPS Parcel SELECT" at bounding box center [1169, 417] width 1 height 11
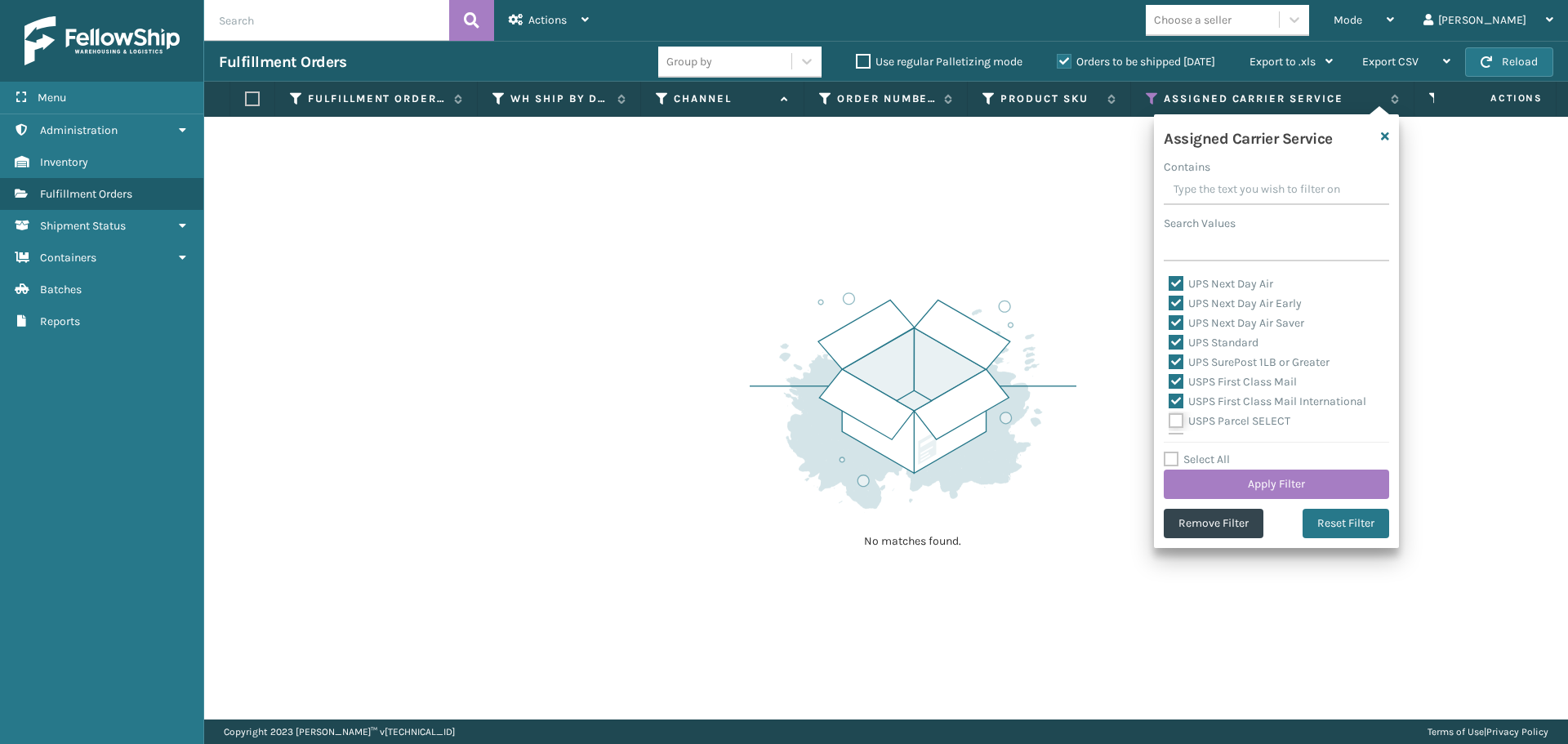
checkbox input "true"
click at [1181, 352] on label "USPS Priority Mail" at bounding box center [1225, 359] width 112 height 14
click at [1170, 352] on input "USPS Priority Mail" at bounding box center [1169, 355] width 1 height 11
checkbox input "true"
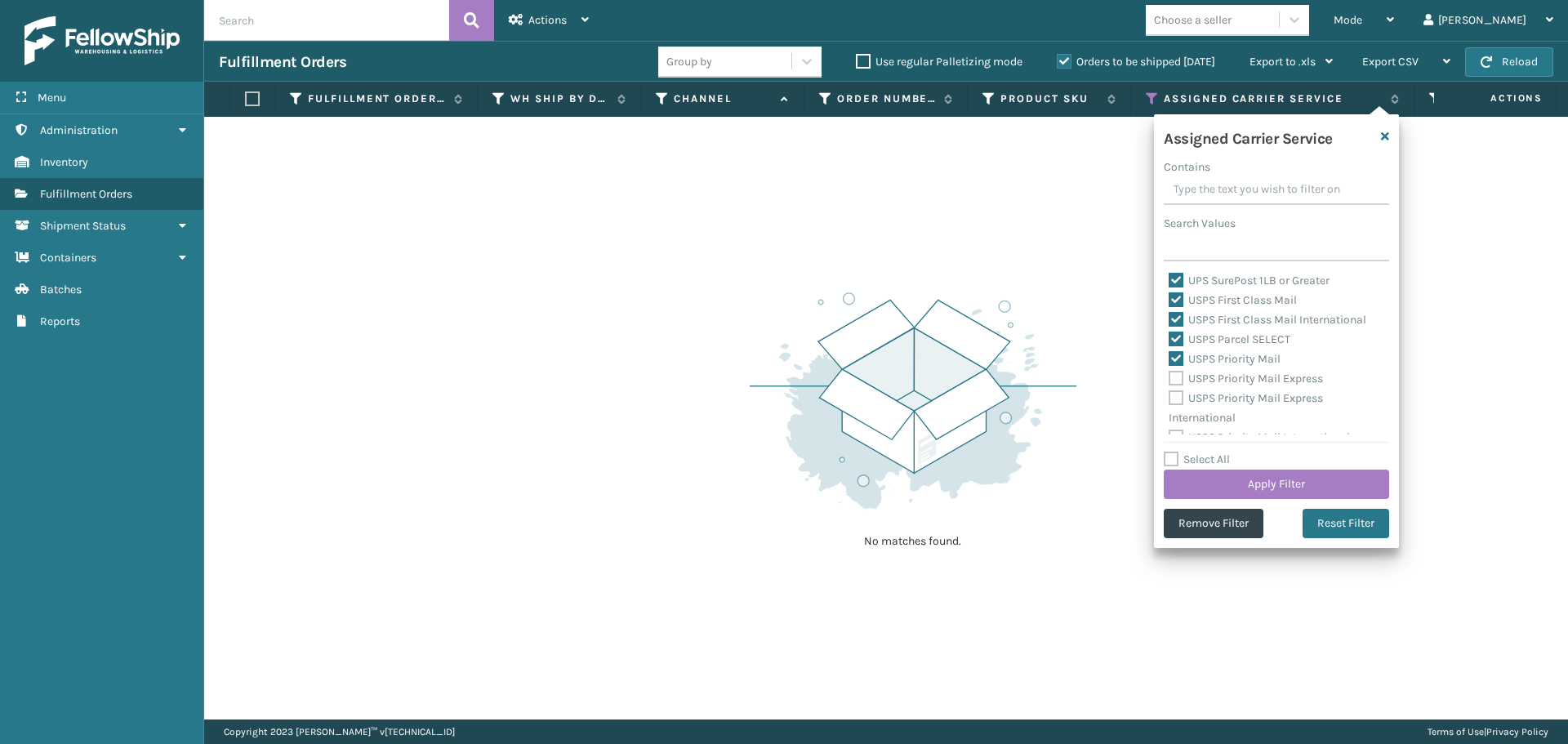
click at [1175, 379] on label "USPS Priority Mail Express" at bounding box center [1245, 379] width 154 height 14
click at [1170, 379] on input "USPS Priority Mail Express" at bounding box center [1169, 374] width 1 height 11
checkbox input "true"
click at [1177, 401] on label "USPS Priority Mail Express International" at bounding box center [1245, 407] width 154 height 34
click at [1170, 399] on input "USPS Priority Mail Express International" at bounding box center [1169, 393] width 1 height 11
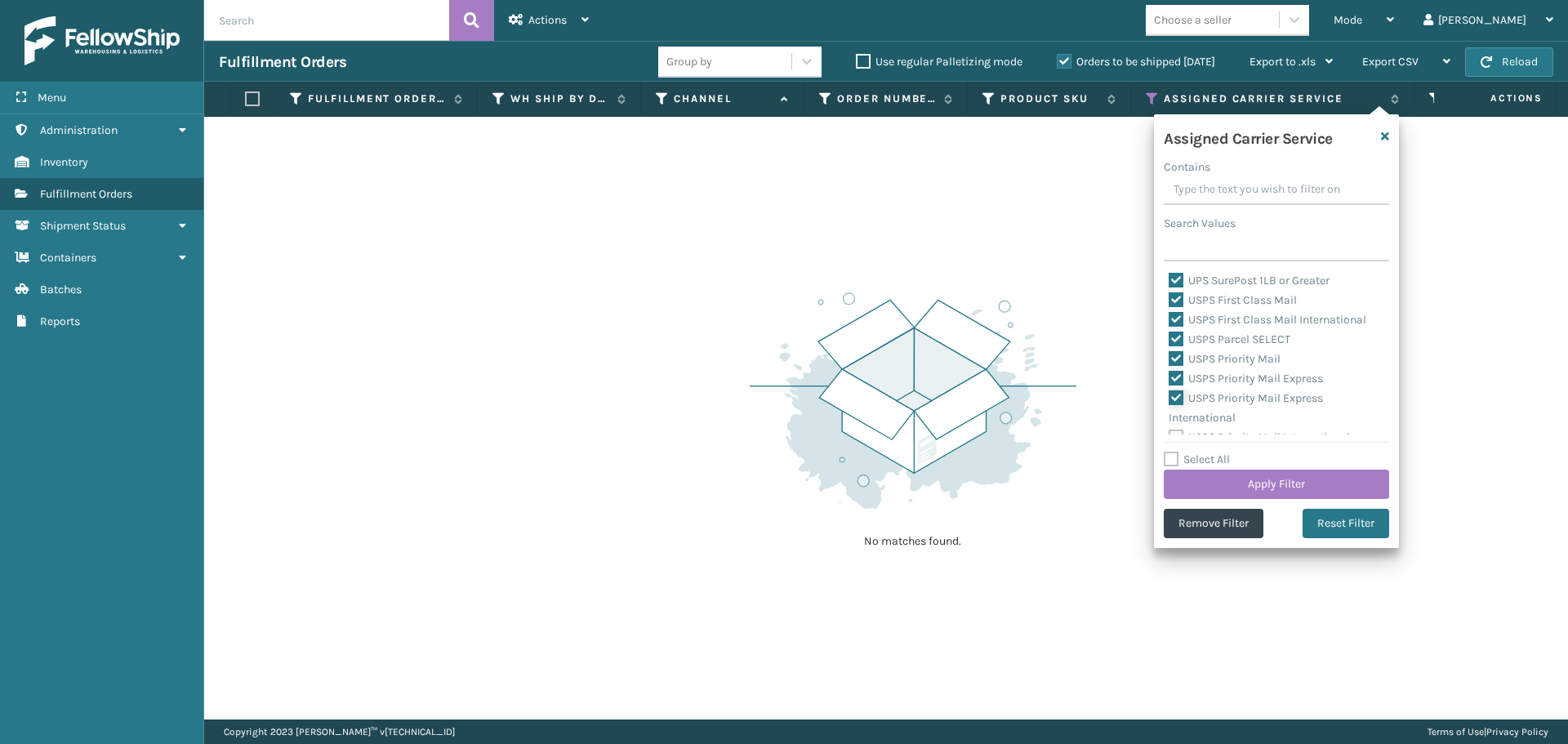
checkbox input "true"
click at [1174, 427] on label "USPS Priority Mail International" at bounding box center [1260, 424] width 181 height 14
click at [1170, 426] on input "USPS Priority Mail International" at bounding box center [1169, 420] width 1 height 11
checkbox input "true"
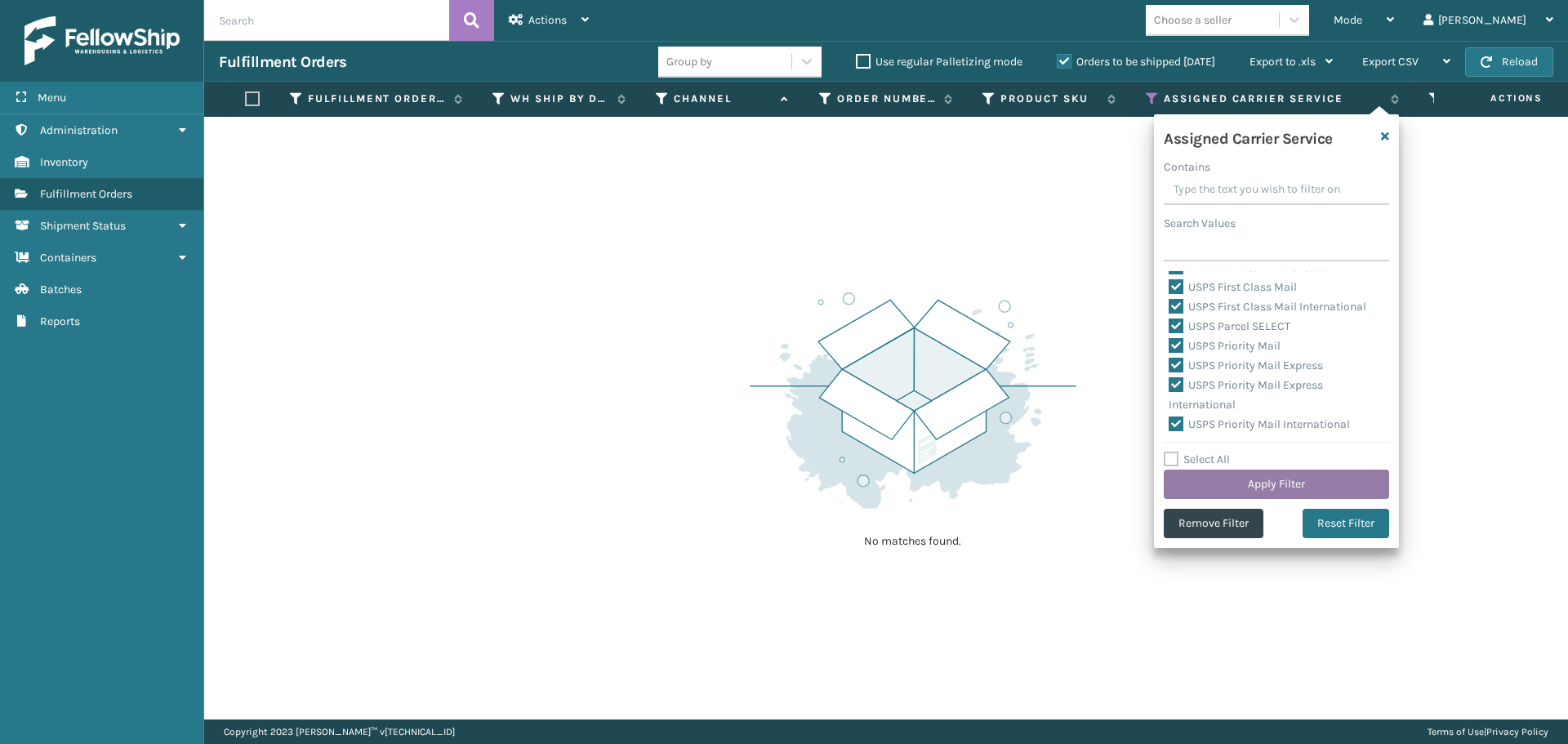
click at [1253, 484] on button "Apply Filter" at bounding box center [1276, 484] width 225 height 30
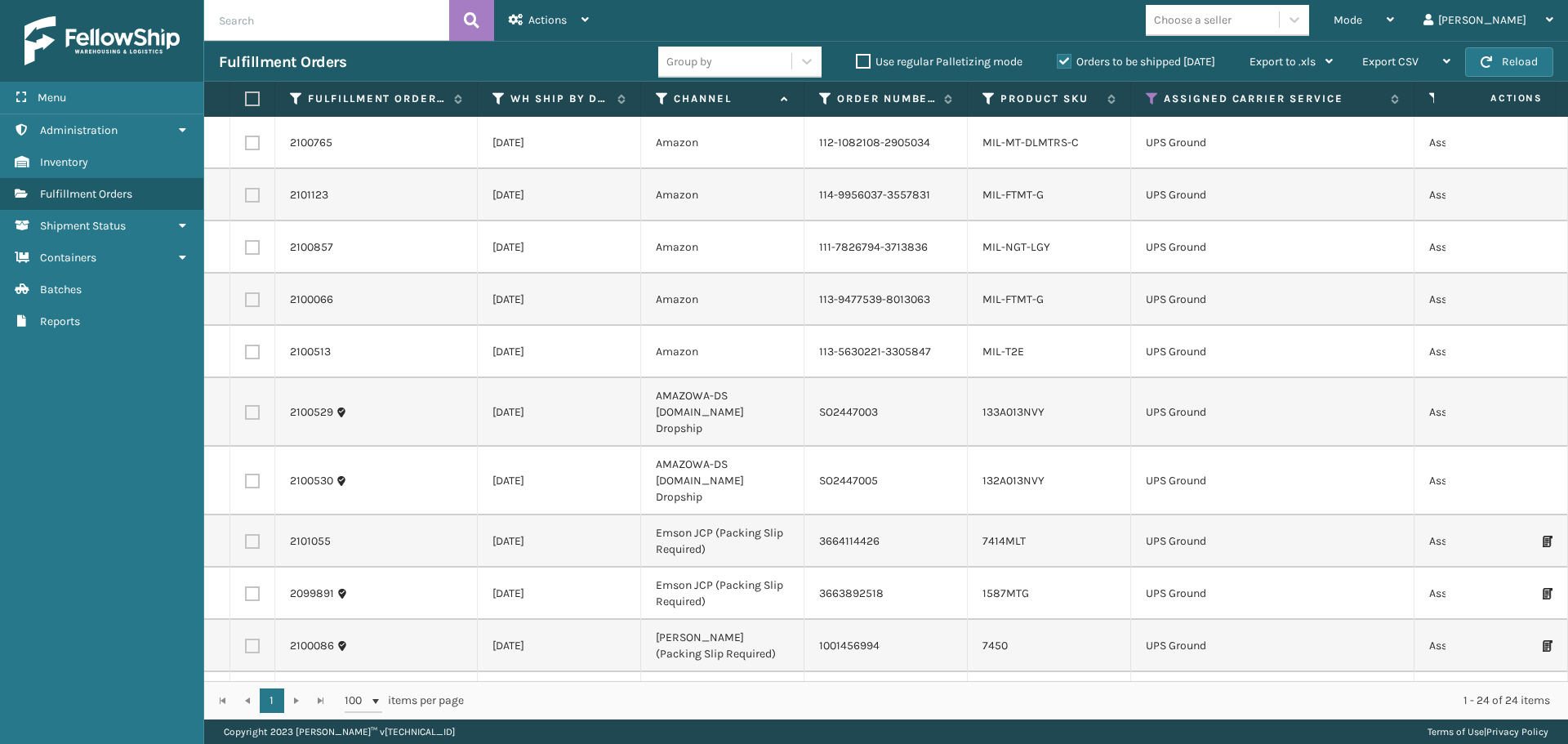
click at [246, 97] on label at bounding box center [250, 99] width 10 height 15
click at [246, 97] on input "checkbox" at bounding box center [245, 99] width 1 height 11
checkbox input "true"
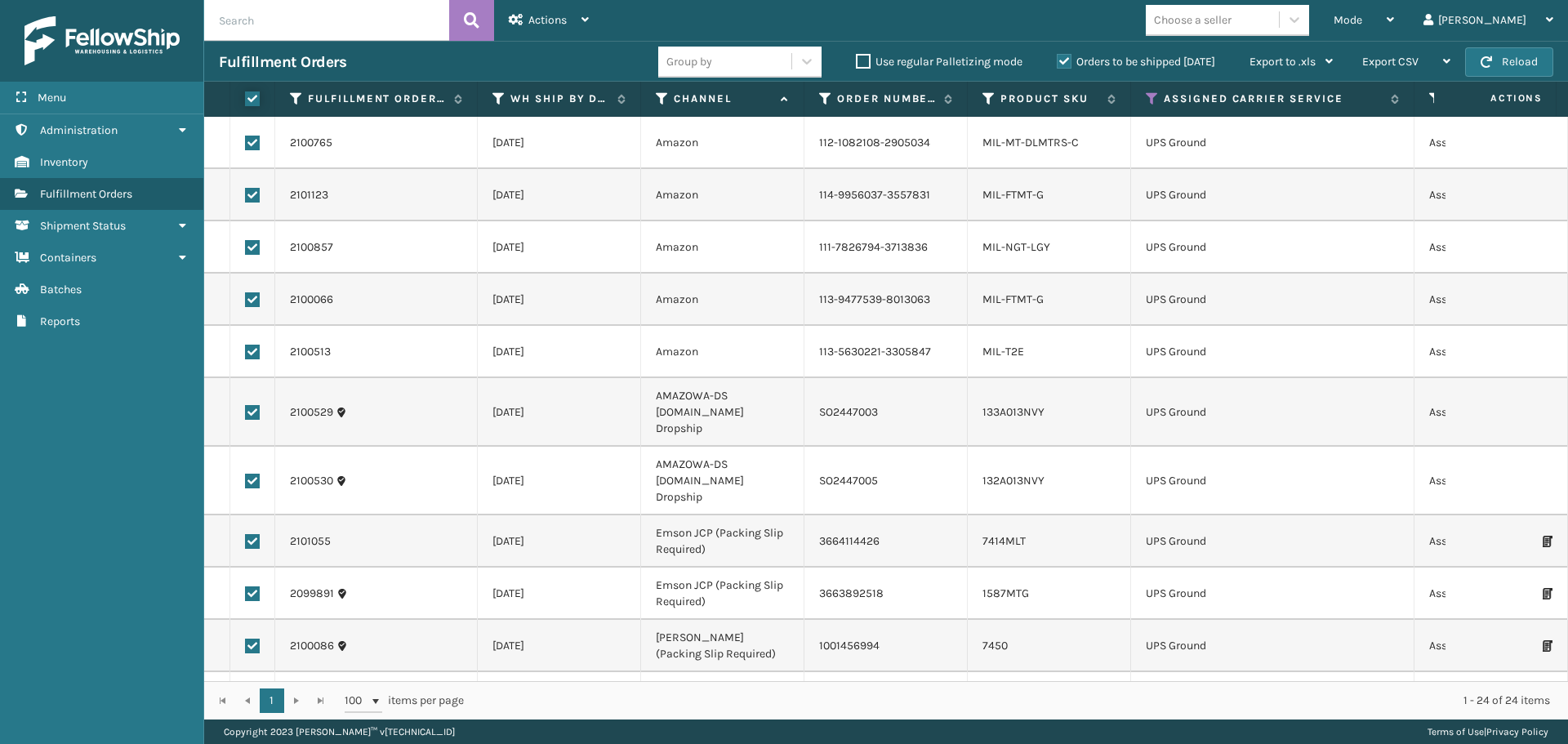
checkbox input "true"
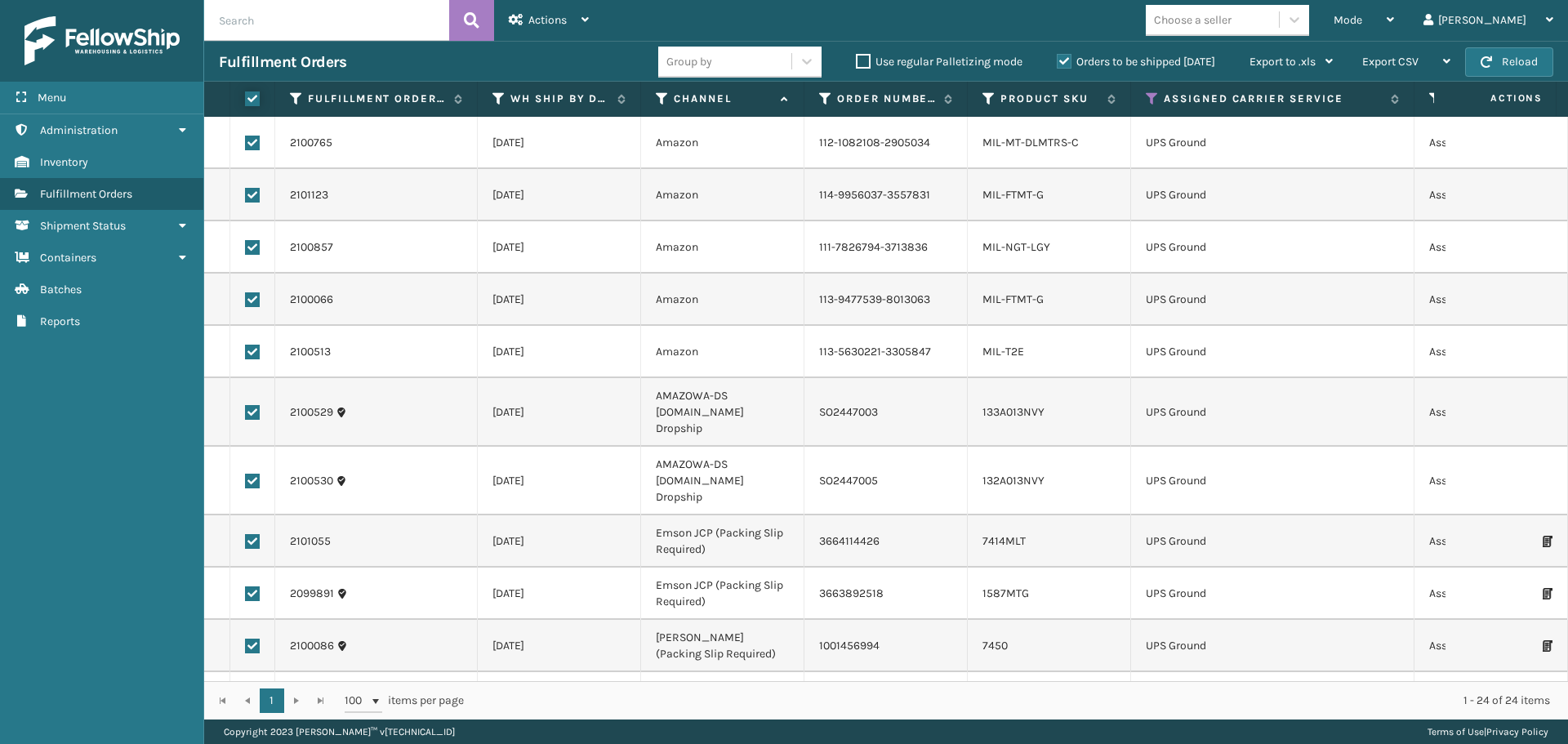
checkbox input "true"
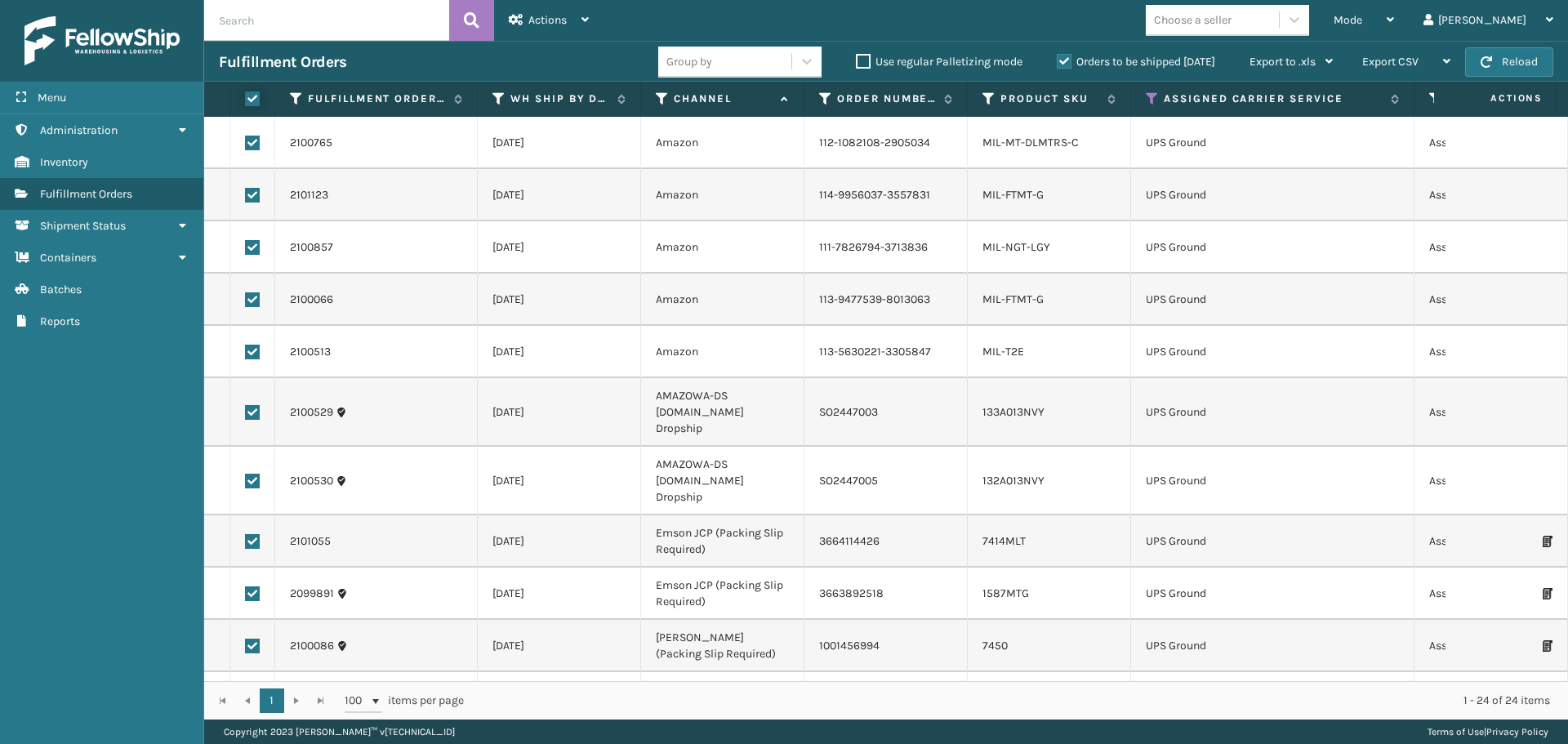
checkbox input "true"
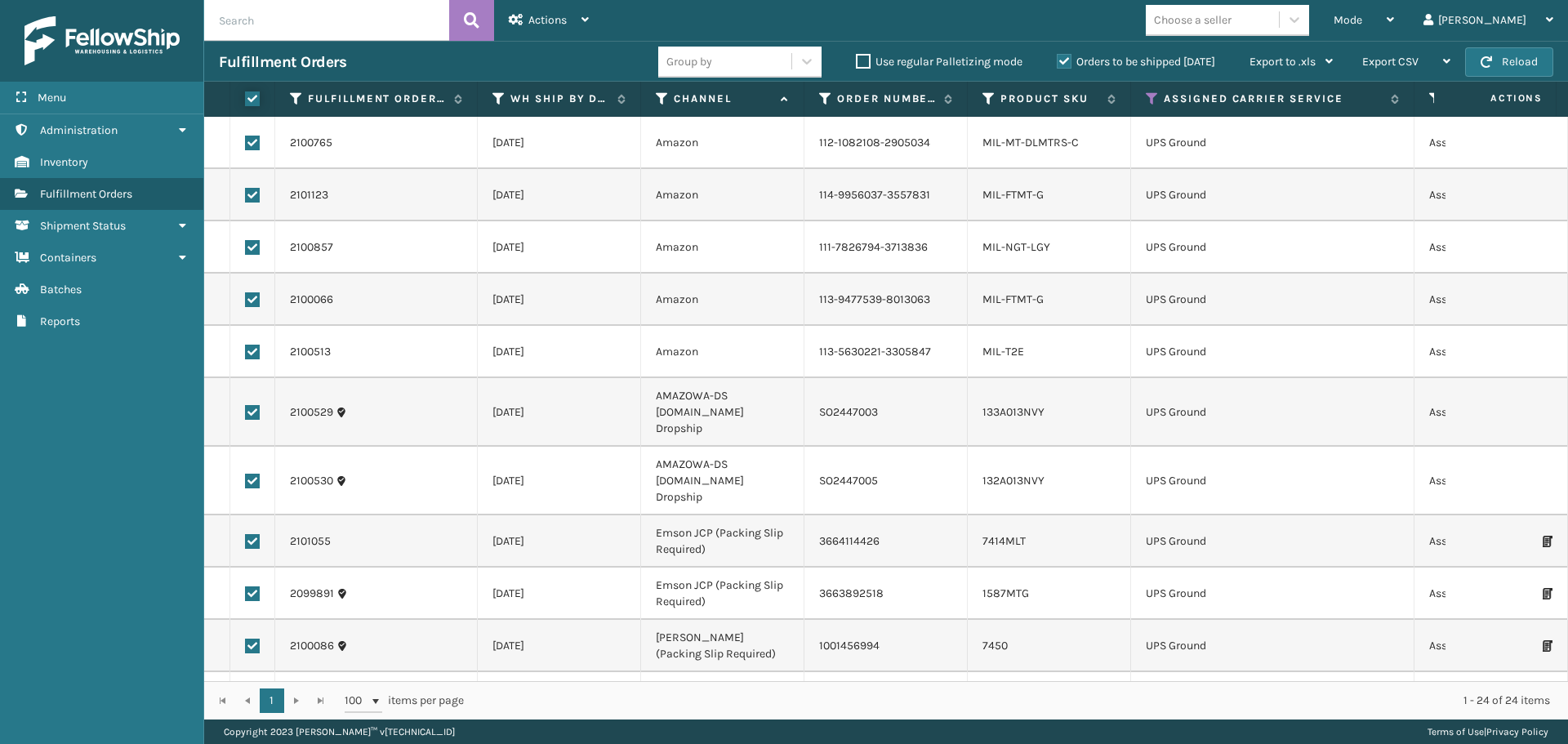
checkbox input "true"
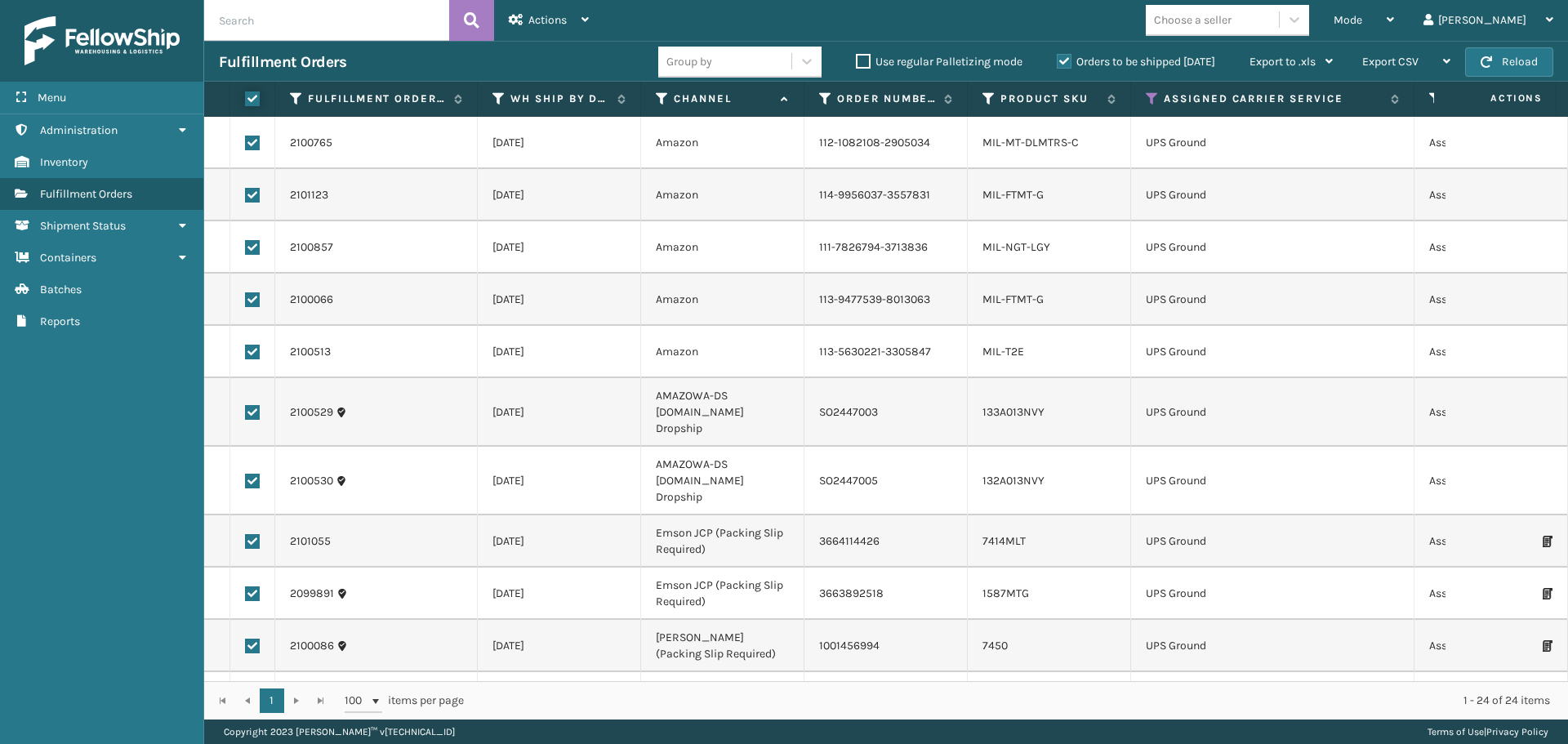
checkbox input "true"
click at [564, 22] on span "Actions" at bounding box center [548, 20] width 39 height 14
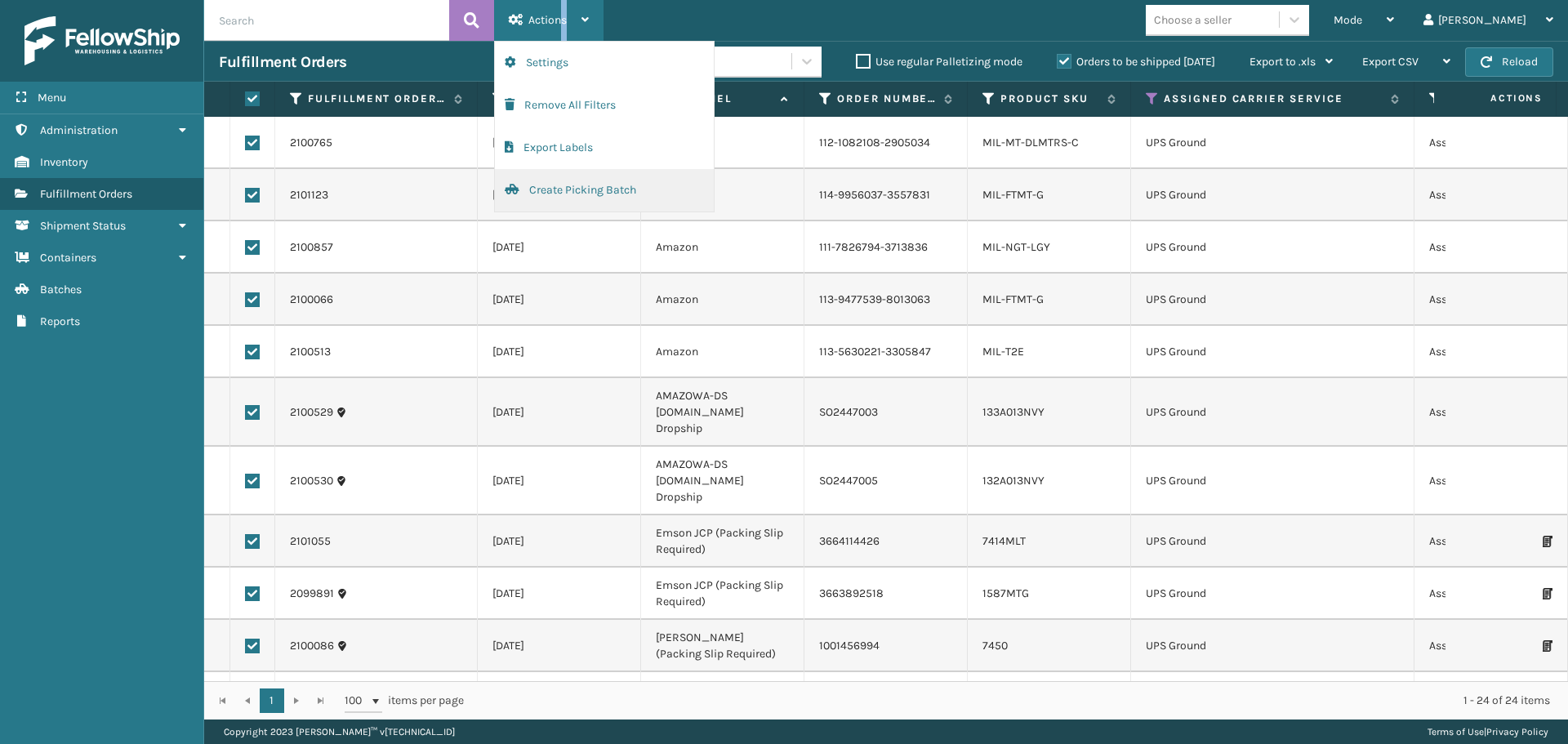
click at [566, 193] on button "Create Picking Batch" at bounding box center [604, 190] width 219 height 42
